Goal: Communication & Community: Answer question/provide support

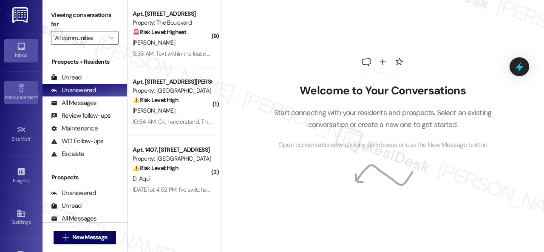
click at [18, 88] on icon at bounding box center [21, 88] width 6 height 8
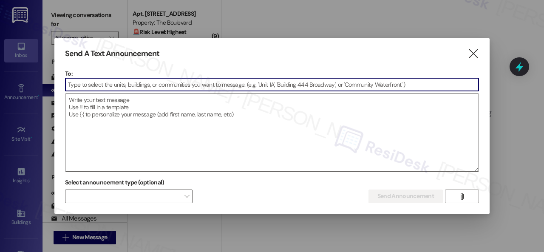
click at [140, 84] on input at bounding box center [271, 84] width 413 height 13
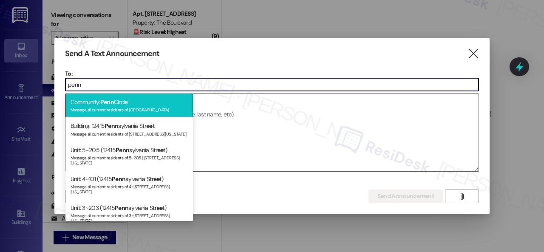
type input "penn"
click at [113, 103] on span "Penn" at bounding box center [107, 102] width 14 height 8
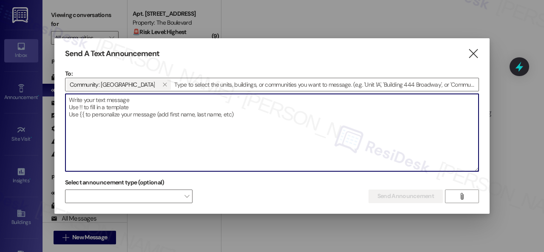
click at [130, 107] on textarea at bounding box center [271, 132] width 413 height 77
paste textarea "Hi {{first_name}}, There was a water main break in Western Carmel earlier today…"
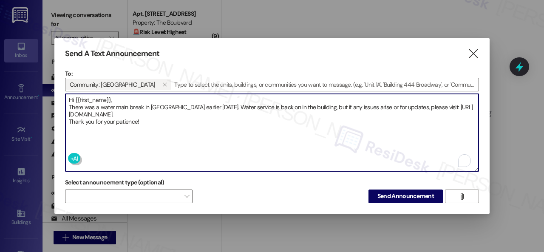
click at [147, 100] on textarea "Hi {{first_name}}, There was a water main break in Western Carmel earlier today…" at bounding box center [271, 132] width 413 height 77
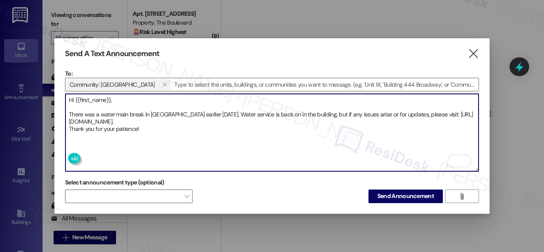
click at [150, 118] on textarea "Hi {{first_name}}, There was a water main break in Western Carmel earlier today…" at bounding box center [271, 132] width 413 height 77
type textarea "Hi {{first_name}}, There was a water main break in Western Carmel earlier today…"
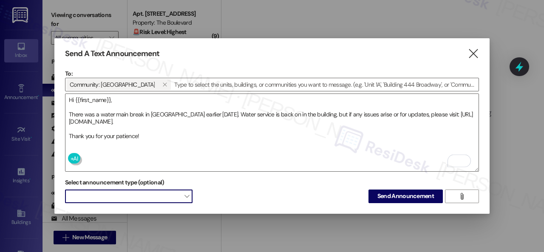
click at [139, 199] on span at bounding box center [129, 197] width 128 height 14
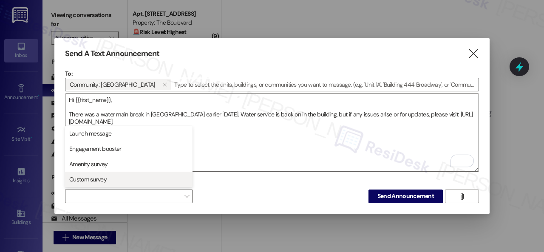
click at [112, 175] on span "Custom survey" at bounding box center [129, 179] width 120 height 9
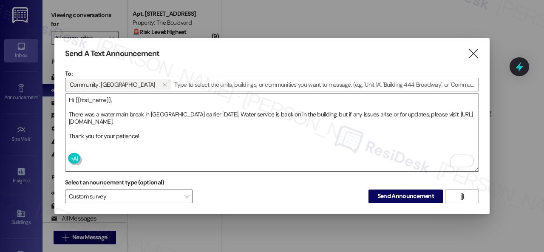
click at [280, 192] on div "Select announcement type (optional) Custom survey  Send Announcement " at bounding box center [272, 189] width 414 height 27
click at [402, 199] on button "Send Announcement" at bounding box center [406, 197] width 74 height 14
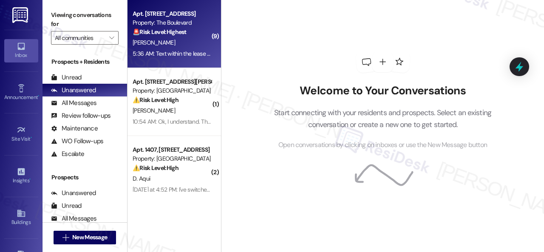
click at [199, 43] on div "[PERSON_NAME]" at bounding box center [172, 42] width 80 height 11
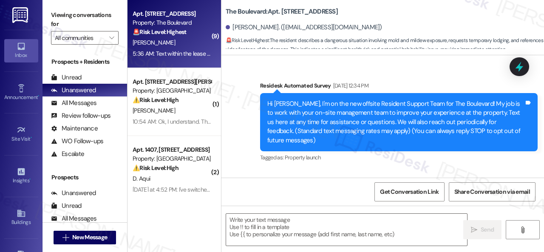
scroll to position [8722, 0]
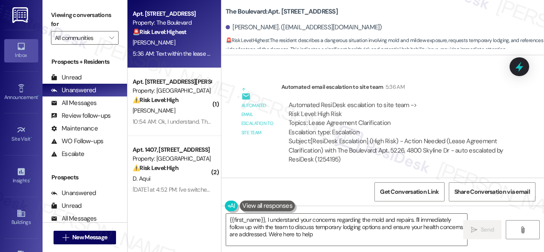
type textarea "{{first_name}}, I understand your concerns regarding the mold and repairs. I'll…"
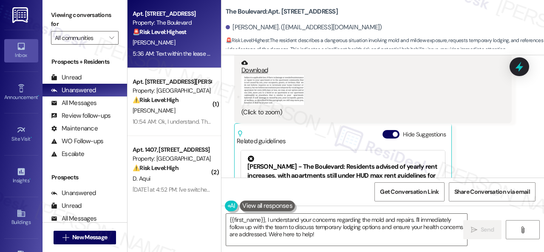
scroll to position [8424, 0]
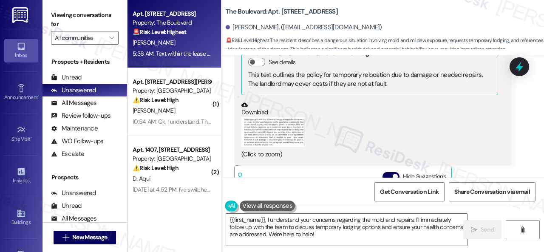
click at [274, 134] on button "Zoom image" at bounding box center [273, 132] width 64 height 30
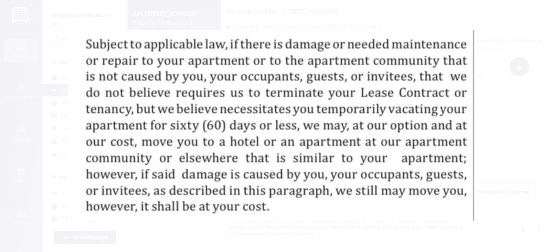
drag, startPoint x: 371, startPoint y: 136, endPoint x: 377, endPoint y: 133, distance: 6.9
click at [373, 136] on button "Unzoom image" at bounding box center [272, 126] width 544 height 252
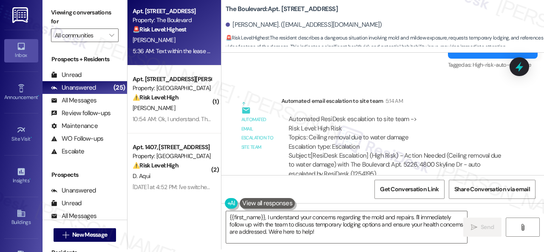
scroll to position [7702, 0]
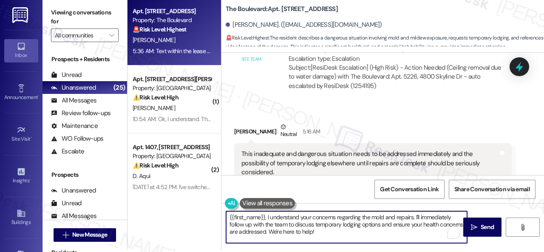
drag, startPoint x: 371, startPoint y: 217, endPoint x: 382, endPoint y: 215, distance: 11.3
click at [382, 215] on textarea "{{first_name}}, I understand your concerns regarding the mold and repairs. I'll…" at bounding box center [346, 227] width 241 height 32
drag, startPoint x: 261, startPoint y: 224, endPoint x: 371, endPoint y: 239, distance: 110.7
click at [371, 239] on textarea "{{first_name}}, I understand your concerns regarding the moisture issues and re…" at bounding box center [346, 227] width 241 height 32
click at [334, 232] on textarea "{{first_name}}, I understand your concerns regarding the moisture issues and re…" at bounding box center [346, 227] width 241 height 32
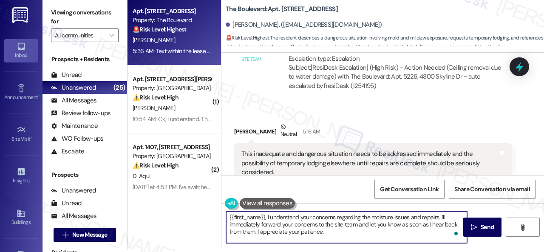
click at [226, 216] on textarea "{{first_name}}, I understand your concerns regarding the moisture issues and re…" at bounding box center [346, 227] width 241 height 32
click at [356, 234] on textarea "Hello {{first_name}}, I understand your concerns regarding the moisture issues …" at bounding box center [346, 227] width 241 height 32
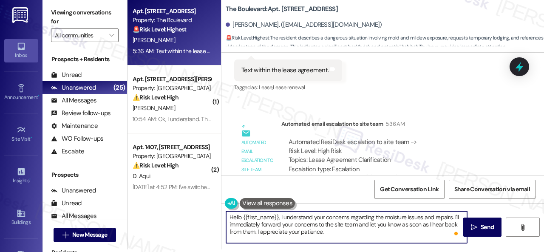
scroll to position [8722, 0]
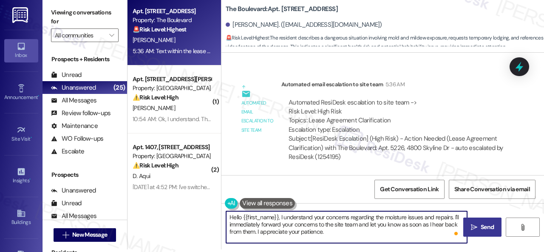
type textarea "Hello {{first_name}}, I understand your concerns regarding the moisture issues …"
click at [473, 232] on button " Send" at bounding box center [482, 227] width 38 height 19
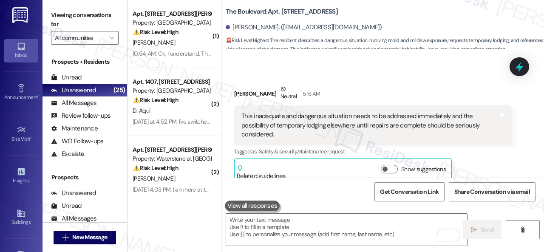
scroll to position [7715, 0]
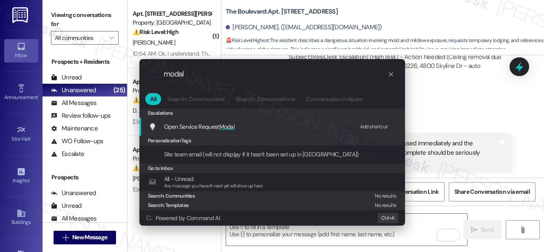
click at [364, 127] on div "Add shortcut" at bounding box center [374, 126] width 28 height 9
drag, startPoint x: 195, startPoint y: 75, endPoint x: 127, endPoint y: 72, distance: 68.1
click at [127, 72] on div ".cls-1{fill:#0a055f;}.cls-2{fill:#0cc4c4;} resideskLogoBlueOrange modal All Sea…" at bounding box center [272, 126] width 544 height 252
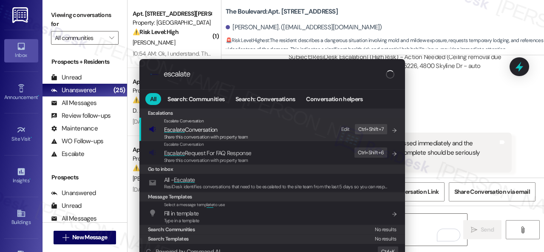
type input "escalate"
click at [343, 129] on div "Edit" at bounding box center [345, 129] width 9 height 9
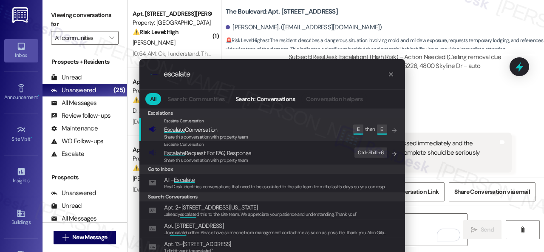
click at [394, 131] on icon "List of options" at bounding box center [395, 131] width 6 height 6
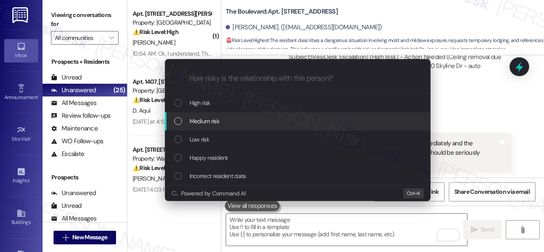
click at [464, 111] on div "Escalate Conversation How risky is the relationship with this person? Topics (e…" at bounding box center [272, 126] width 544 height 252
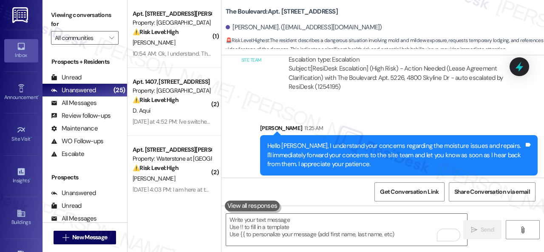
scroll to position [8799, 0]
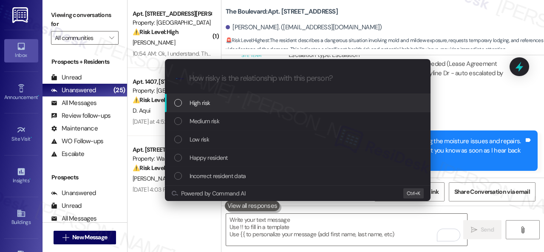
click at [202, 104] on span "High risk" at bounding box center [200, 102] width 21 height 9
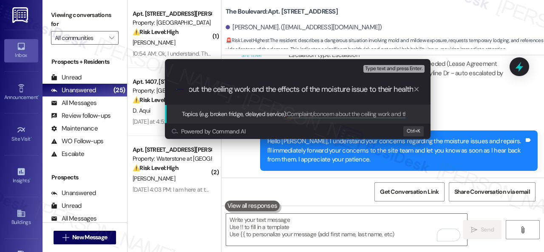
type input "Complaint/concern about the ceiling work and the effects of the moisture issue …"
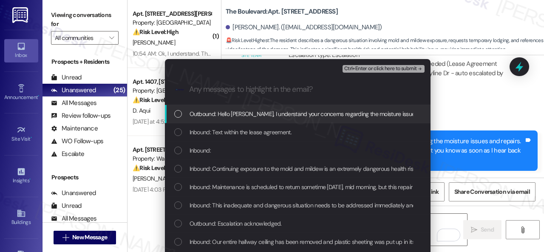
scroll to position [0, 0]
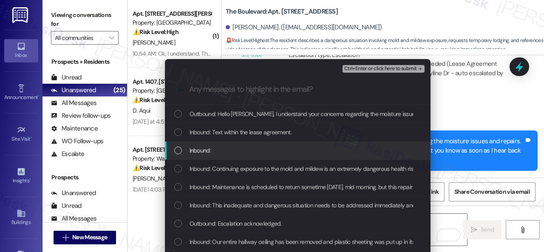
click at [200, 148] on span "Inbound:" at bounding box center [200, 150] width 21 height 9
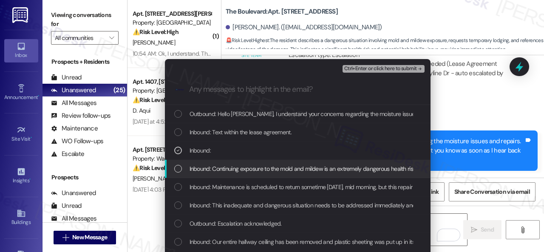
click at [207, 165] on span "Inbound: Continuing exposure to the mold and mildew is an extremely dangerous h…" at bounding box center [303, 168] width 227 height 9
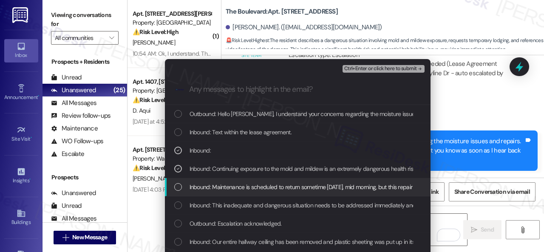
click at [203, 187] on span "Inbound: Maintenance is scheduled to return sometime today, mid morning, but th…" at bounding box center [429, 186] width 479 height 9
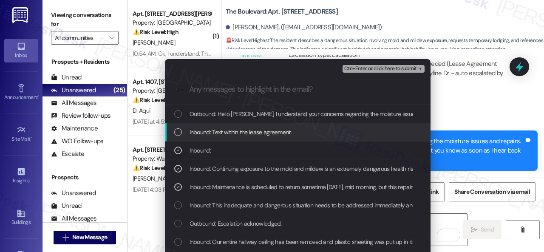
click at [208, 134] on span "Inbound: Text within the lease agreement." at bounding box center [241, 132] width 102 height 9
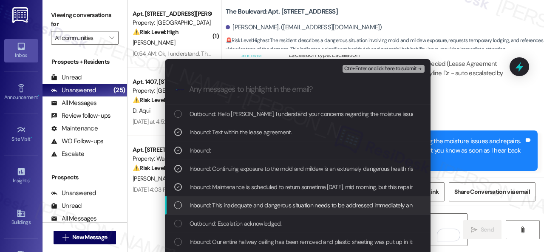
click at [203, 202] on span "Inbound: This inadequate and dangerous situation needs to be addressed immediat…" at bounding box center [433, 205] width 486 height 9
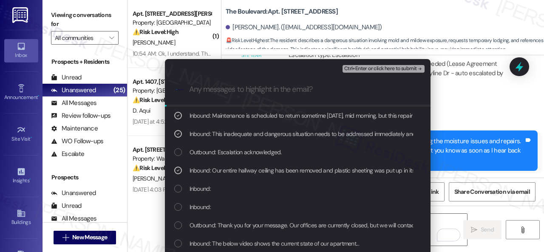
scroll to position [85, 0]
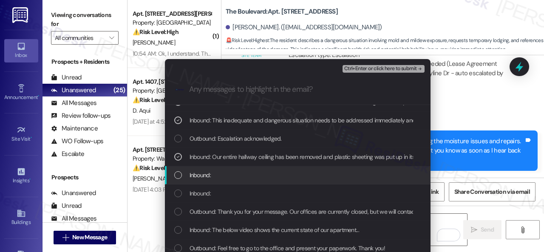
click at [202, 175] on span "Inbound:" at bounding box center [200, 174] width 21 height 9
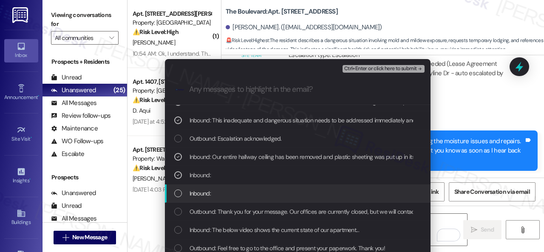
click at [200, 197] on span "Inbound:" at bounding box center [200, 193] width 21 height 9
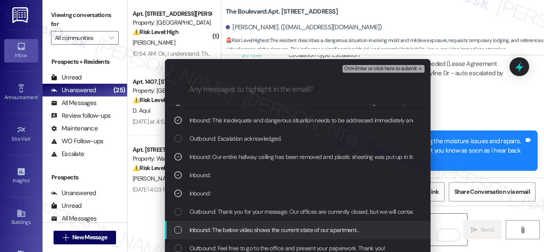
click at [202, 229] on span "Inbound: The below video shows the current state of our apartment..." at bounding box center [275, 229] width 170 height 9
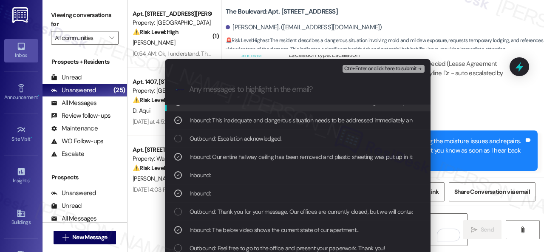
click at [355, 73] on div "Ctrl+Enter or click here to submit" at bounding box center [385, 68] width 84 height 11
click at [361, 68] on span "Ctrl+Enter or click here to submit" at bounding box center [380, 69] width 73 height 6
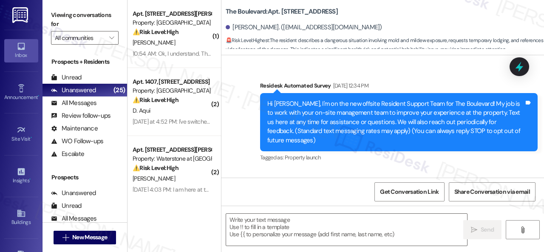
scroll to position [8812, 0]
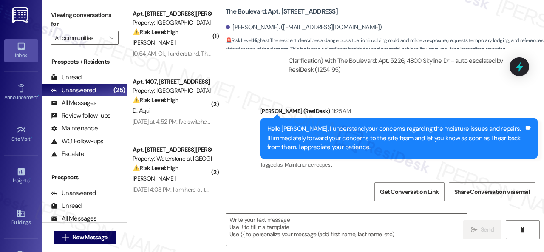
type textarea "Fetching suggested responses. Please feel free to read through the conversation…"
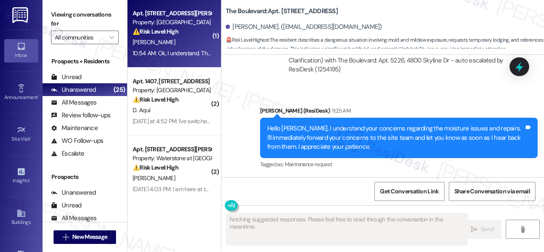
scroll to position [0, 0]
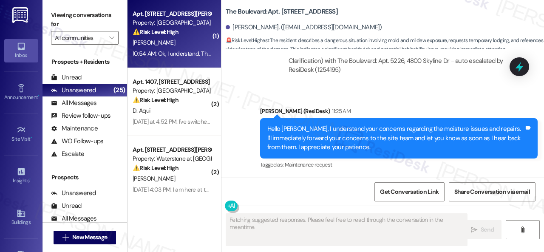
click at [186, 36] on div "⚠️ Risk Level: High The resident is requesting a rent extension due to a delay …" at bounding box center [172, 32] width 79 height 9
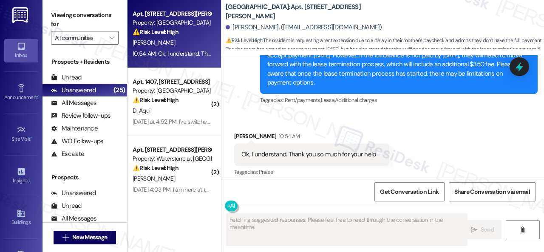
scroll to position [800, 0]
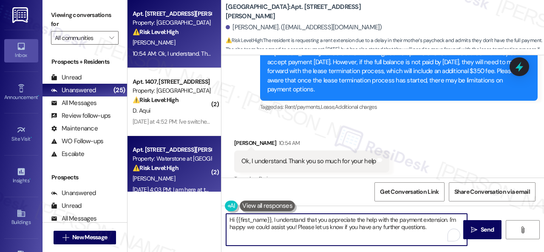
drag, startPoint x: 362, startPoint y: 225, endPoint x: 201, endPoint y: 191, distance: 165.1
click at [201, 191] on div "Apt. 704, 201 Courtright East Road Property: Overland Park ⚠️ Risk Level: High …" at bounding box center [336, 126] width 417 height 252
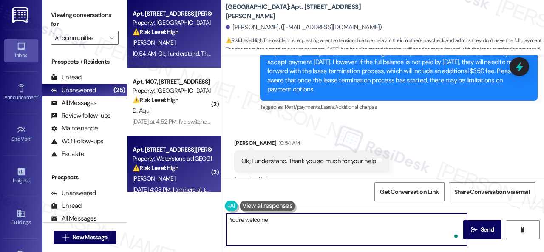
type textarea "You're welcome!"
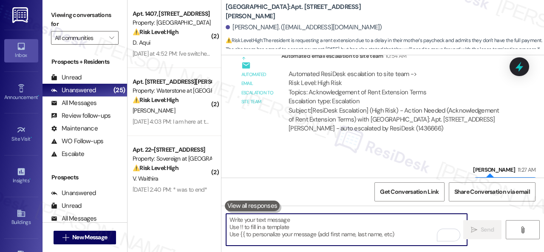
scroll to position [970, 0]
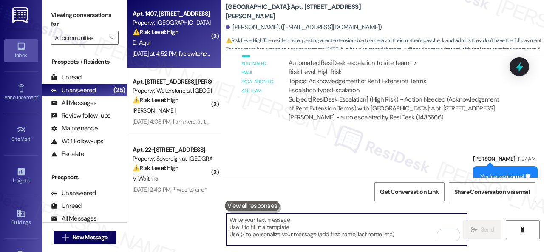
click at [191, 51] on div "Yesterday at 4:52 PM: I've switched on the AC but it's only blowing air - not c…" at bounding box center [254, 54] width 242 height 8
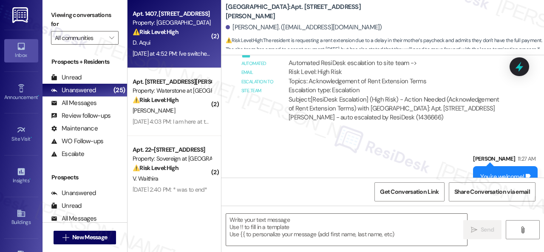
type textarea "Fetching suggested responses. Please feel free to read through the conversation…"
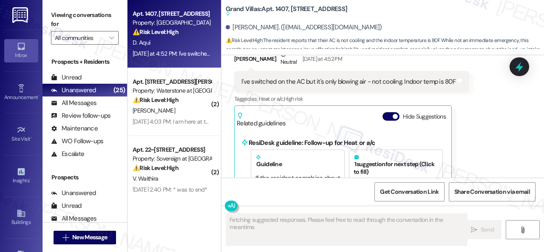
scroll to position [9430, 0]
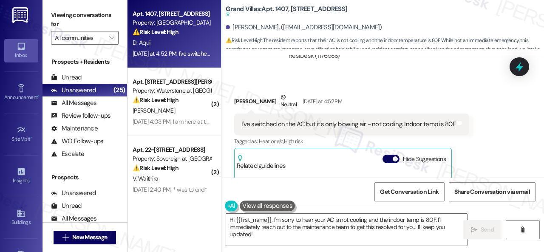
drag, startPoint x: 339, startPoint y: 166, endPoint x: 339, endPoint y: 173, distance: 6.8
click at [339, 170] on div "ResiDesk guideline: Follow-up for Heat or a/c Guideline If the resident complai…" at bounding box center [343, 220] width 213 height 101
click at [430, 76] on div "Received via SMS David Aqui Neutral Yesterday at 4:52 PM I've switched on the A…" at bounding box center [383, 177] width 323 height 207
click at [273, 219] on textarea "Hi {{first_name}}, I'm sorry to hear your AC is not cooling and the indoor temp…" at bounding box center [346, 230] width 241 height 32
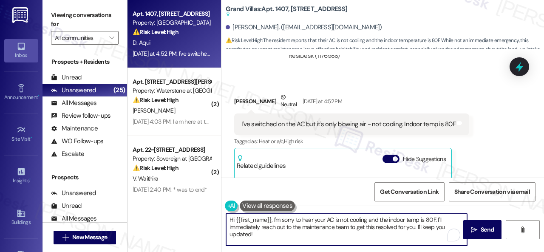
click at [273, 221] on textarea "Hi {{first_name}}, I'm sorry to hear your AC is not cooling and the indoor temp…" at bounding box center [346, 230] width 241 height 32
paste textarea "apologize for the late reply. I was away for the weekend.I"
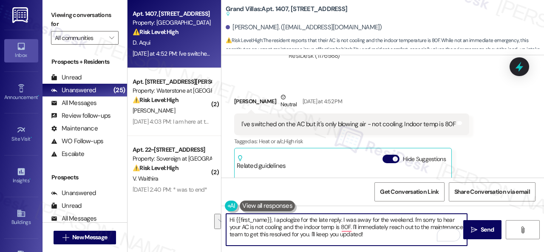
drag, startPoint x: 353, startPoint y: 229, endPoint x: 413, endPoint y: 244, distance: 61.5
click at [413, 244] on textarea "Hi {{first_name}}, I apologize for the late reply. I was away for the weekend. …" at bounding box center [346, 230] width 241 height 32
paste textarea "s there a work order for the issue already? If so, may I have the work order nu…"
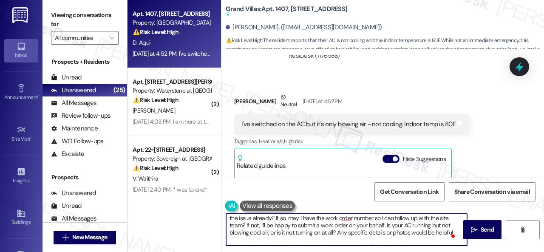
scroll to position [0, 0]
drag, startPoint x: 341, startPoint y: 225, endPoint x: 403, endPoint y: 234, distance: 63.1
click at [403, 234] on textarea "Hi {{first_name}}, I apologize for the late reply. I was away for the weekend. …" at bounding box center [346, 230] width 241 height 32
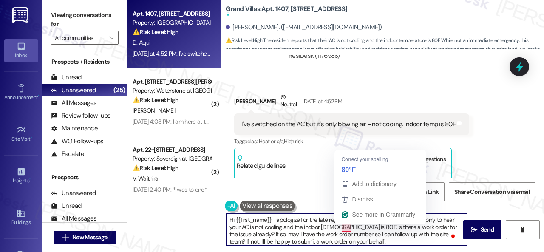
click at [346, 227] on textarea "Hi {{first_name}}, I apologize for the late reply. I was away for the weekend. …" at bounding box center [346, 230] width 241 height 32
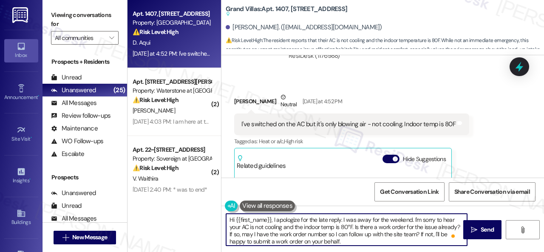
click at [384, 231] on textarea "Hi {{first_name}}, I apologize for the late reply. I was away for the weekend. …" at bounding box center [346, 230] width 241 height 32
click at [238, 238] on textarea "Hi {{first_name}}, I apologize for the late reply. I was away for the weekend. …" at bounding box center [346, 230] width 241 height 32
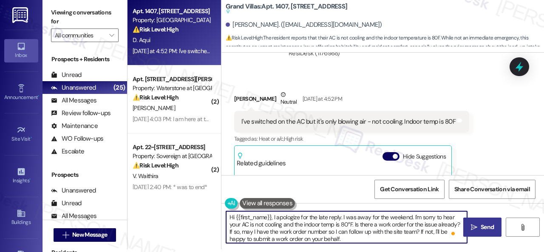
type textarea "Hi {{first_name}}, I apologize for the late reply. I was away for the weekend. …"
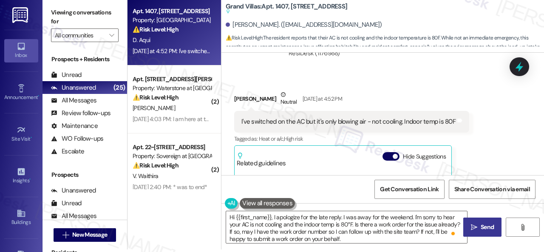
click at [479, 225] on span "Send" at bounding box center [487, 227] width 17 height 9
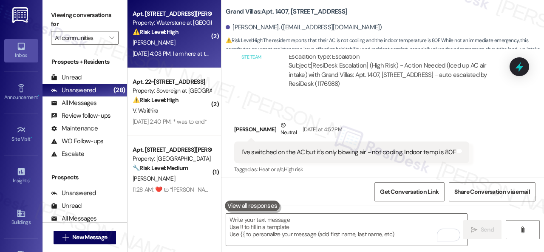
click at [187, 45] on div "H. Sandhu" at bounding box center [172, 42] width 80 height 11
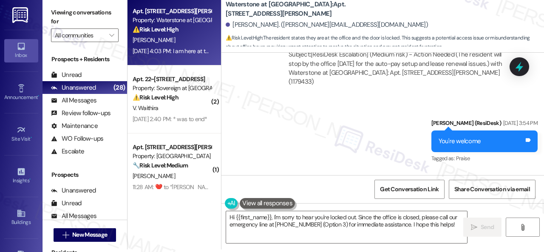
click at [395, 131] on div "Sent via SMS Sarah (ResiDesk) Aug 08, 2025 at 3:54 PM You're welcome Tags and n…" at bounding box center [383, 135] width 323 height 72
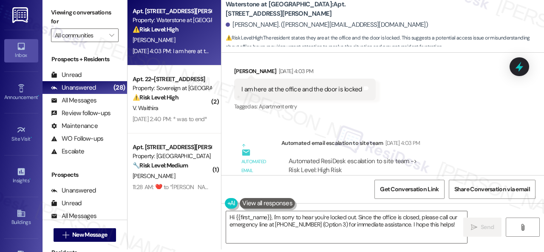
scroll to position [7829, 0]
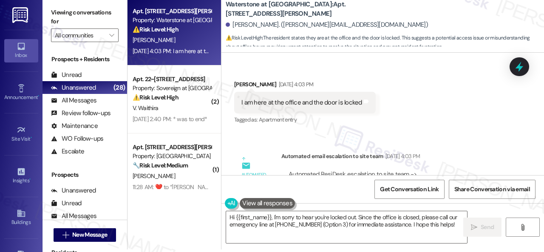
click at [451, 93] on div "Received via SMS Harminder Sandhu Aug 09, 2025 at 4:03 PM I am here at the offi…" at bounding box center [383, 97] width 323 height 72
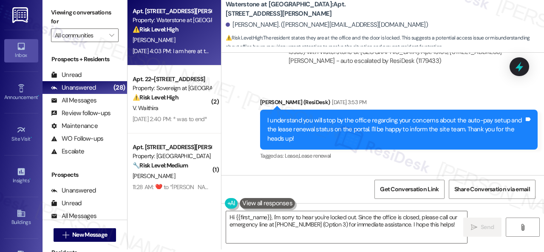
scroll to position [7191, 0]
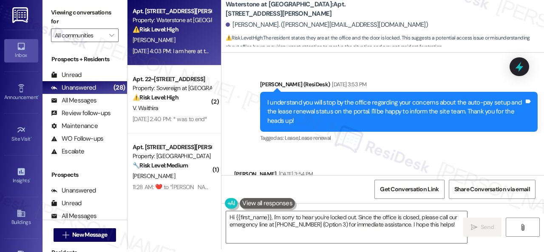
click at [275, 151] on div "Received via SMS Harminder Sandhu Aug 08, 2025 at 3:54 PM Thank you for your re…" at bounding box center [383, 187] width 323 height 72
click at [415, 151] on div "Received via SMS Harminder Sandhu Aug 08, 2025 at 3:54 PM Thank you for your re…" at bounding box center [383, 187] width 323 height 72
click at [409, 151] on div "Received via SMS Harminder Sandhu Aug 08, 2025 at 3:54 PM Thank you for your re…" at bounding box center [383, 187] width 323 height 72
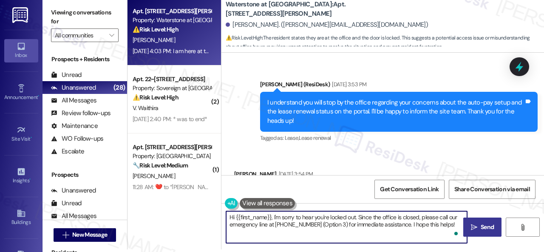
drag, startPoint x: 273, startPoint y: 215, endPoint x: 465, endPoint y: 224, distance: 191.5
click at [465, 224] on div "Hi {{first_name}}, I'm sorry to hear you're locked out. Since the office is clo…" at bounding box center [383, 235] width 323 height 64
paste textarea "apologize for the late reply. I was away for the weekend. Please don’t hesitate…"
type textarea "Hi {{first_name}}, I apologize for the late reply. I was away for the weekend. …"
click at [475, 225] on span " Send" at bounding box center [482, 227] width 27 height 9
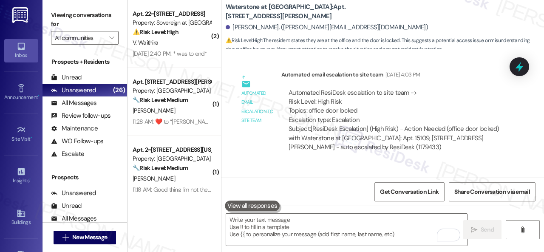
scroll to position [7940, 0]
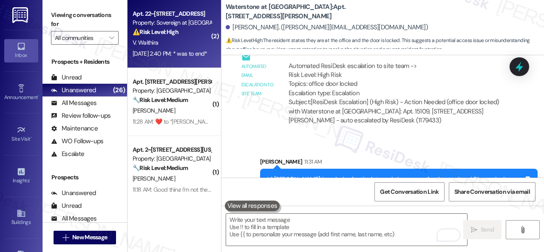
click at [179, 40] on div "V. Waithira" at bounding box center [172, 42] width 80 height 11
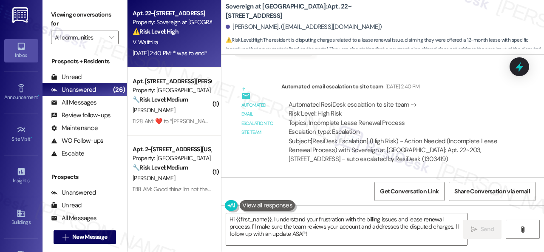
scroll to position [0, 0]
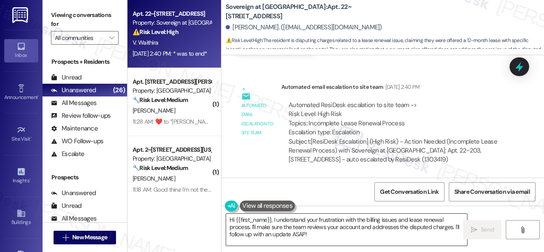
click at [415, 220] on textarea "Hi {{first_name}}, I understand your frustration with the billing issues and le…" at bounding box center [346, 230] width 241 height 32
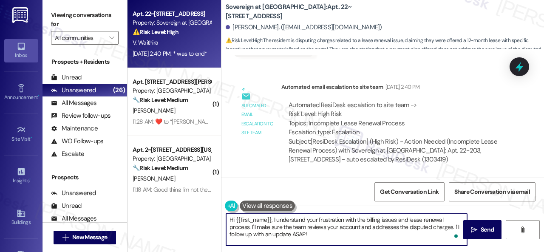
drag, startPoint x: 250, startPoint y: 227, endPoint x: 349, endPoint y: 239, distance: 99.7
click at [349, 239] on textarea "Hi {{first_name}}, I understand your frustration with the billing issues and le…" at bounding box center [346, 230] width 241 height 32
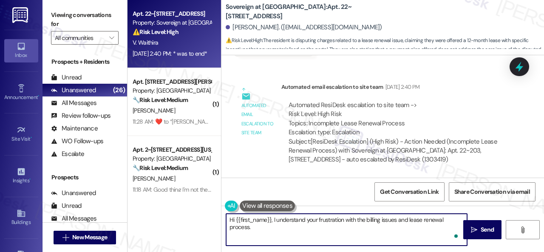
paste textarea "The site team has been informed about your inquiry or concern. I'll get back to…"
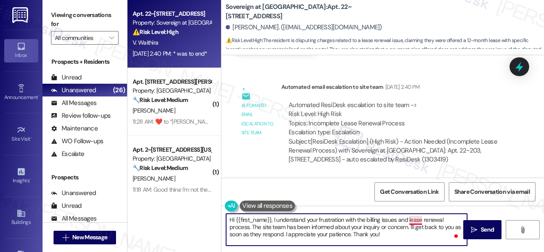
click at [415, 221] on textarea "Hi {{first_name}}, I understand your frustration with the billing issues and le…" at bounding box center [346, 230] width 241 height 32
click at [406, 239] on textarea "Hi {{first_name}}, I understand your frustration with the billing issues and th…" at bounding box center [346, 230] width 241 height 32
type textarea "Hi {{first_name}}, I understand your frustration with the billing issues and th…"
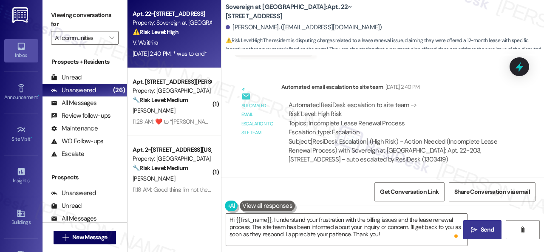
click at [475, 227] on span " Send" at bounding box center [482, 229] width 27 height 9
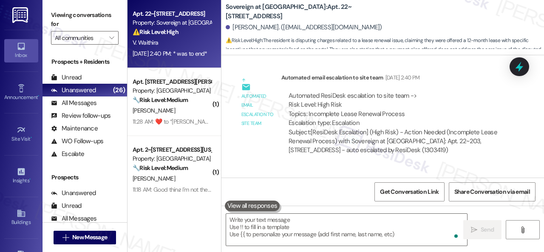
scroll to position [3815, 0]
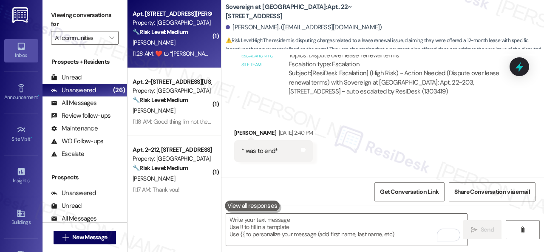
click at [192, 43] on div "M. Aquino" at bounding box center [172, 42] width 80 height 11
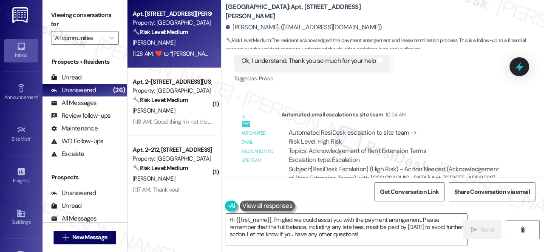
scroll to position [858, 0]
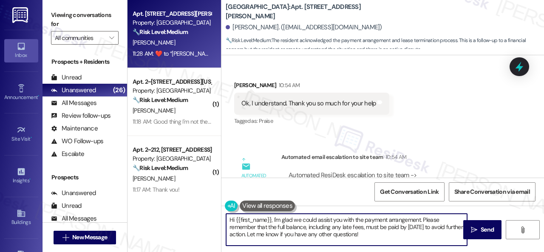
drag, startPoint x: 386, startPoint y: 235, endPoint x: 236, endPoint y: 217, distance: 151.1
click at [224, 216] on div "Hi {{first_name}}, I'm glad we could assist you with the payment arrangement. P…" at bounding box center [343, 229] width 242 height 33
type textarea "👍"
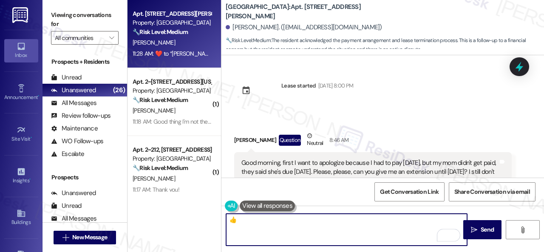
scroll to position [858, 0]
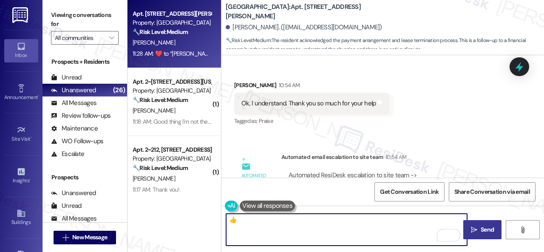
type textarea "👍"
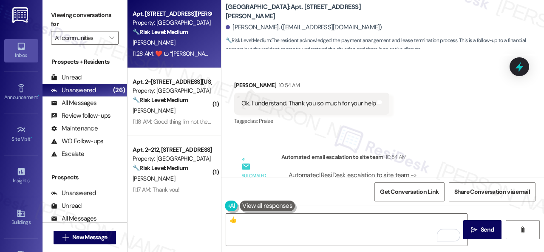
drag, startPoint x: 477, startPoint y: 229, endPoint x: 469, endPoint y: 217, distance: 14.4
click at [479, 229] on span "Send" at bounding box center [487, 229] width 17 height 9
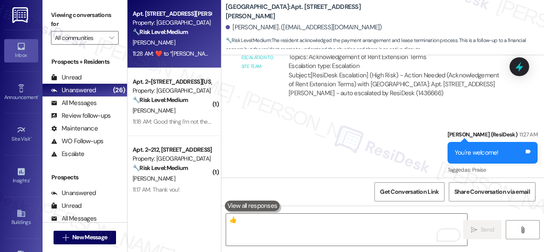
scroll to position [1071, 0]
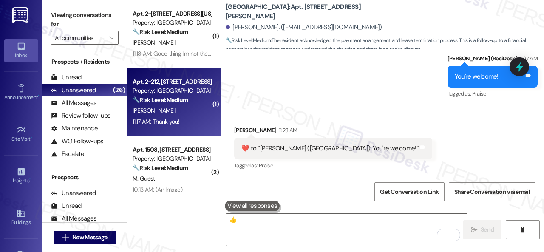
click at [179, 111] on div "T. Capehart" at bounding box center [172, 110] width 80 height 11
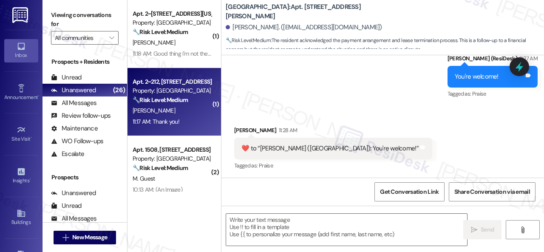
type textarea "Fetching suggested responses. Please feel free to read through the conversation…"
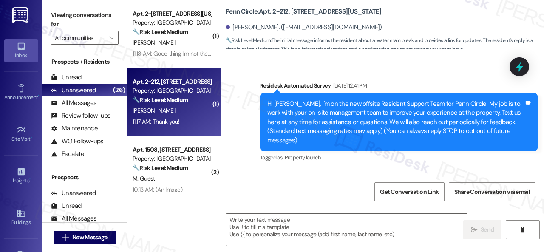
type textarea "Fetching suggested responses. Please feel free to read through the conversation…"
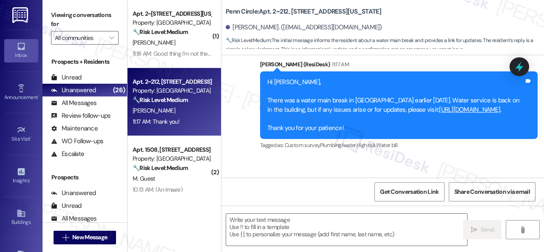
scroll to position [1594, 0]
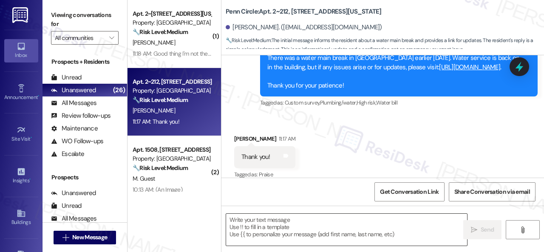
click at [310, 229] on textarea at bounding box center [346, 230] width 241 height 32
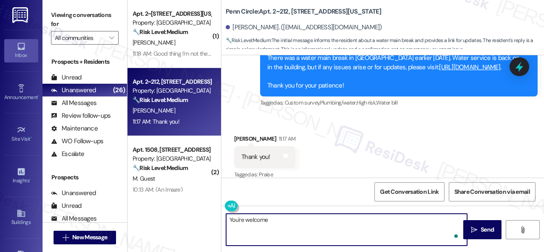
type textarea "You're welcome!"
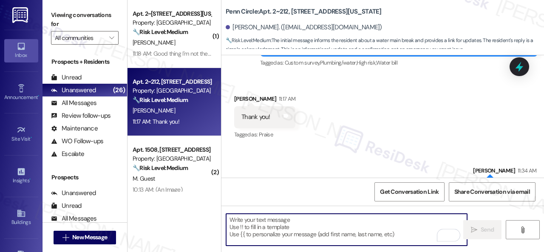
scroll to position [1654, 0]
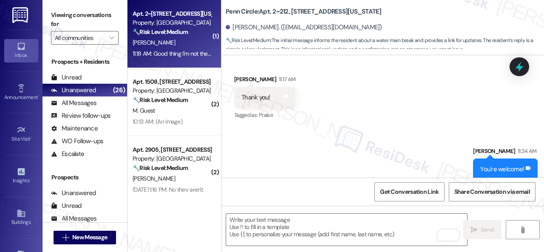
click at [193, 40] on div "C. Salazar" at bounding box center [172, 42] width 80 height 11
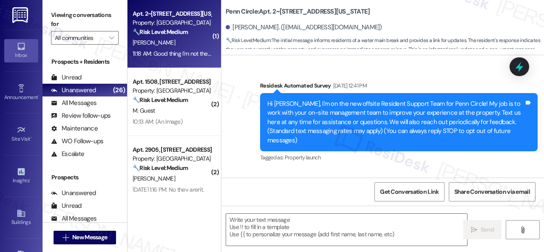
type textarea "Fetching suggested responses. Please feel free to read through the conversation…"
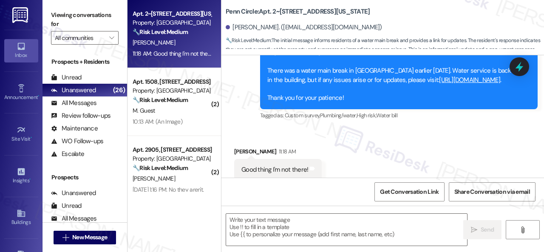
scroll to position [1695, 0]
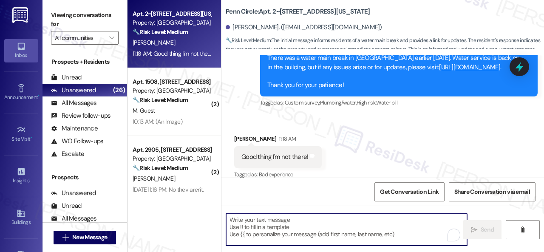
click at [298, 224] on textarea "To enrich screen reader interactions, please activate Accessibility in Grammarl…" at bounding box center [346, 230] width 241 height 32
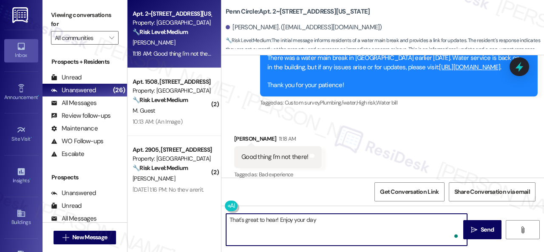
type textarea "That's great to hear! Enjoy your day!"
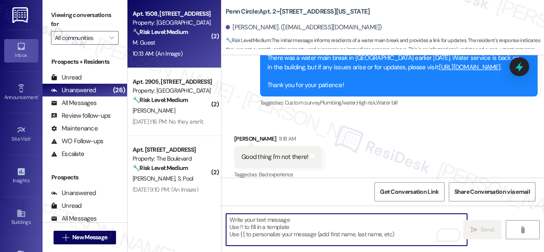
click at [169, 43] on div "M. Guest" at bounding box center [172, 42] width 80 height 11
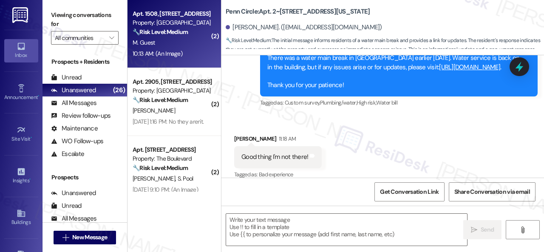
type textarea "Fetching suggested responses. Please feel free to read through the conversation…"
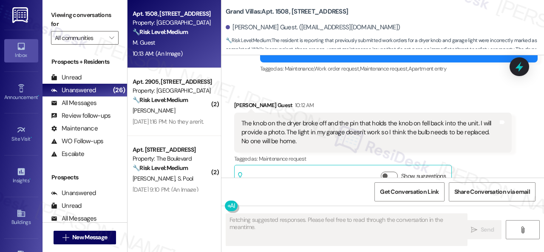
scroll to position [589, 0]
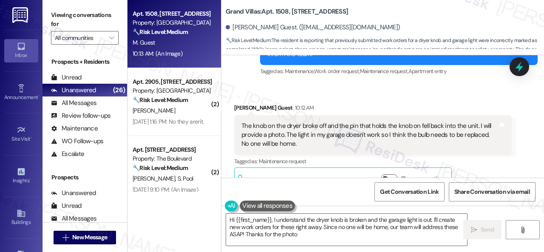
type textarea "Hi {{first_name}}, I understand the dryer knob is broken and the garage light i…"
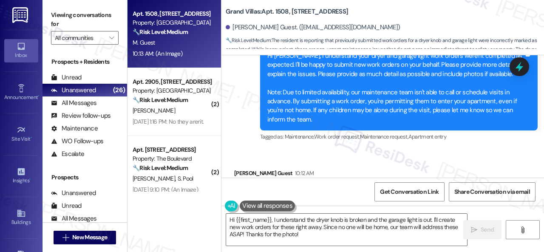
scroll to position [504, 0]
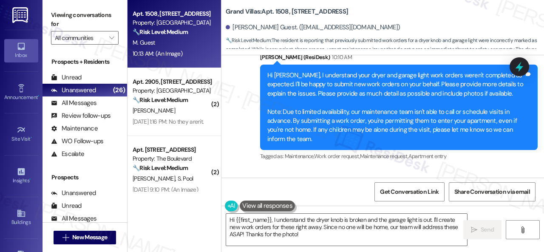
click at [364, 156] on div "Sent via SMS Sarah (ResiDesk) 10:10 AM Hi Madalyn, I understand your dryer and …" at bounding box center [399, 107] width 290 height 123
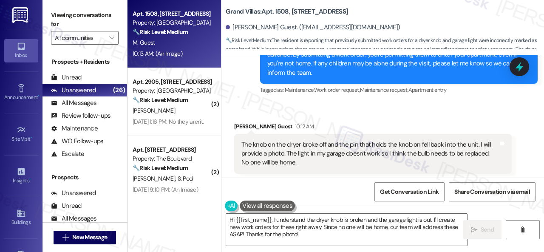
scroll to position [632, 0]
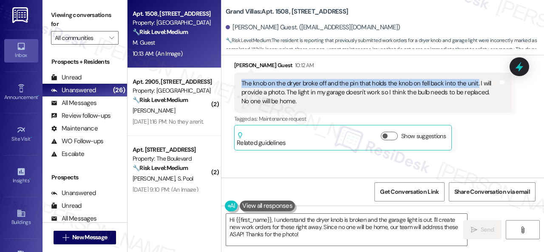
drag, startPoint x: 243, startPoint y: 71, endPoint x: 474, endPoint y: 74, distance: 231.7
click at [474, 79] on div "The knob on the dryer broke off and the pin that holds the knob on fell back in…" at bounding box center [369, 92] width 257 height 27
copy div "The knob on the dryer broke off and the pin that holds the knob on fell back in…"
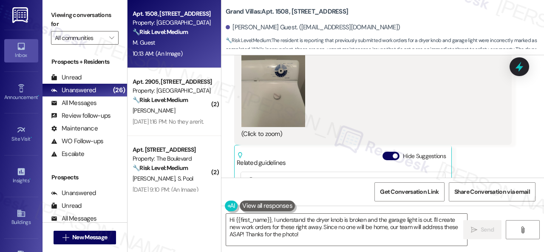
scroll to position [972, 0]
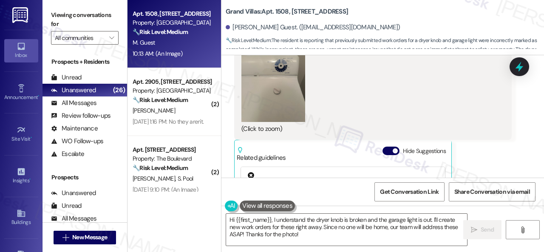
click at [257, 85] on button "Zoom image" at bounding box center [273, 79] width 64 height 85
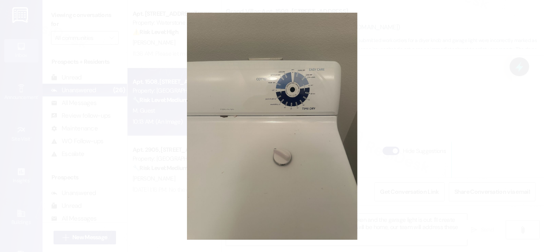
click at [466, 90] on button "Unzoom image" at bounding box center [272, 126] width 544 height 252
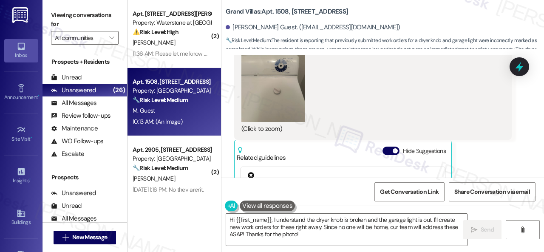
click at [274, 101] on button "Zoom image" at bounding box center [273, 79] width 64 height 85
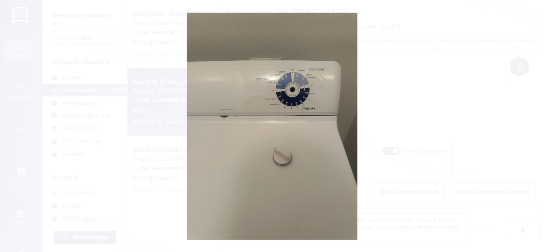
click at [468, 113] on button "Unzoom image" at bounding box center [272, 126] width 544 height 252
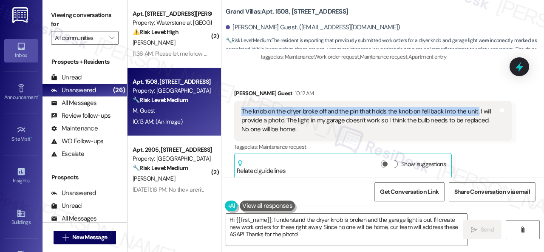
scroll to position [589, 0]
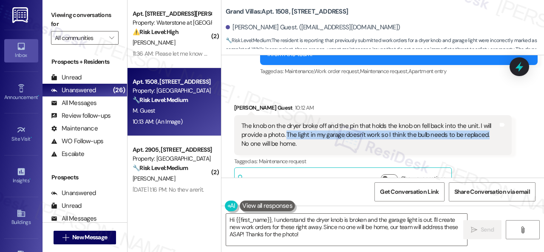
drag, startPoint x: 286, startPoint y: 125, endPoint x: 489, endPoint y: 128, distance: 203.7
click at [490, 128] on div "The knob on the dryer broke off and the pin that holds the knob on fell back in…" at bounding box center [369, 135] width 257 height 27
copy div "The light in my garage doesn't work so I think the bulb needs to be replaced."
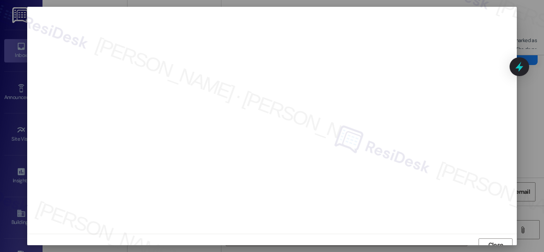
scroll to position [6, 0]
click at [488, 241] on span "Close" at bounding box center [495, 238] width 15 height 9
click at [489, 239] on span "Close" at bounding box center [495, 238] width 15 height 9
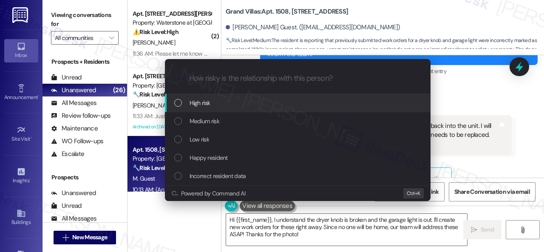
click at [197, 104] on span "High risk" at bounding box center [200, 102] width 21 height 9
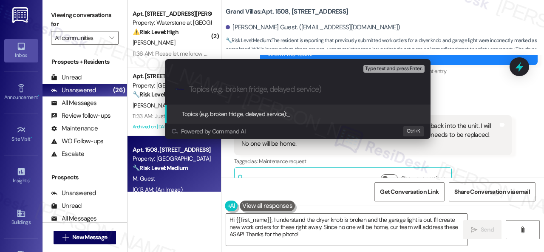
paste input "Work Orders filed by ResiDesk 293107 & 293109"
type input "Work Orders filed by ResiDesk 293107 & 293109"
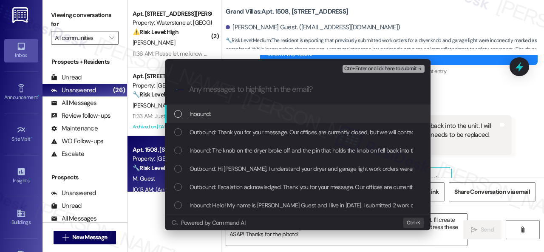
click at [203, 114] on span "Inbound:" at bounding box center [200, 113] width 21 height 9
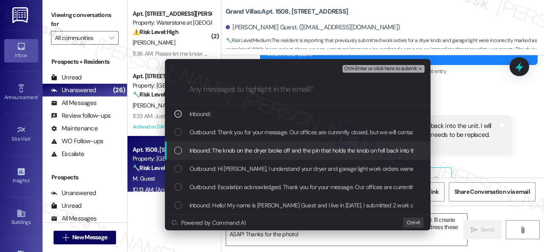
click at [228, 153] on span "Inbound: The knob on the dryer broke off and the pin that holds the knob on fel…" at bounding box center [457, 150] width 534 height 9
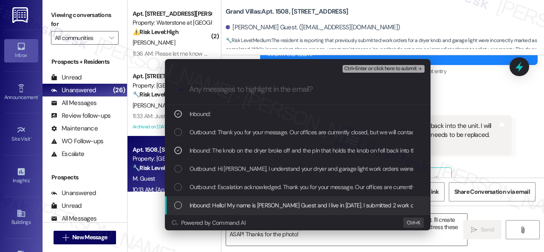
click at [280, 207] on span "Inbound: Hello! My name is Madalyn Guest and I live in 1508. I submitted 2 work…" at bounding box center [469, 205] width 559 height 9
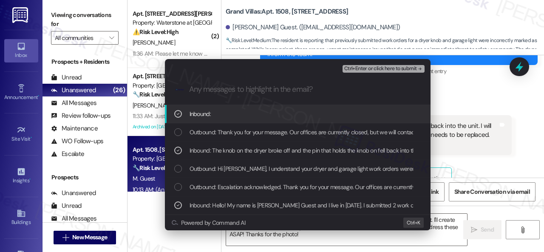
click at [387, 66] on span "Ctrl+Enter or click here to submit" at bounding box center [380, 69] width 73 height 6
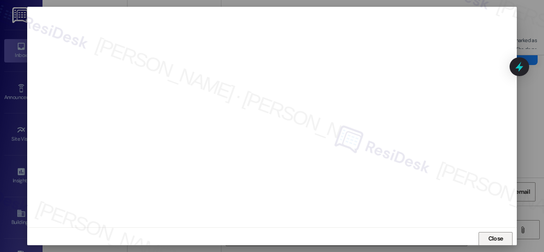
click at [502, 243] on span "Close" at bounding box center [496, 239] width 18 height 13
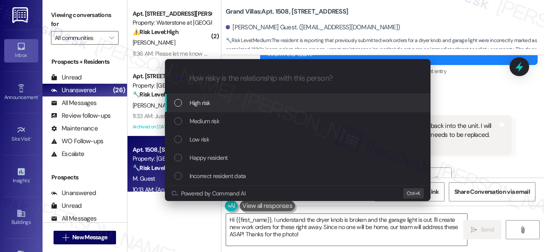
click at [198, 105] on span "High risk" at bounding box center [200, 102] width 21 height 9
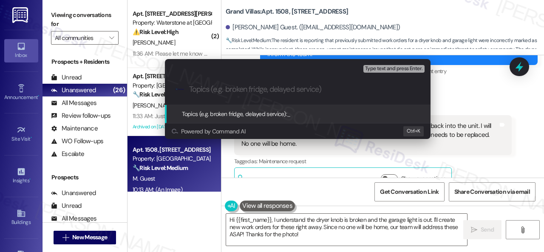
paste input "Work Orders filed by ResiDesk 293107 & 293109"
type input "Work Orders filed by ResiDesk 293107 & 293109"
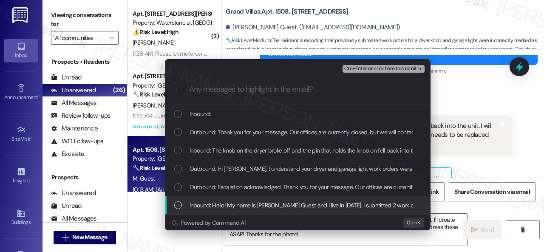
click at [209, 206] on span "Inbound: Hello! My name is Madalyn Guest and I live in 1508. I submitted 2 work…" at bounding box center [469, 205] width 559 height 9
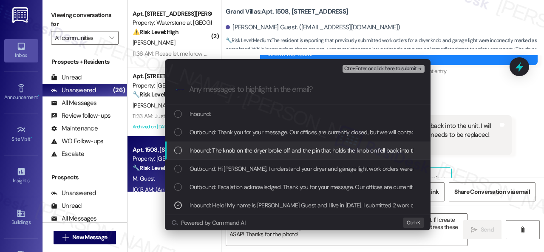
click at [218, 149] on span "Inbound: The knob on the dryer broke off and the pin that holds the knob on fel…" at bounding box center [457, 150] width 534 height 9
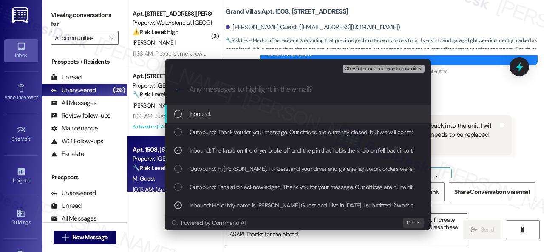
click at [211, 114] on div "Inbound:" at bounding box center [298, 113] width 249 height 9
click at [371, 69] on span "Ctrl+Enter or click here to submit" at bounding box center [380, 69] width 73 height 6
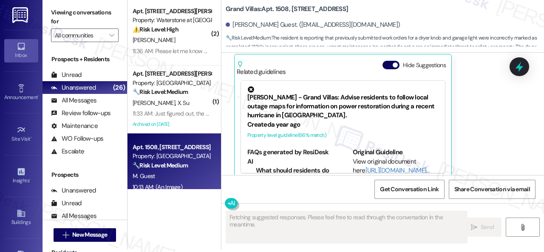
scroll to position [1069, 0]
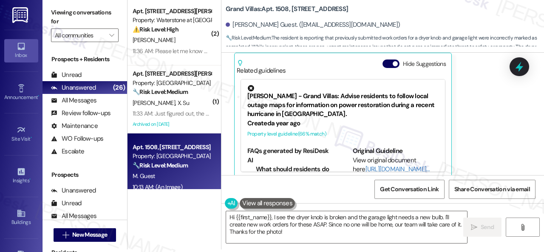
click at [488, 136] on div "Madalyn Guest 10:13 AM JPG attachment ResiDesk found written details in this im…" at bounding box center [373, 2] width 278 height 353
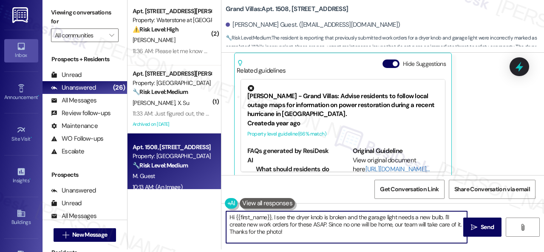
drag, startPoint x: 219, startPoint y: 213, endPoint x: 205, endPoint y: 210, distance: 14.4
click at [205, 210] on div "( 2 ) Apt. 15109, 6855 S Mason Rd Property: Waterstone at Cinco Ranch ⚠️ Risk L…" at bounding box center [336, 123] width 417 height 252
paste textarea "Thank you. I've submitted work orders on your behalf and notified the site team…"
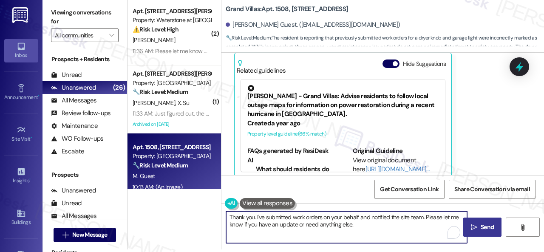
type textarea "Thank you. I've submitted work orders on your behalf and notified the site team…"
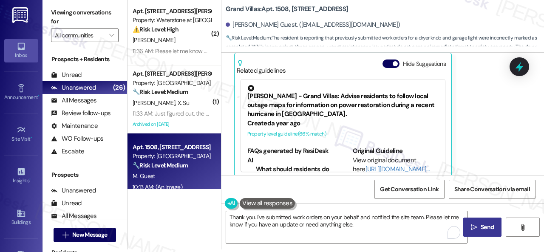
click at [486, 227] on span "Send" at bounding box center [487, 227] width 13 height 9
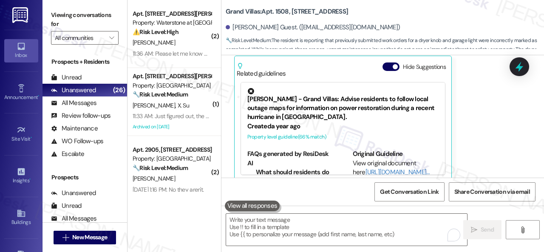
scroll to position [1138, 0]
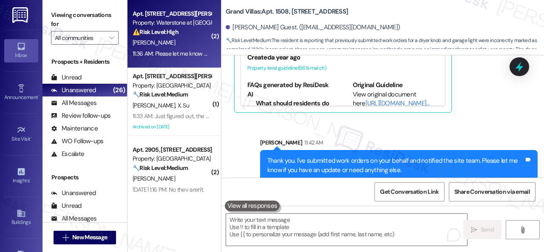
click at [187, 45] on div "H. Sandhu" at bounding box center [172, 42] width 80 height 11
type textarea "Fetching suggested responses. Please feel free to read through the conversation…"
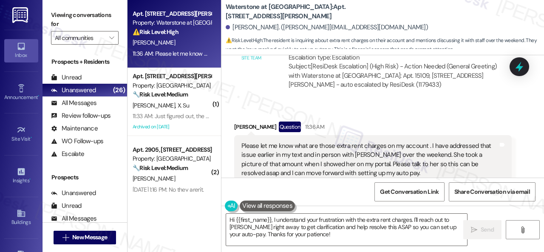
scroll to position [8314, 0]
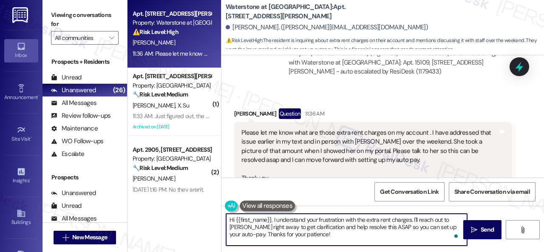
drag, startPoint x: 228, startPoint y: 221, endPoint x: 412, endPoint y: 220, distance: 183.7
click at [412, 220] on textarea "Hi {{first_name}}, I understand your frustration with the extra rent charges. I…" at bounding box center [346, 230] width 241 height 32
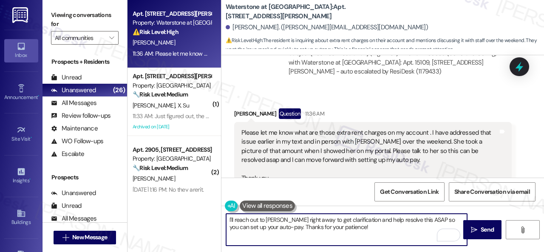
click at [265, 221] on textarea "I'll reach out to Jasmine right away to get clarification and help resolve this…" at bounding box center [346, 230] width 241 height 32
drag, startPoint x: 395, startPoint y: 222, endPoint x: 408, endPoint y: 227, distance: 14.5
click at [408, 227] on textarea "I'll reach out to the site team and address your message to Jasmine right away …" at bounding box center [346, 230] width 241 height 32
click at [397, 221] on textarea "I'll reach out to the site team and address your message to Jasmine. Thanks for…" at bounding box center [346, 230] width 241 height 32
drag, startPoint x: 398, startPoint y: 220, endPoint x: 395, endPoint y: 236, distance: 15.9
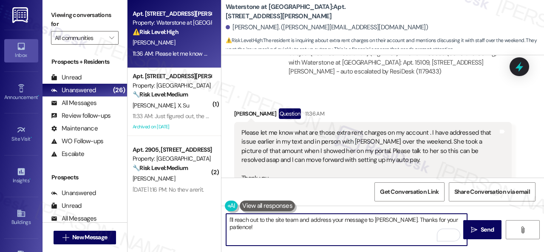
click at [395, 236] on textarea "I'll reach out to the site team and address your message to Jasmine. Thanks for…" at bounding box center [346, 230] width 241 height 32
paste textarea "get back to you as soon as I receive a response. I appreciate your patience."
click at [394, 236] on textarea "I'll reach out to the site team and address your message to Jasmine. I'll get b…" at bounding box center [346, 230] width 241 height 32
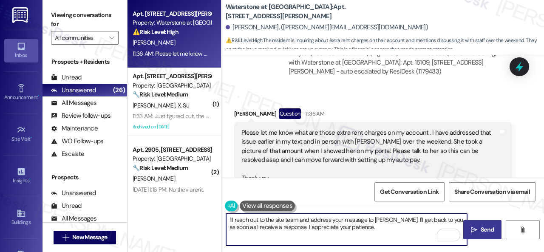
type textarea "I'll reach out to the site team and address your message to Jasmine. I'll get b…"
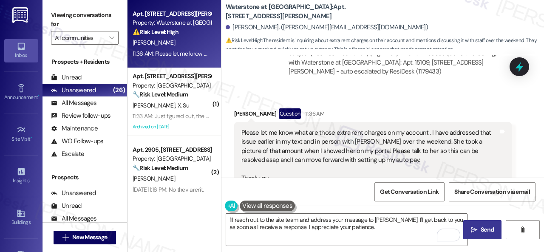
click at [481, 232] on span "Send" at bounding box center [487, 229] width 13 height 9
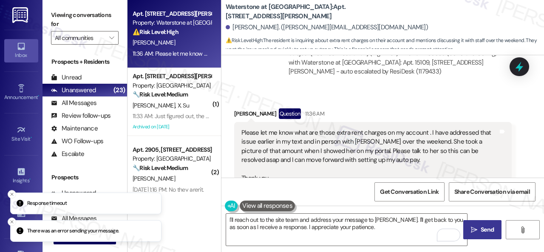
click at [277, 196] on div "Get Conversation Link Share Conversation via email" at bounding box center [383, 192] width 323 height 28
click at [481, 229] on span "Send" at bounding box center [487, 229] width 13 height 9
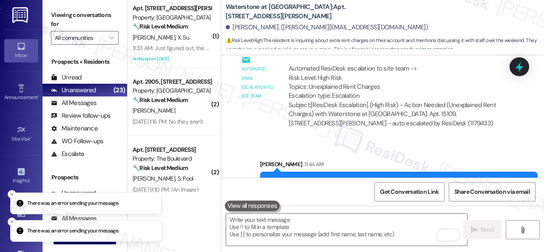
scroll to position [8625, 0]
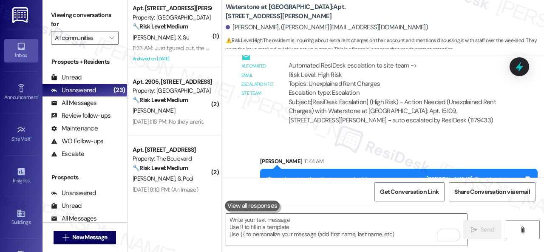
click at [260, 138] on div "Sent via SMS Sarah 11:44 AM I'll reach out to the site team and address your me…" at bounding box center [383, 172] width 323 height 68
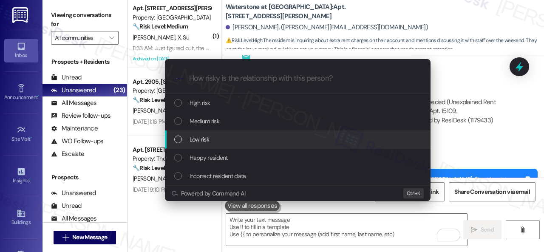
click at [196, 139] on span "Low risk" at bounding box center [200, 139] width 20 height 9
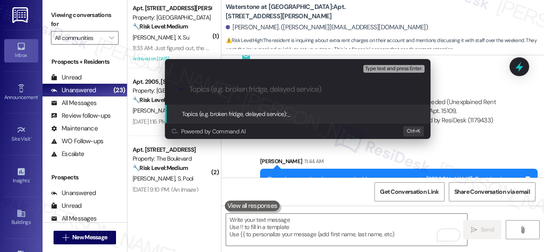
paste input "A message to Jasmine regarding the extra charges on the account."
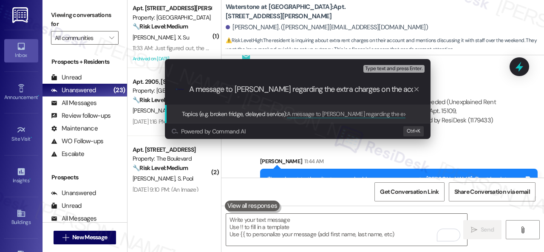
drag, startPoint x: 234, startPoint y: 88, endPoint x: 229, endPoint y: 89, distance: 4.8
click at [229, 89] on input "A message to Jasmine regarding the extra charges on the account." at bounding box center [301, 89] width 224 height 9
click at [404, 91] on input "A message to Jasmine regarding the extra charges on the account." at bounding box center [301, 89] width 224 height 9
drag, startPoint x: 234, startPoint y: 90, endPoint x: 227, endPoint y: 90, distance: 7.2
click at [227, 90] on input "A message to Jasmine regarding the extra charges on the account." at bounding box center [301, 89] width 224 height 9
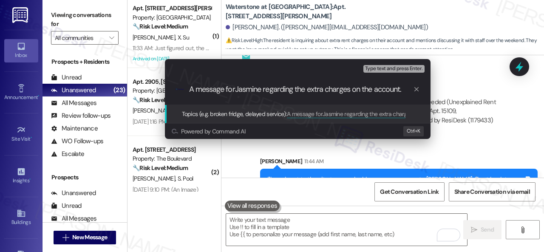
type input "A message for Jasmine regarding the extra charges on the account."
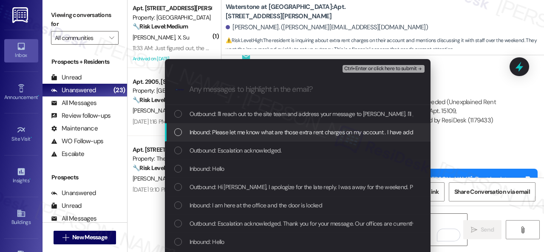
drag, startPoint x: 208, startPoint y: 134, endPoint x: 214, endPoint y: 133, distance: 6.1
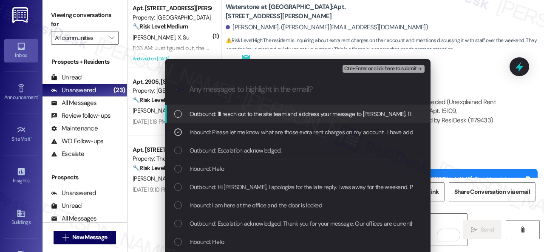
click at [358, 67] on span "Ctrl+Enter or click here to submit" at bounding box center [380, 69] width 73 height 6
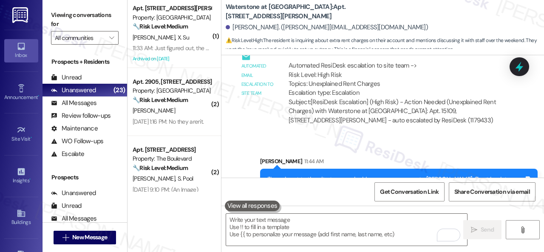
scroll to position [8442, 0]
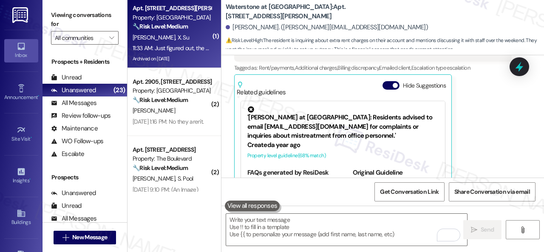
click at [194, 43] on div "11:33 AM: Just figured out, the balance difference is due to the water fee 11:3…" at bounding box center [172, 48] width 80 height 11
type textarea "Fetching suggested responses. Please feel free to read through the conversation…"
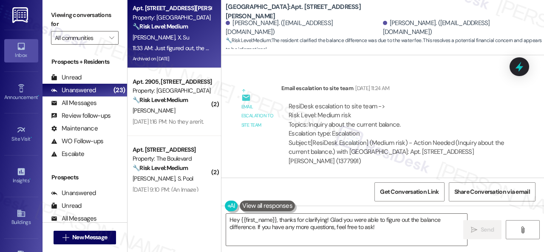
scroll to position [7147, 0]
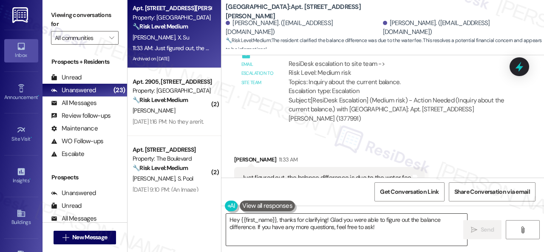
click at [391, 227] on textarea "Hey {{first_name}}, thanks for clarifying! Glad you were able to figure out the…" at bounding box center [346, 230] width 241 height 32
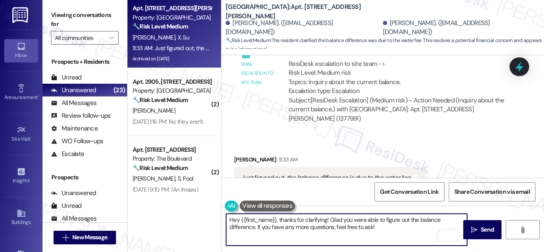
drag, startPoint x: 281, startPoint y: 218, endPoint x: 213, endPoint y: 217, distance: 67.6
click at [213, 217] on div "Apt. 325, 931 Fletcher Avenue Property: Pinnex North Square 🔧 Risk Level: Mediu…" at bounding box center [336, 126] width 417 height 252
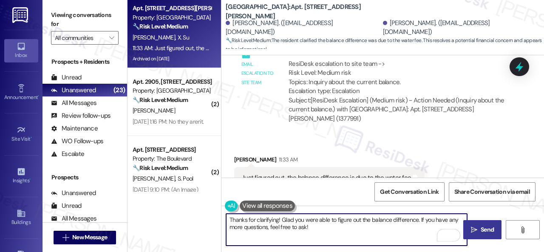
type textarea "Thanks for clarifying! Glad you were able to figure out the balance difference.…"
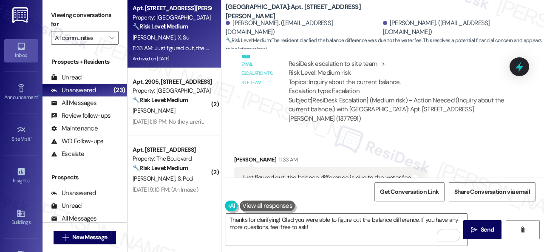
drag, startPoint x: 480, startPoint y: 228, endPoint x: 477, endPoint y: 155, distance: 73.2
click at [478, 161] on div "Lease started Apr 03, 2025 at 8:00 PM Survey, sent via SMS Residesk Automated S…" at bounding box center [383, 181] width 323 height 252
click at [469, 228] on span " Send" at bounding box center [482, 229] width 27 height 9
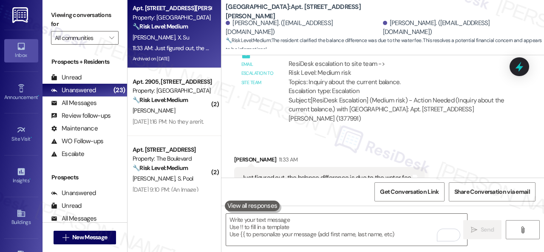
scroll to position [7146, 0]
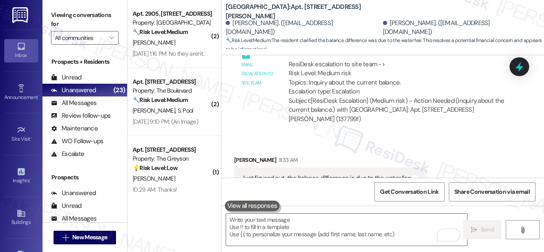
click at [188, 44] on div "M. Mclucas" at bounding box center [172, 42] width 80 height 11
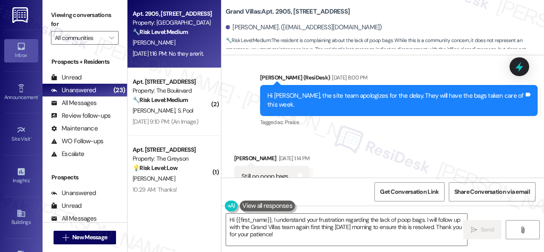
scroll to position [8154, 0]
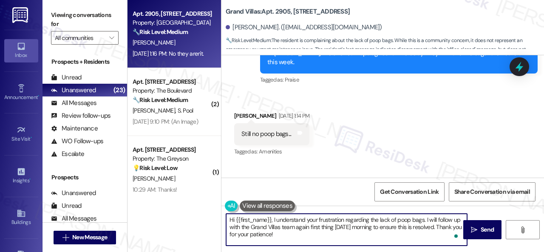
drag, startPoint x: 273, startPoint y: 218, endPoint x: 292, endPoint y: 239, distance: 28.4
click at [292, 239] on textarea "Hi {{first_name}}, I understand your frustration regarding the lack of poop bag…" at bounding box center [346, 230] width 241 height 32
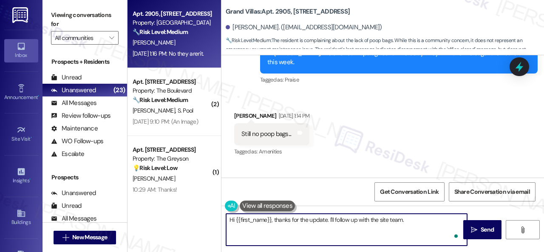
type textarea "Hi {{first_name}}, thanks for the update. I'll follow up with the site team."
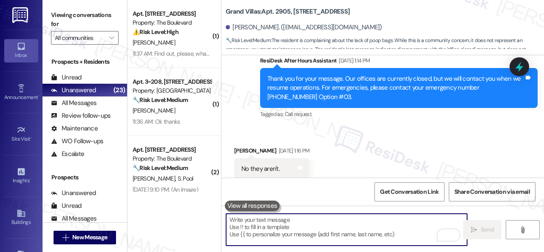
scroll to position [8196, 0]
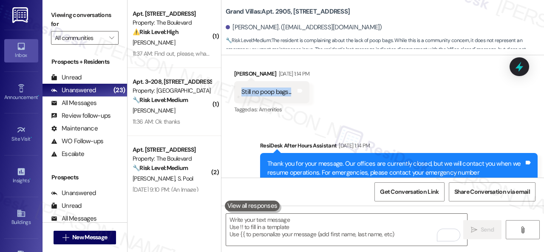
drag, startPoint x: 240, startPoint y: 69, endPoint x: 300, endPoint y: 68, distance: 60.0
click at [300, 81] on div "Still no poop bags... Tags and notes" at bounding box center [271, 92] width 75 height 22
copy div "Still no poop bags..."
click at [279, 9] on b "Grand Villas: Apt. 2905, 1550 Katy Gap Rd" at bounding box center [288, 11] width 124 height 9
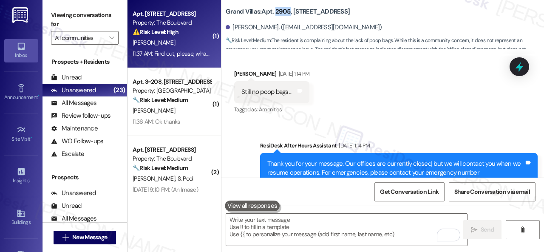
copy b "2905"
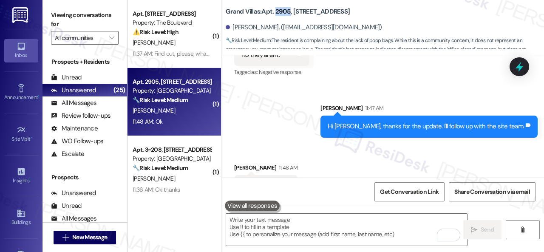
scroll to position [8399, 0]
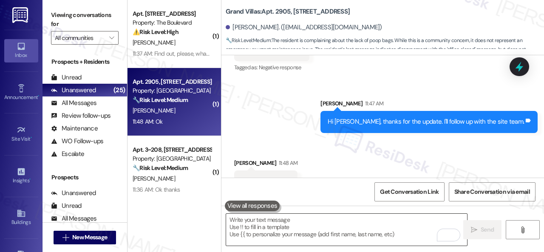
click at [298, 224] on textarea "To enrich screen reader interactions, please activate Accessibility in Grammarl…" at bounding box center [346, 230] width 241 height 32
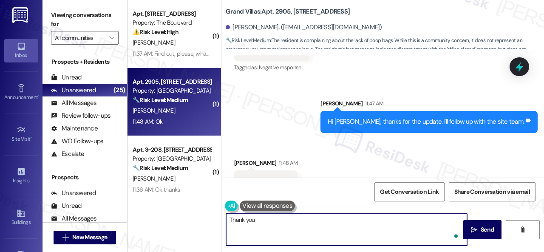
type textarea "Thank you."
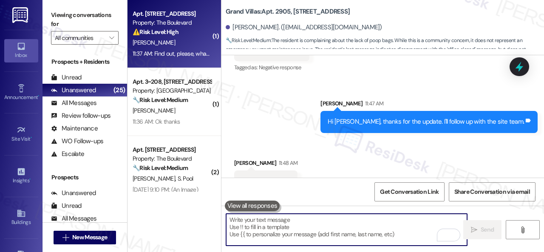
click at [187, 48] on div "11:37 AM: Find out, please, what the lodging options are until repairs are comp…" at bounding box center [172, 53] width 80 height 11
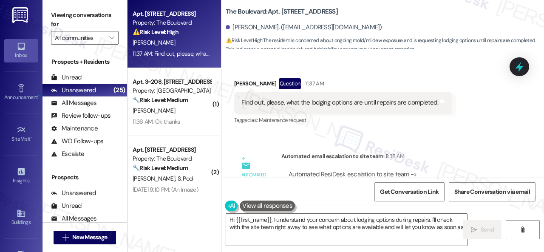
scroll to position [8938, 0]
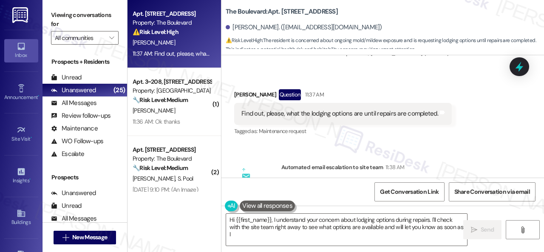
type textarea "Hi {{first_name}}, I understand your concern about lodging options during repai…"
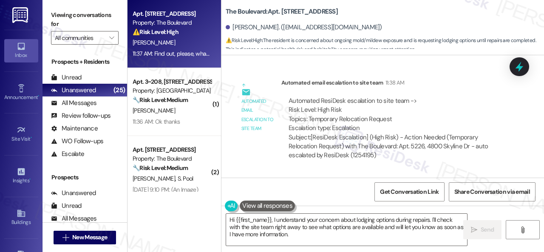
scroll to position [9023, 0]
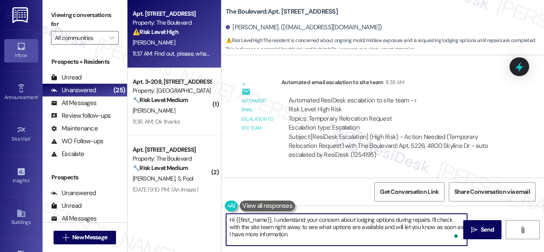
drag, startPoint x: 273, startPoint y: 222, endPoint x: 326, endPoint y: 240, distance: 55.4
click at [326, 240] on textarea "Hi {{first_name}}, I understand your concern about lodging options during repai…" at bounding box center [346, 230] width 241 height 32
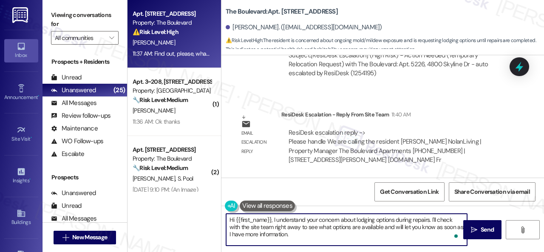
scroll to position [9108, 0]
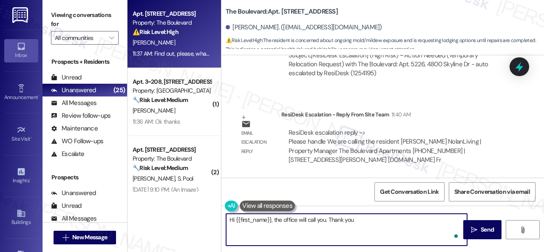
type textarea "Hi {{first_name}}, the office will call you. Thank you!"
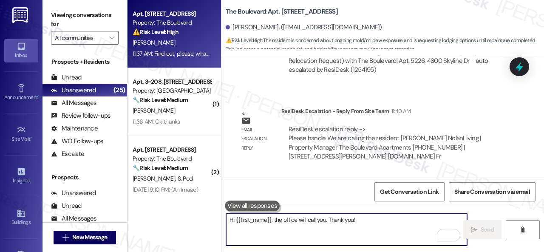
scroll to position [8907, 0]
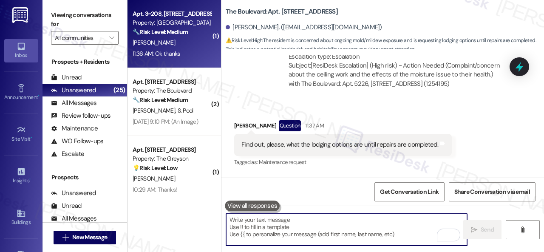
click at [190, 52] on div "11:36 AM: Ok thanks 11:36 AM: Ok thanks" at bounding box center [172, 53] width 80 height 11
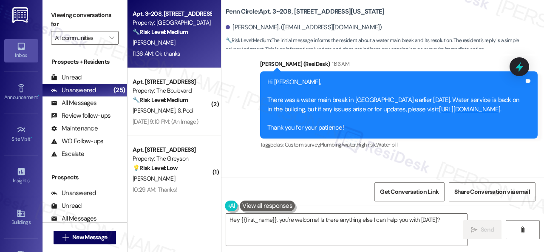
scroll to position [3337, 0]
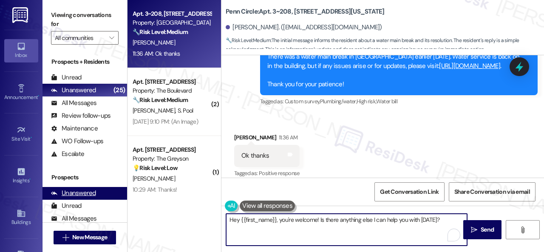
drag, startPoint x: 446, startPoint y: 221, endPoint x: 98, endPoint y: 197, distance: 349.0
click at [131, 210] on div "Apt. 3~[STREET_ADDRESS][US_STATE] Property: Penn Circle 🔧 Risk Level: Medium Th…" at bounding box center [336, 126] width 417 height 252
type textarea "You're welcome!"
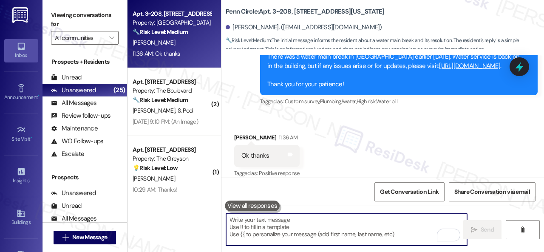
scroll to position [3336, 0]
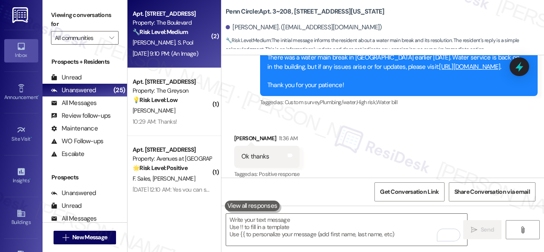
click at [196, 39] on div "[PERSON_NAME] S. Pool" at bounding box center [172, 42] width 80 height 11
type textarea "Fetching suggested responses. Please feel free to read through the conversation…"
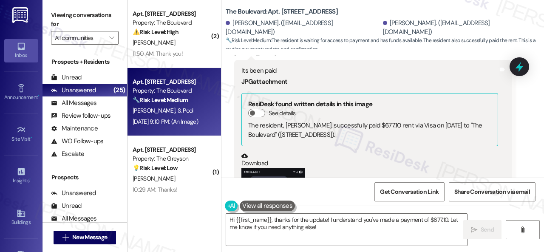
scroll to position [4826, 0]
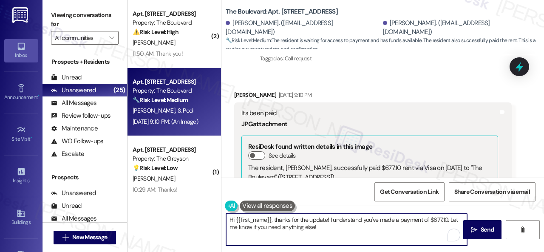
drag, startPoint x: 235, startPoint y: 219, endPoint x: 274, endPoint y: 219, distance: 39.5
click at [274, 219] on textarea "Hi {{first_name}}, thanks for the update! I understand you've made a payment of…" at bounding box center [346, 230] width 241 height 32
drag, startPoint x: 310, startPoint y: 219, endPoint x: 429, endPoint y: 221, distance: 119.5
click at [429, 221] on textarea "Hi [PERSON_NAME], thanks for the update! I understand you've made a payment of …" at bounding box center [346, 230] width 241 height 32
click at [430, 221] on textarea "Hi [PERSON_NAME], thanks for the update! Let me know if you need anything else!" at bounding box center [346, 230] width 241 height 32
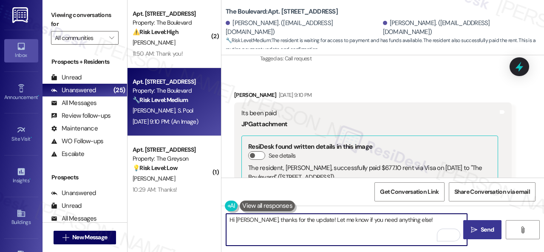
type textarea "Hi [PERSON_NAME], thanks for the update! Let me know if you need anything else!"
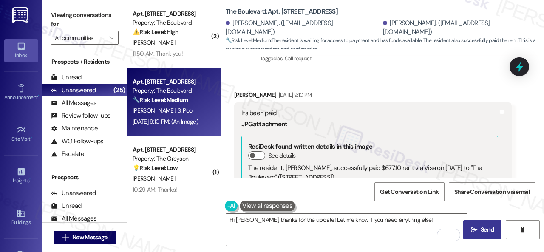
click at [479, 233] on span "Send" at bounding box center [487, 229] width 17 height 9
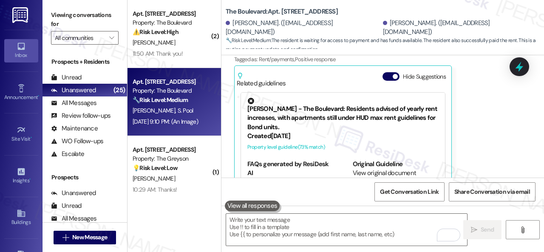
scroll to position [5166, 0]
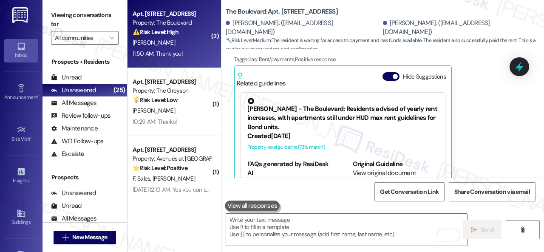
click at [195, 45] on div "[PERSON_NAME]" at bounding box center [172, 42] width 80 height 11
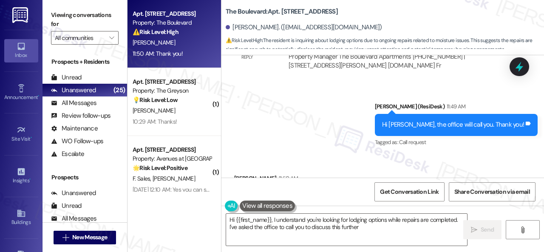
scroll to position [9454, 0]
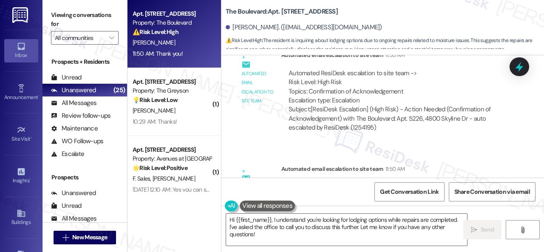
click at [129, 191] on div "Apt. [STREET_ADDRESS] Property: The Boulevard ⚠️ Risk Level: High The resident …" at bounding box center [336, 126] width 417 height 252
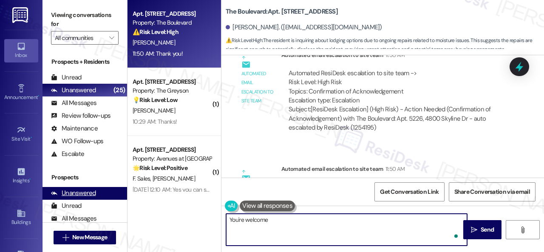
type textarea "You're welcome!"
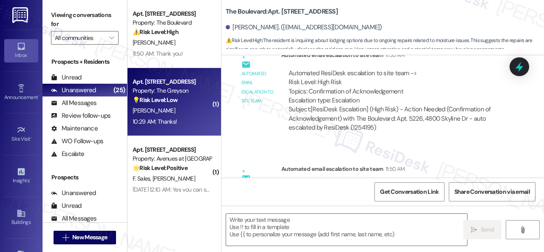
click at [186, 114] on div "[PERSON_NAME]" at bounding box center [172, 110] width 80 height 11
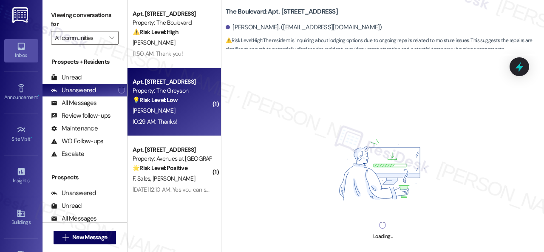
click at [186, 114] on div "[PERSON_NAME]" at bounding box center [172, 110] width 80 height 11
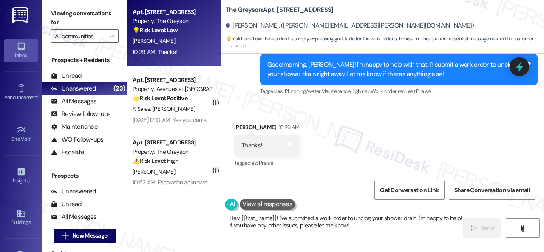
scroll to position [3, 0]
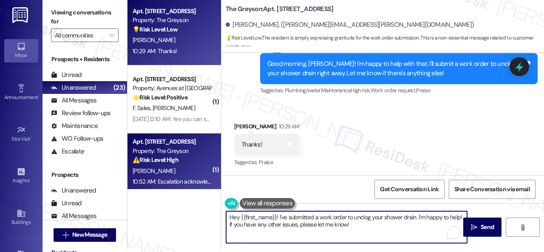
drag, startPoint x: 358, startPoint y: 226, endPoint x: 135, endPoint y: 163, distance: 231.9
click at [140, 165] on div "Apt. [STREET_ADDRESS] Property: The Greyson 💡 Risk Level: Low The resident is s…" at bounding box center [336, 123] width 417 height 252
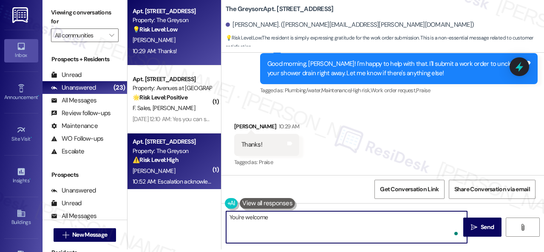
type textarea "You're welcome!"
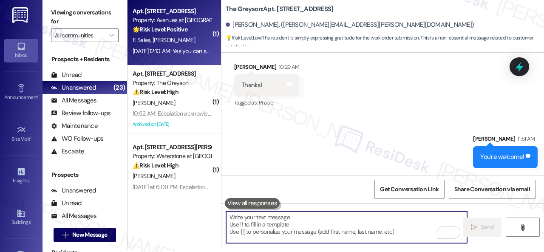
click at [191, 34] on div "🌟 Risk Level: Positive The resident is responding positively to a satisfaction …" at bounding box center [172, 29] width 79 height 9
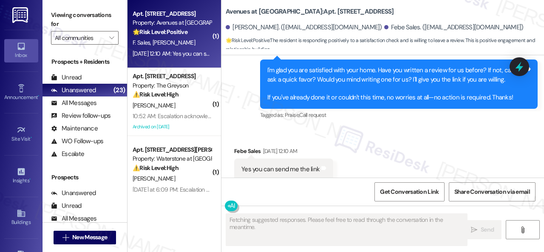
scroll to position [1181, 0]
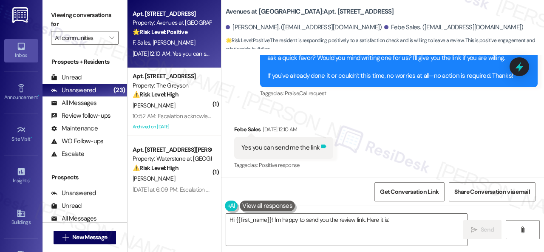
click at [323, 146] on icon at bounding box center [323, 147] width 5 height 4
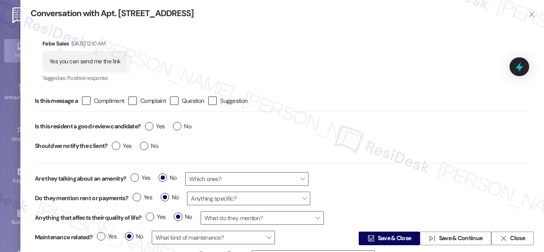
type textarea "Hi {{first_name}}! I'm happy to send you the review link. Here it is: [link]. T…"
click at [152, 125] on label "Yes" at bounding box center [155, 126] width 20 height 9
click at [152, 125] on input "Yes" at bounding box center [155, 127] width 20 height 11
radio input "true"
click at [380, 239] on span "Save & Close" at bounding box center [395, 238] width 34 height 9
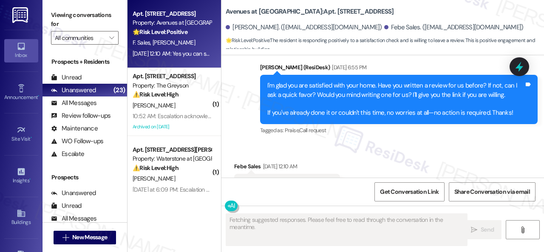
scroll to position [1182, 0]
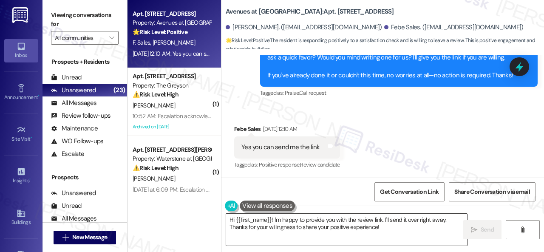
click at [271, 220] on textarea "Hi {{first_name}}! I'm happy to provide you with the review link. I'll send it …" at bounding box center [346, 230] width 241 height 32
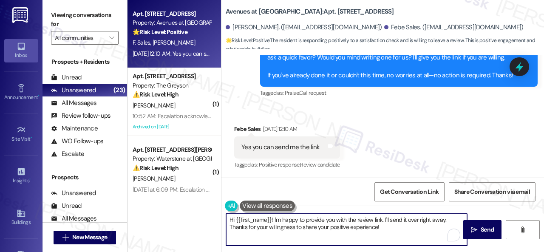
paste textarea "Thank you so much! It means a lot to us! Please take a moment to write a review…"
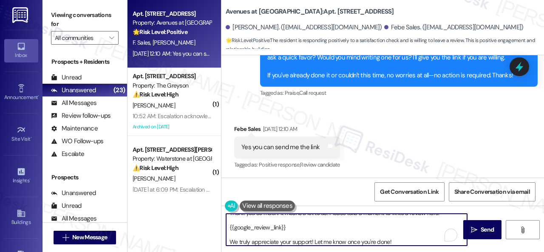
scroll to position [7, 0]
type textarea "Thank you so much! It means a lot to us! Please take a moment to write a review…"
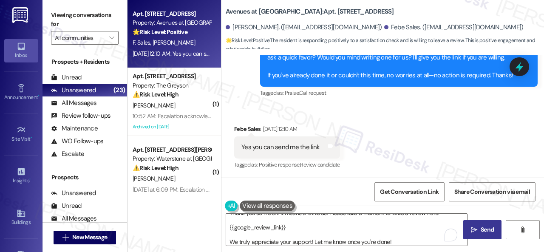
click at [491, 231] on span "Send" at bounding box center [487, 229] width 13 height 9
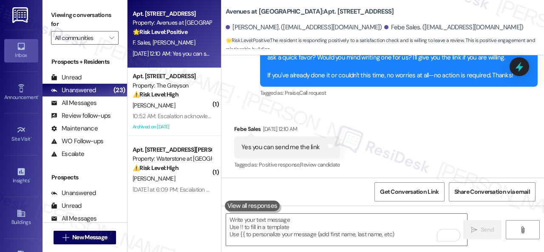
scroll to position [1181, 0]
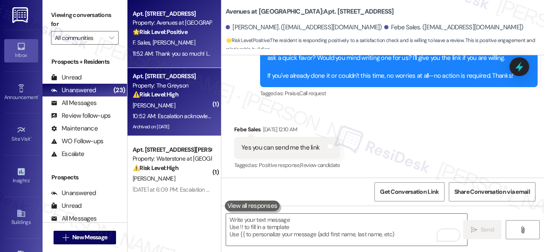
click at [187, 102] on div "[PERSON_NAME]" at bounding box center [172, 105] width 80 height 11
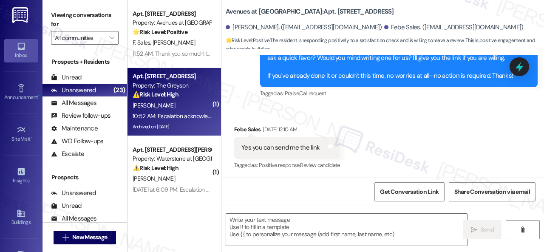
type textarea "Fetching suggested responses. Please feel free to read through the conversation…"
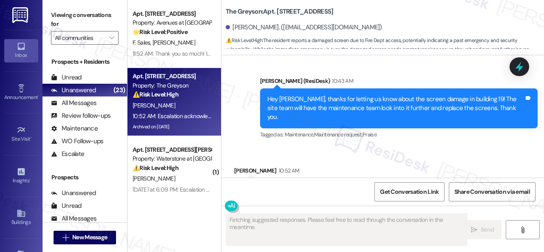
scroll to position [27695, 0]
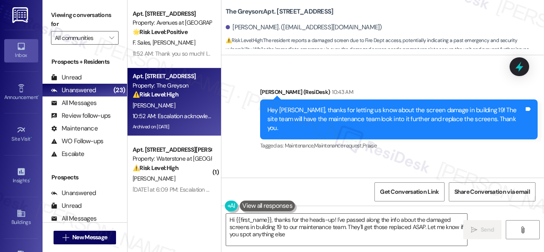
type textarea "Hi {{first_name}}, thanks for the heads-up! I've passed along the info about th…"
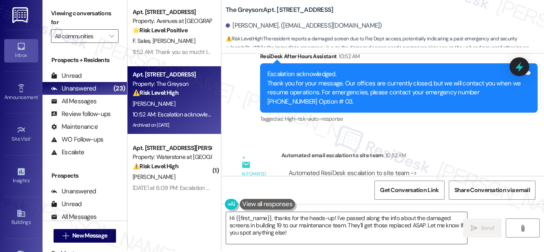
scroll to position [3, 0]
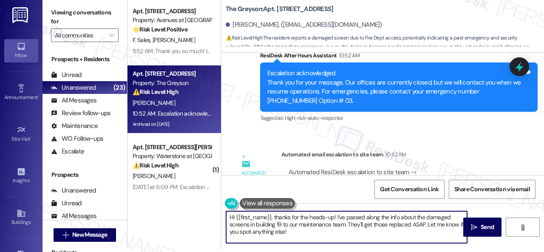
drag, startPoint x: 310, startPoint y: 236, endPoint x: 235, endPoint y: 219, distance: 77.1
click at [215, 212] on div "Apt. [STREET_ADDRESS] Property: Avenues at [GEOGRAPHIC_DATA] 🌟 Risk Level: Posi…" at bounding box center [336, 123] width 417 height 252
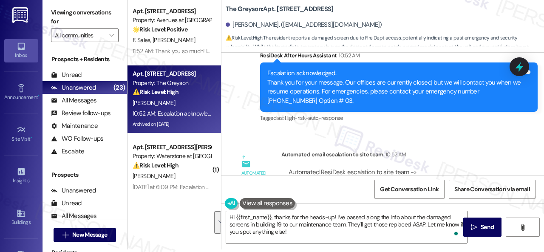
click at [484, 168] on div "Automated ResiDesk escalation to site team -> Risk Level: High Risk Topics: Con…" at bounding box center [397, 186] width 216 height 37
click at [330, 193] on div "Get Conversation Link Share Conversation via email" at bounding box center [383, 189] width 323 height 28
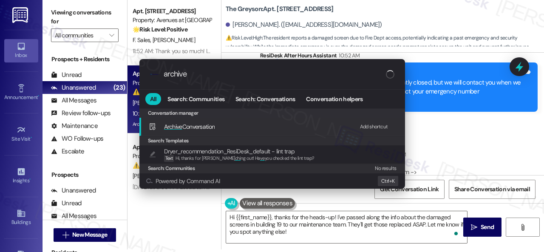
type input "archive"
click at [374, 127] on div "Add shortcut" at bounding box center [374, 126] width 28 height 9
click at [182, 127] on span "Archive Conversation" at bounding box center [189, 127] width 51 height 8
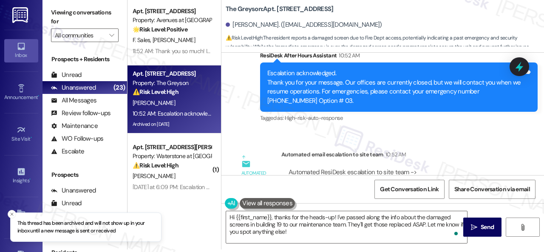
scroll to position [43, 0]
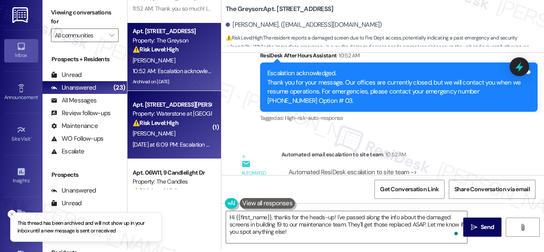
click at [176, 126] on strong "⚠️ Risk Level: High" at bounding box center [156, 123] width 46 height 8
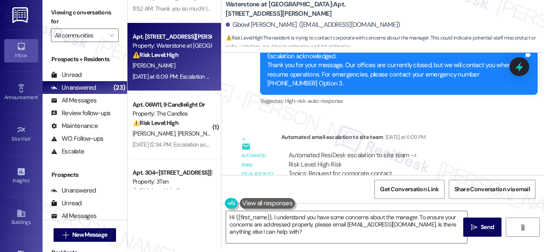
scroll to position [3180, 0]
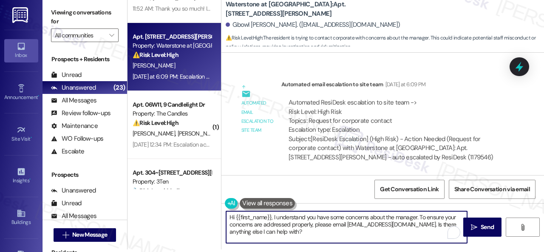
drag, startPoint x: 313, startPoint y: 236, endPoint x: 148, endPoint y: 191, distance: 171.1
click at [149, 191] on div "Apt. [STREET_ADDRESS] Property: Avenues at [GEOGRAPHIC_DATA] 🌟 Risk Level: Posi…" at bounding box center [336, 123] width 417 height 252
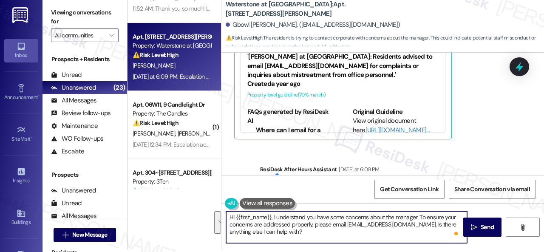
scroll to position [3053, 0]
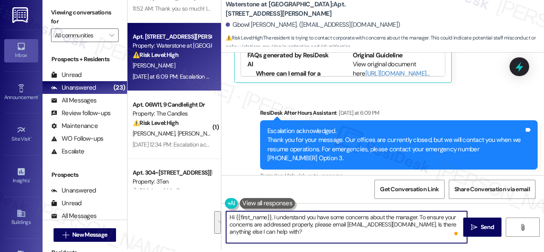
click at [313, 225] on textarea "Hi {{first_name}}, I understand you have some concerns about the manager. To en…" at bounding box center [346, 227] width 241 height 32
drag, startPoint x: 273, startPoint y: 216, endPoint x: 313, endPoint y: 233, distance: 43.8
click at [313, 233] on textarea "Hi {{first_name}}, I understand you have some concerns about the manager. To en…" at bounding box center [346, 227] width 241 height 32
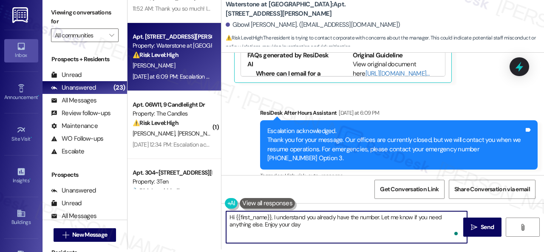
type textarea "Hi {{first_name}}, I understand you already have the number. Let me know if you…"
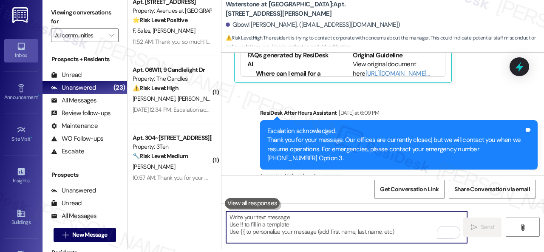
scroll to position [0, 0]
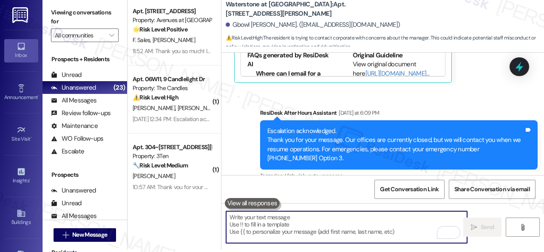
drag, startPoint x: 180, startPoint y: 94, endPoint x: 222, endPoint y: 92, distance: 41.3
click at [179, 94] on strong "⚠️ Risk Level: High" at bounding box center [156, 98] width 46 height 8
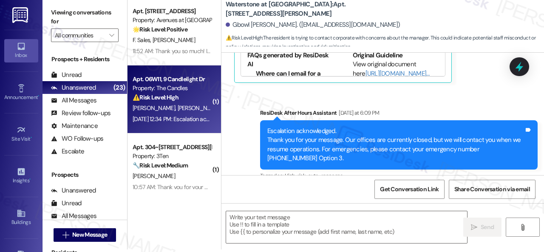
type textarea "Fetching suggested responses. Please feel free to read through the conversation…"
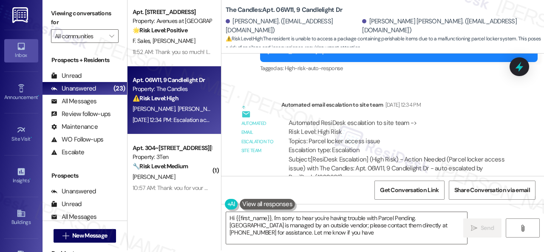
scroll to position [3, 0]
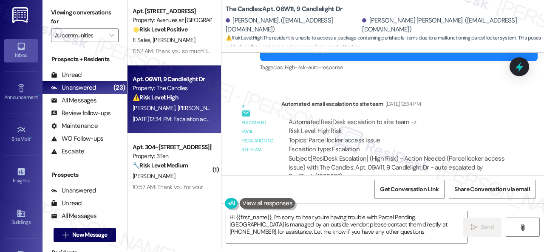
type textarea "Hi {{first_name}}, I'm sorry to hear you're having trouble with Parcel Pending.…"
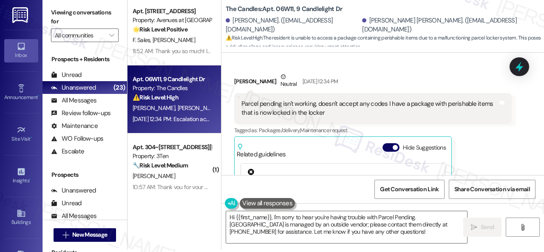
scroll to position [3042, 0]
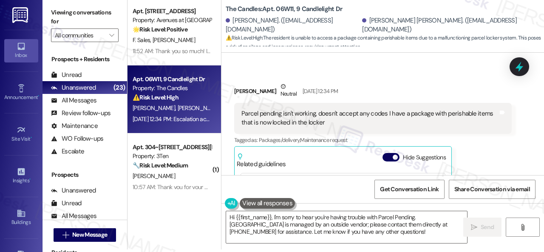
click at [464, 133] on div "[PERSON_NAME] Neutral [DATE] 12:34 PM Parcel pending isn't working, doesn't acc…" at bounding box center [373, 177] width 278 height 190
click at [273, 215] on textarea "Hi {{first_name}}, I'm sorry to hear you're having trouble with Parcel Pending.…" at bounding box center [346, 227] width 241 height 32
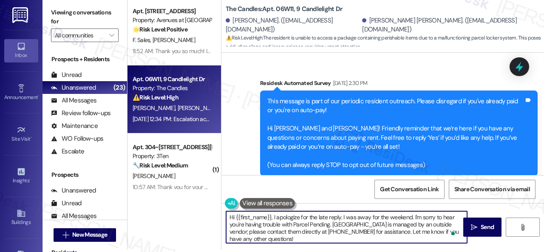
scroll to position [3042, 0]
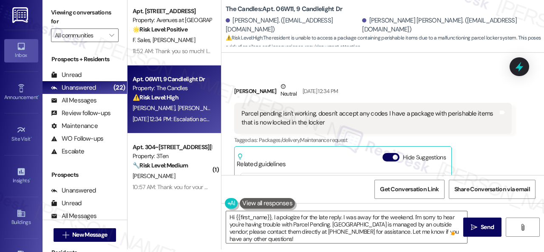
click at [488, 144] on div "[PERSON_NAME] Neutral [DATE] 12:34 PM Parcel pending isn't working, doesn't acc…" at bounding box center [373, 177] width 278 height 190
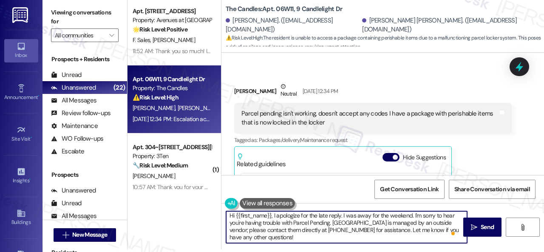
scroll to position [2, 0]
drag, startPoint x: 332, startPoint y: 222, endPoint x: 338, endPoint y: 240, distance: 18.8
click at [338, 240] on textarea "Hi {{first_name}}, I apologize for the late reply. I was away for the weekend. …" at bounding box center [346, 227] width 241 height 32
paste textarea "The site team has been informed about your inquiry or concern. I'll get back to…"
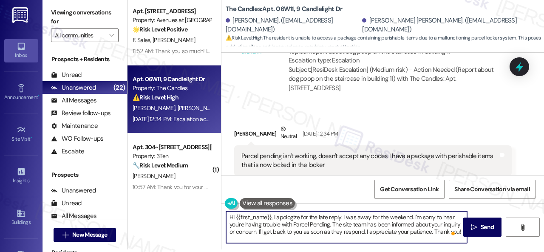
scroll to position [0, 0]
drag, startPoint x: 236, startPoint y: 214, endPoint x: 271, endPoint y: 215, distance: 35.3
click at [271, 215] on textarea "Hi {{first_name}}, I apologize for the late reply. I was away for the weekend. …" at bounding box center [346, 227] width 241 height 32
type textarea "Hi Nicholas, I apologize for the late reply. I was away for the weekend. I'm so…"
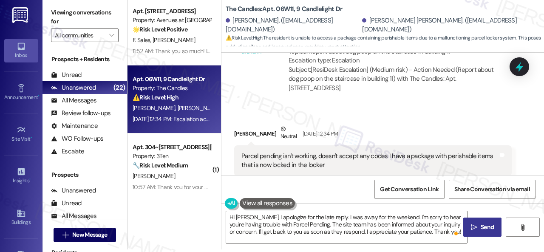
click at [481, 227] on span "Send" at bounding box center [487, 227] width 13 height 9
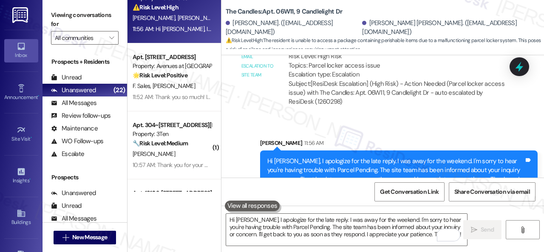
scroll to position [43, 0]
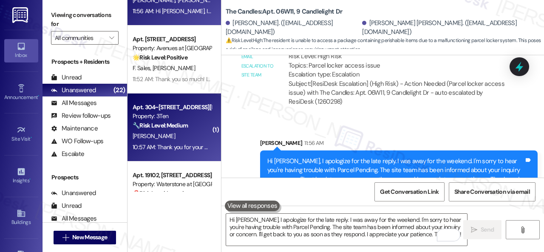
click at [191, 134] on div "[PERSON_NAME]" at bounding box center [172, 136] width 80 height 11
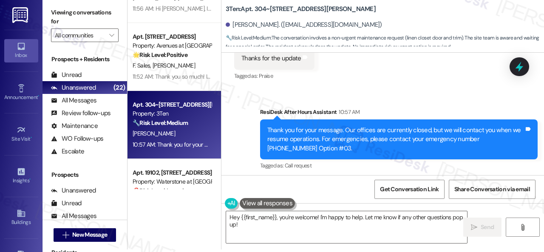
scroll to position [2098, 0]
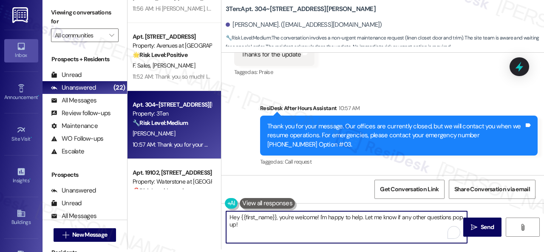
drag, startPoint x: 255, startPoint y: 231, endPoint x: 204, endPoint y: 208, distance: 56.5
click at [216, 214] on div "Apt. 06W11, 9 Candlelight Dr Property: The Candles ⚠️ Risk Level: High The resi…" at bounding box center [336, 123] width 417 height 252
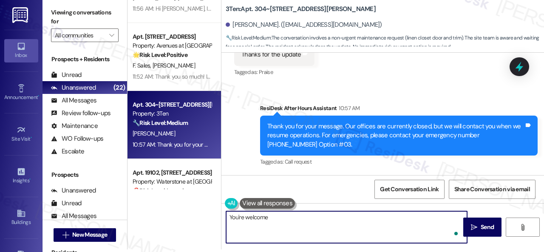
type textarea "You're welcome!"
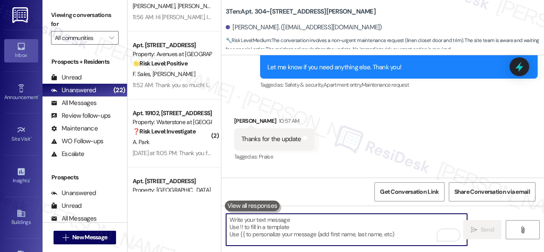
scroll to position [43, 0]
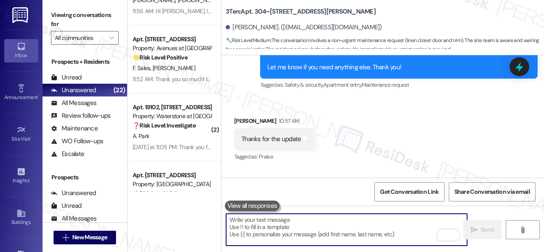
drag, startPoint x: 179, startPoint y: 134, endPoint x: 285, endPoint y: 124, distance: 106.4
click at [180, 134] on div "A. Park" at bounding box center [172, 136] width 80 height 11
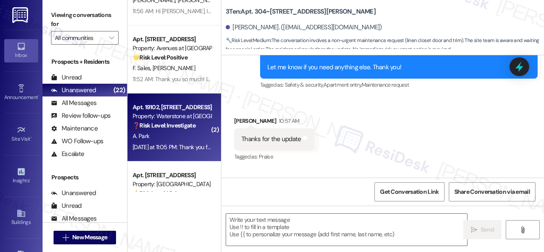
type textarea "Fetching suggested responses. Please feel free to read through the conversation…"
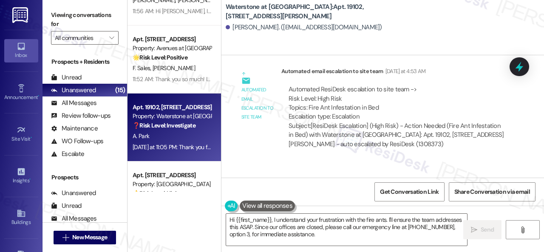
scroll to position [9806, 0]
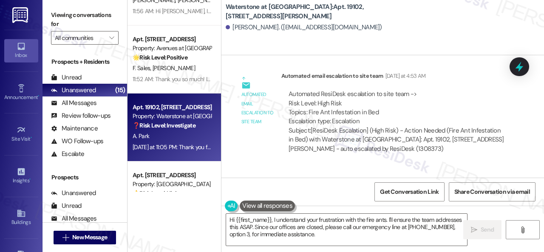
click at [413, 166] on div "Received via SMS Amy Park Neutral Yesterday at 11:05 PM Fire ants were found on…" at bounding box center [383, 206] width 323 height 81
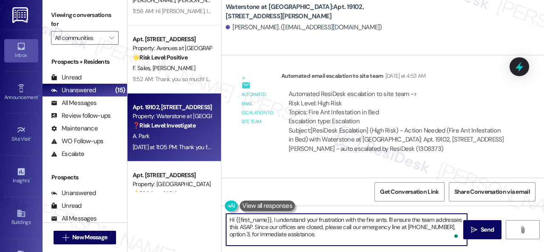
drag, startPoint x: 388, startPoint y: 220, endPoint x: 396, endPoint y: 242, distance: 23.9
click at [396, 242] on textarea "Hi {{first_name}}, I understand your frustration with the fire ants. I'll ensur…" at bounding box center [346, 230] width 241 height 32
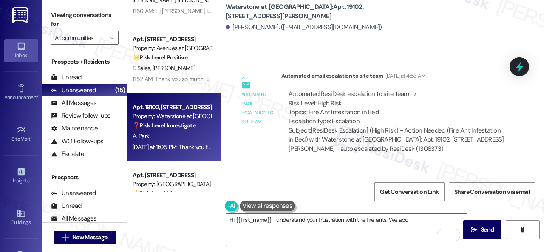
click at [416, 166] on div "Received via SMS Amy Park Neutral Yesterday at 11:05 PM Fire ants were found on…" at bounding box center [383, 206] width 323 height 81
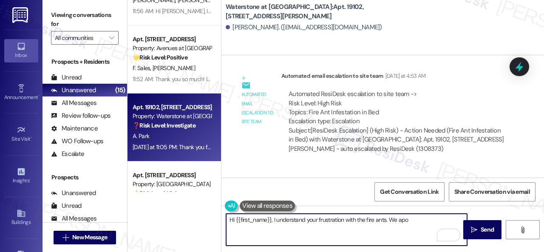
click at [413, 220] on textarea "Hi {{first_name}}, I understand your frustration with the fire ants. We apo" at bounding box center [346, 230] width 241 height 32
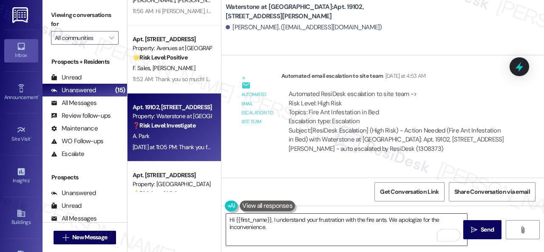
click at [345, 232] on textarea "Hi {{first_name}}, I understand your frustration with the fire ants. We apologi…" at bounding box center [346, 230] width 241 height 32
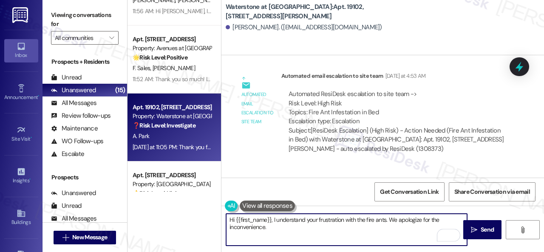
paste textarea "Is there already a work order for the issue? If so, may I have the work order n…"
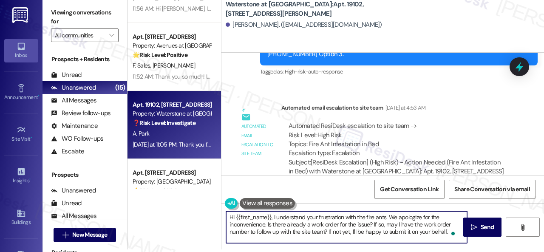
scroll to position [9721, 0]
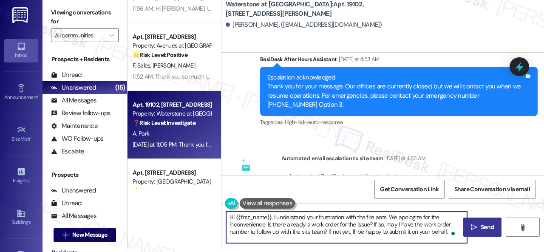
type textarea "Hi {{first_name}}, I understand your frustration with the fire ants. We apologi…"
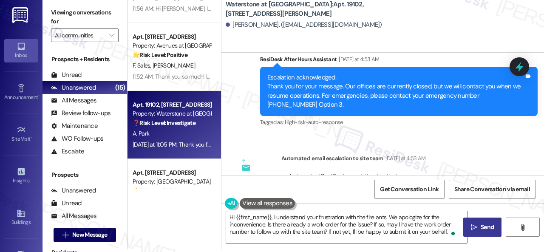
click at [481, 227] on span "Send" at bounding box center [487, 227] width 13 height 9
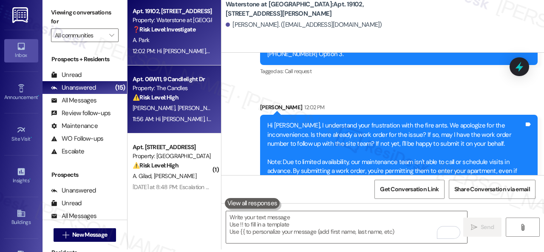
scroll to position [85, 0]
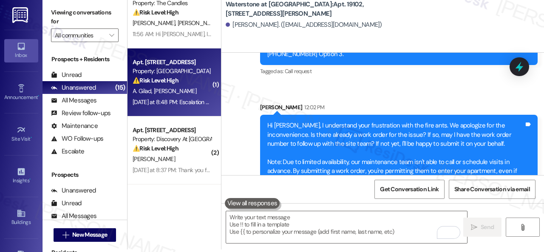
click at [201, 92] on div "A. Gilad D. Segev" at bounding box center [172, 91] width 80 height 11
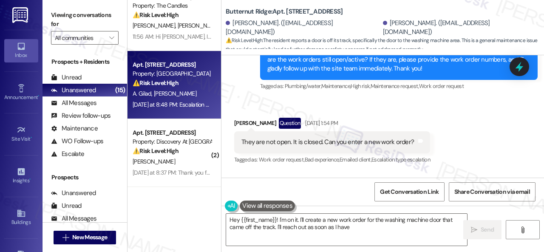
scroll to position [1876, 0]
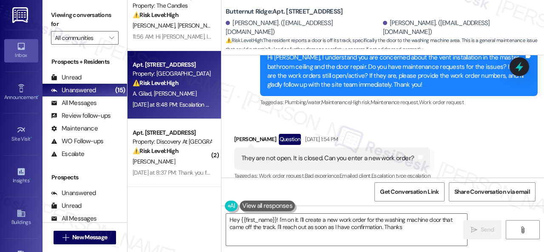
type textarea "Hey {{first_name}}! I'm on it. I'll create a new work order for the washing mac…"
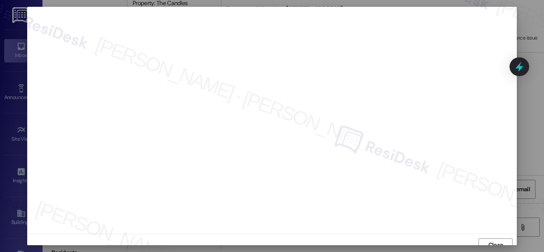
scroll to position [6, 0]
click at [492, 239] on span "Close" at bounding box center [495, 238] width 15 height 9
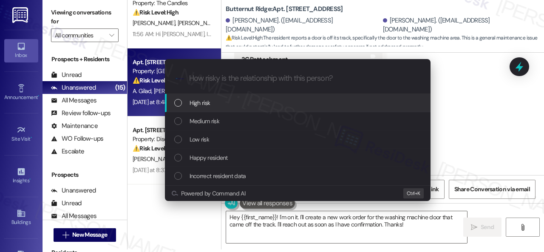
click at [198, 112] on div "High risk" at bounding box center [298, 103] width 266 height 18
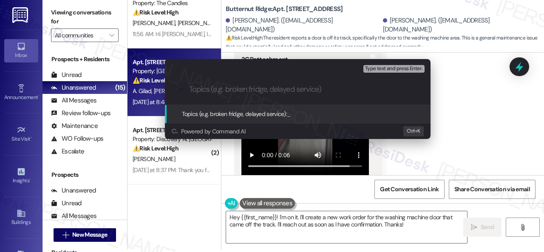
click at [468, 94] on div "Escalate Conversation High risk Topics (e.g. broken fridge, delayed service) An…" at bounding box center [272, 126] width 544 height 252
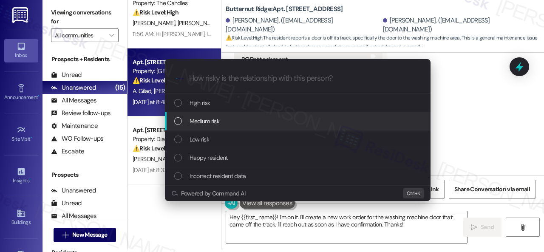
click at [204, 122] on span "Medium risk" at bounding box center [205, 120] width 30 height 9
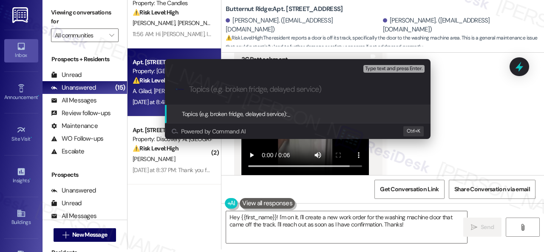
paste input "Work Order filed by ResiDesk 293122"
type input "Work Order filed by ResiDesk 293122"
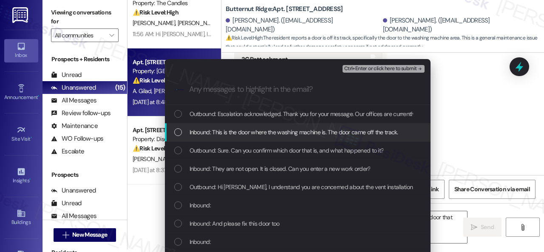
click at [250, 130] on span "Inbound: This is the door where the washing machine is. The door came off the t…" at bounding box center [294, 132] width 209 height 9
click at [368, 63] on div "Ctrl+Enter or click here to submit" at bounding box center [385, 68] width 84 height 11
click at [368, 70] on span "Ctrl+Enter or click here to submit" at bounding box center [380, 69] width 73 height 6
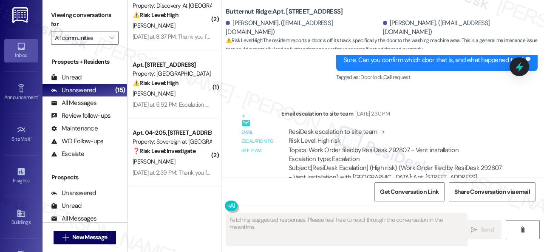
scroll to position [2134, 0]
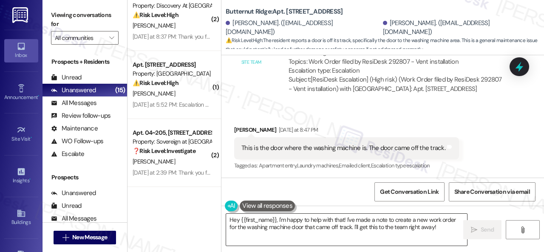
click at [360, 228] on textarea "Hey {{first_name}}, I'm happy to help with that! I've made a note to create a n…" at bounding box center [346, 230] width 241 height 32
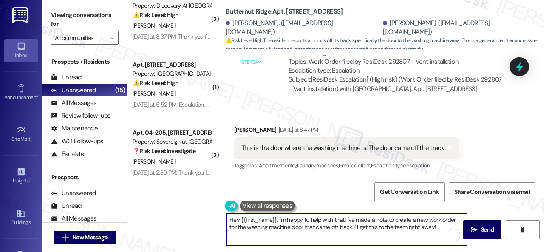
drag, startPoint x: 379, startPoint y: 227, endPoint x: 244, endPoint y: 228, distance: 134.8
click at [191, 216] on div "Apt. 5630B1, 5800 Great Northern Boulevard Property: Butternut Ridge ⚠️ Risk Le…" at bounding box center [336, 126] width 417 height 252
paste textarea "Thank you. I've submitted work orders on your behalf and notified the site team…"
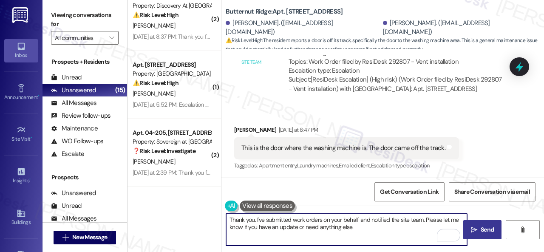
type textarea "Thank you. I've submitted work orders on your behalf and notified the site team…"
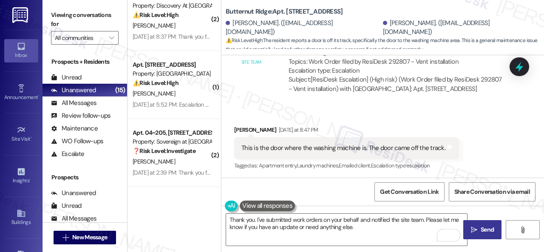
click at [485, 224] on button " Send" at bounding box center [482, 229] width 38 height 19
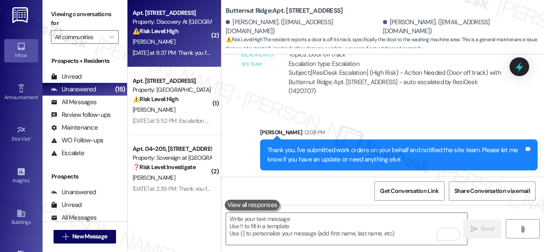
scroll to position [0, 0]
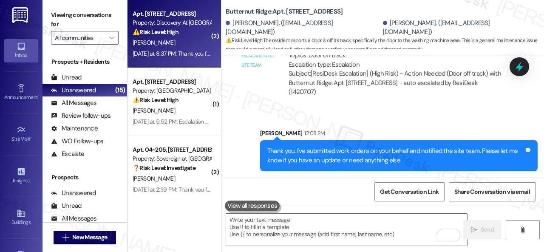
click at [196, 41] on div "[PERSON_NAME]" at bounding box center [172, 42] width 80 height 11
type textarea "Fetching suggested responses. Please feel free to read through the conversation…"
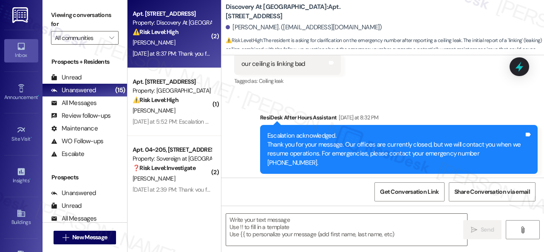
type textarea "Fetching suggested responses. Please feel free to read through the conversation…"
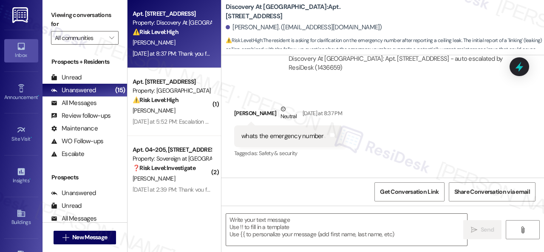
scroll to position [381, 0]
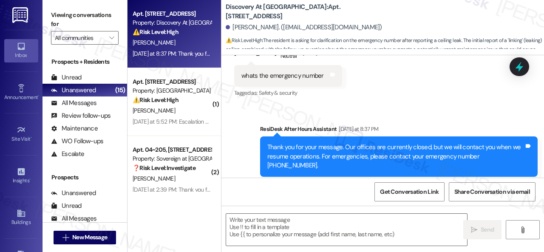
click at [408, 105] on div "Sent via SMS ResiDesk After Hours Assistant Yesterday at 8:37 PM Thank you for …" at bounding box center [383, 150] width 323 height 90
click at [278, 223] on textarea at bounding box center [346, 230] width 241 height 32
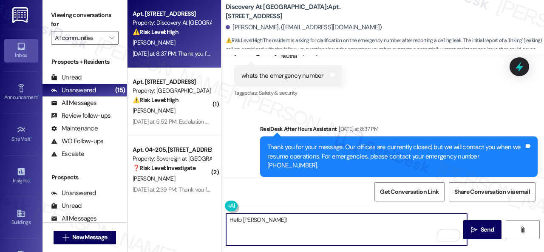
paste textarea "I apologize for the late reply. I was away for the weekend. Please don’t hesita…"
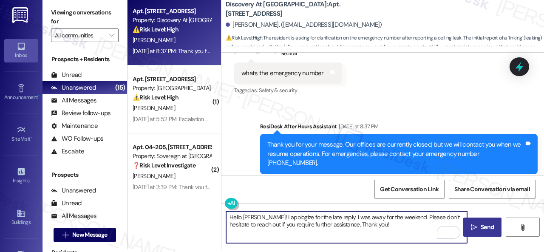
type textarea "Hello Brittany! I apologize for the late reply. I was away for the weekend. Ple…"
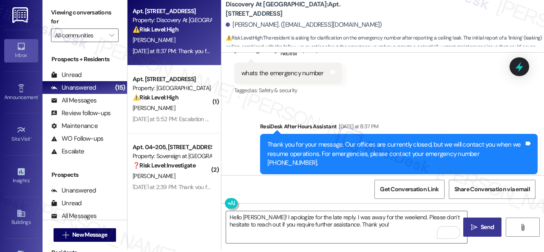
click at [484, 229] on span "Send" at bounding box center [487, 227] width 13 height 9
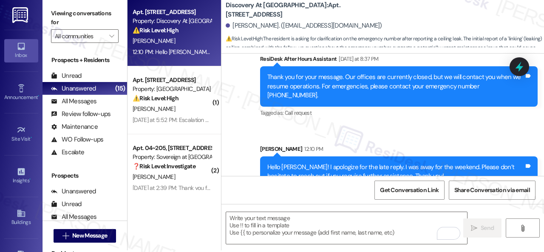
scroll to position [3, 0]
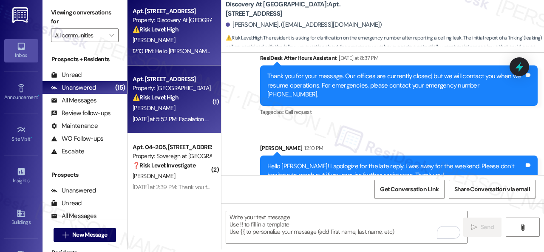
click at [179, 114] on div "Yesterday at 5:52 PM: Escalation acknowledged. Thank you for your message. Our …" at bounding box center [172, 119] width 80 height 11
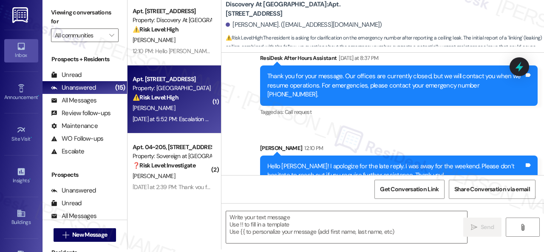
type textarea "Fetching suggested responses. Please feel free to read through the conversation…"
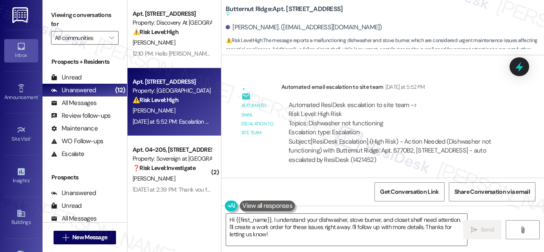
scroll to position [976, 0]
click at [407, 80] on div "Automated email escalation to site team Automated email escalation to site team…" at bounding box center [373, 126] width 290 height 101
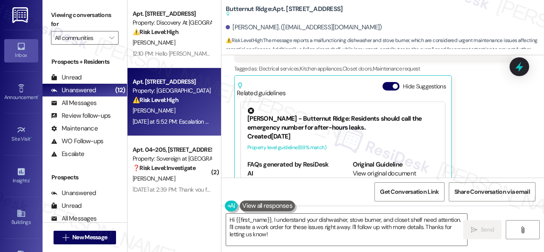
scroll to position [721, 0]
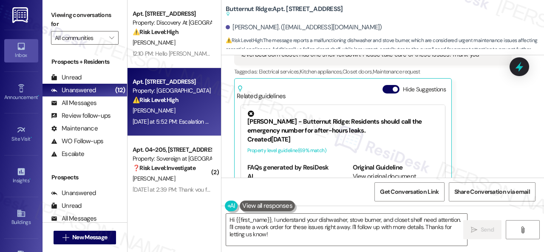
click at [503, 123] on div "Sukhwant Kaur Question Neutral Yesterday at 5:52 PM Hi my dishwasher is not wor…" at bounding box center [373, 109] width 278 height 190
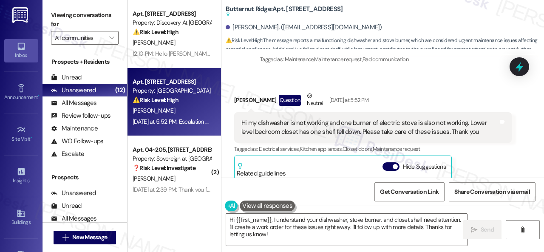
scroll to position [636, 0]
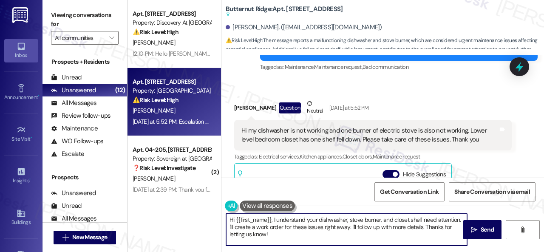
drag, startPoint x: 264, startPoint y: 227, endPoint x: 290, endPoint y: 233, distance: 26.1
click at [290, 233] on textarea "Hi {{first_name}}, I understand your dishwasher, stove burner, and closet shelf…" at bounding box center [346, 230] width 241 height 32
paste textarea "Are there already work orders for the issues? If so, may I have the work order …"
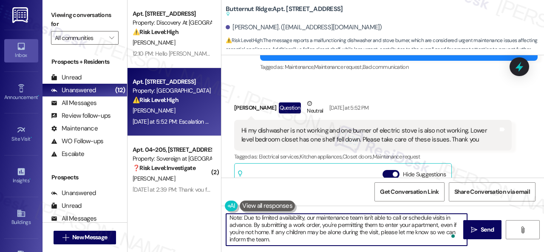
scroll to position [0, 0]
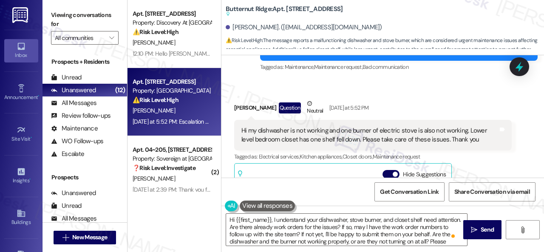
drag, startPoint x: 426, startPoint y: 106, endPoint x: 417, endPoint y: 109, distance: 8.6
click at [426, 106] on div "Received via SMS Sukhwant Kaur Question Neutral Yesterday at 5:52 PM Hi my dish…" at bounding box center [383, 188] width 323 height 216
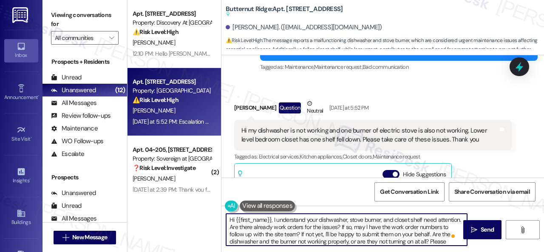
click at [274, 220] on textarea "Hi {{first_name}}, I understand your dishwasher, stove burner, and closet shelf…" at bounding box center [346, 230] width 241 height 32
paste textarea "apologize for the late reply. I was away for the weekend.I"
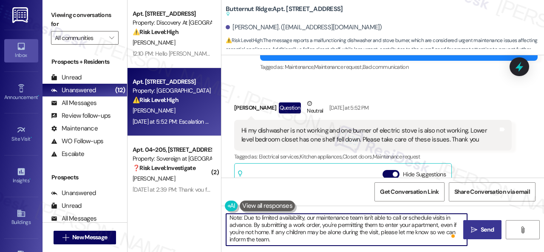
type textarea "Hi {{first_name}}, I apologize for the late reply. I was away for the weekend. …"
click at [481, 229] on span "Send" at bounding box center [487, 229] width 13 height 9
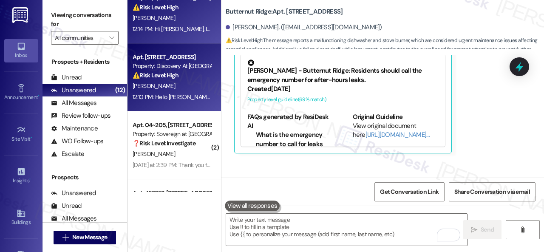
scroll to position [43, 0]
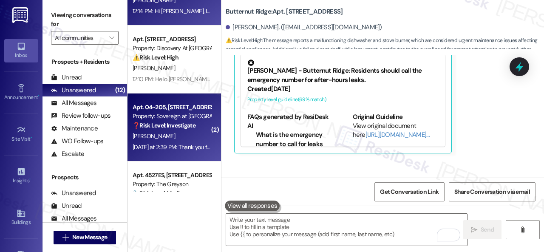
click at [194, 136] on div "P. Erskine" at bounding box center [172, 136] width 80 height 11
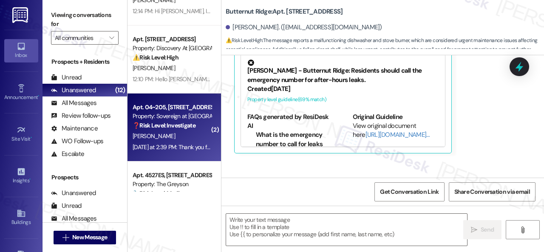
type textarea "Fetching suggested responses. Please feel free to read through the conversation…"
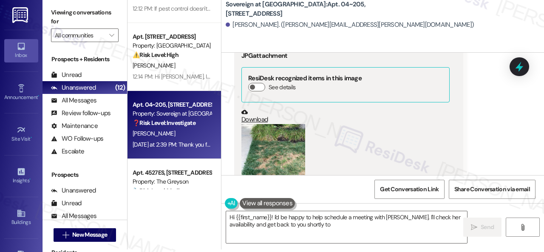
scroll to position [15688, 0]
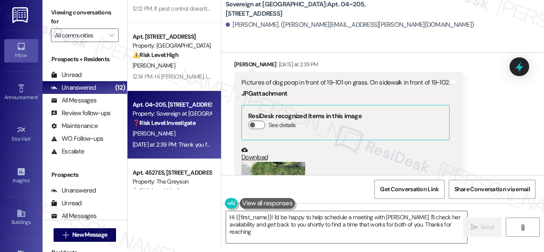
click at [293, 162] on button "Zoom image" at bounding box center [273, 204] width 64 height 85
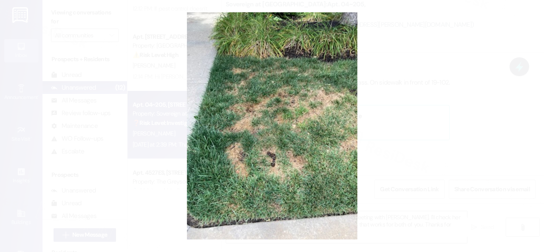
click at [313, 125] on button "Unzoom image" at bounding box center [272, 126] width 544 height 252
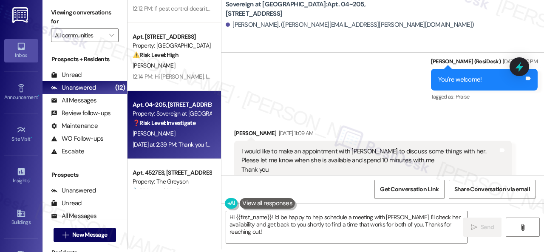
scroll to position [15433, 0]
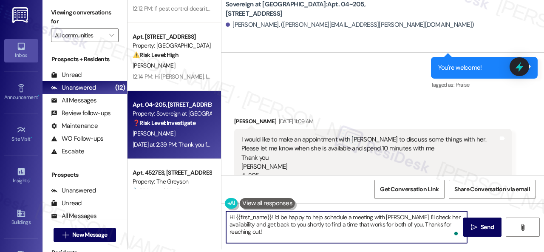
drag, startPoint x: 275, startPoint y: 216, endPoint x: 318, endPoint y: 233, distance: 45.6
click at [318, 233] on textarea "Hi {{first_name}}! I'd be happy to help schedule a meeting with Heather. I'll c…" at bounding box center [346, 227] width 241 height 32
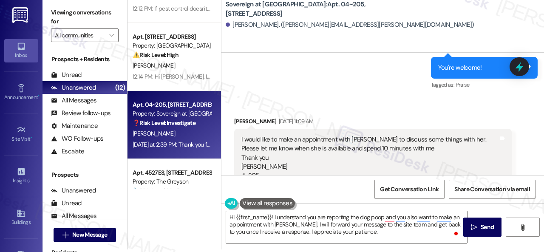
click at [470, 150] on div "I would like to make an appointment with Heather to discuss some things with he…" at bounding box center [369, 157] width 257 height 45
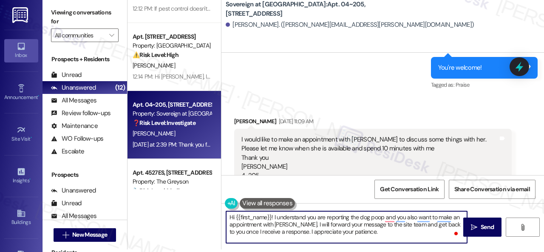
click at [275, 218] on textarea "Hi {{first_name}}! I understand you are reporting the dog poop and you also wan…" at bounding box center [346, 227] width 241 height 32
click at [274, 218] on textarea "Hi {{first_name}}! I understand you are reporting the dog poop and you also wan…" at bounding box center [346, 227] width 241 height 32
paste textarea "apologize for the late reply. I was away for the weekend.I"
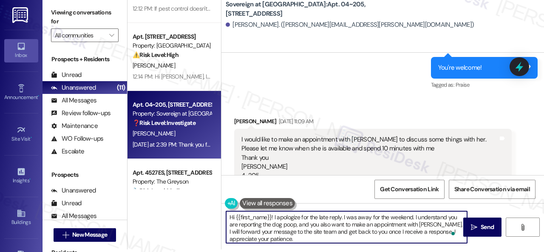
paste textarea "that you are reporting the dog poop and would also like to schedul"
type textarea "Hi {{first_name}}! I apologize for the late reply. I was away for the weekend. …"
click at [338, 240] on textarea "Hi {{first_name}}! I apologize for the late reply. I was away for the weekend. …" at bounding box center [346, 227] width 241 height 32
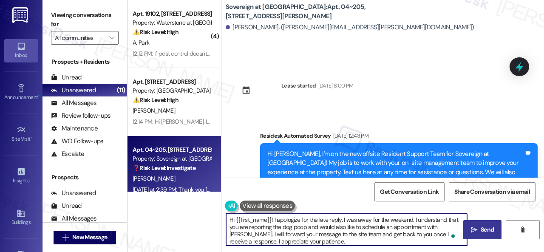
type textarea "Hi {{first_name}}! I apologize for the late reply. I was away for the weekend. …"
click at [481, 225] on span "Send" at bounding box center [487, 229] width 13 height 9
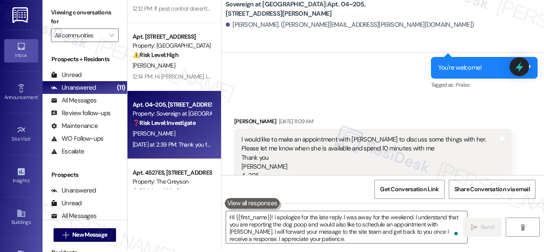
scroll to position [15767, 0]
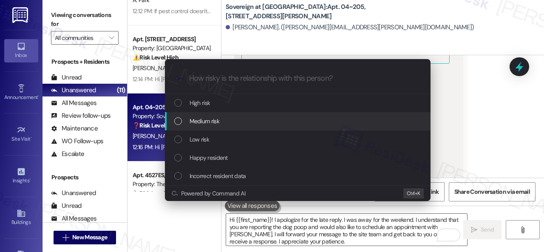
click at [495, 127] on div "Escalate Conversation How risky is the relationship with this person? Topics (e…" at bounding box center [272, 126] width 544 height 252
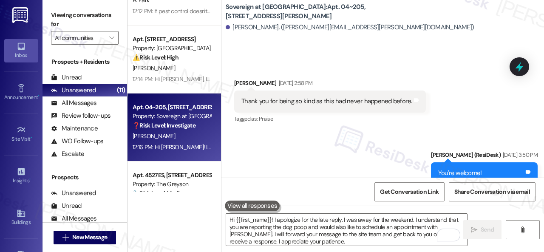
scroll to position [15299, 0]
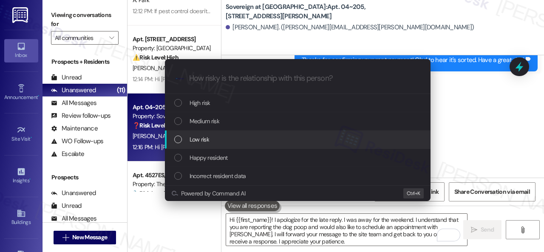
click at [194, 136] on span "Low risk" at bounding box center [200, 139] width 20 height 9
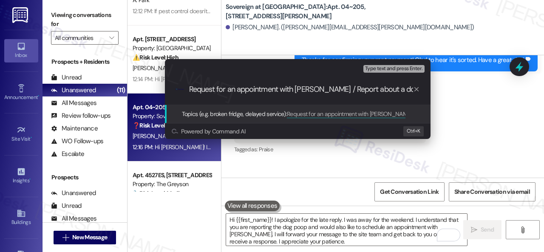
type input "Request for an appointment with Heather / Report about a dog poop."
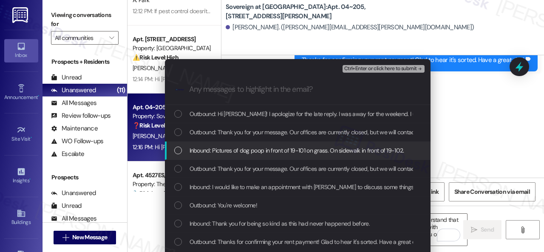
click at [230, 151] on span "Inbound: Pictures of dog poop in front of 19-101 on grass. On sidewalk in front…" at bounding box center [297, 150] width 215 height 9
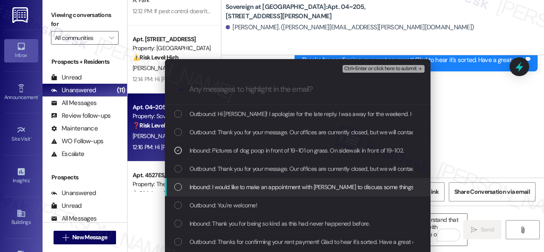
click at [240, 185] on span "Inbound: I would like to make an appointment with Heather to discuss some thing…" at bounding box center [447, 186] width 515 height 9
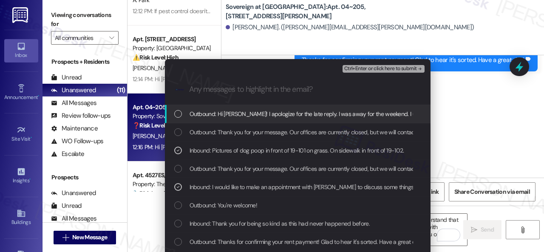
click at [358, 66] on span "Ctrl+Enter or click here to submit" at bounding box center [380, 69] width 73 height 6
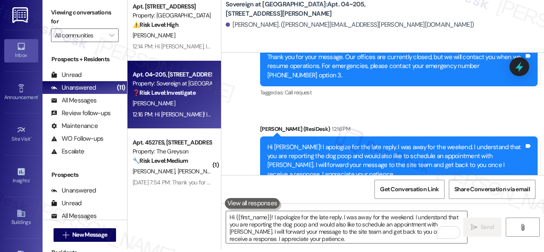
scroll to position [85, 0]
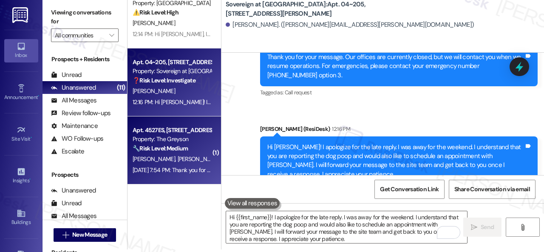
click at [185, 153] on div "🔧 Risk Level: Medium The resident is reporting a recurring smoking issue. While…" at bounding box center [172, 148] width 79 height 9
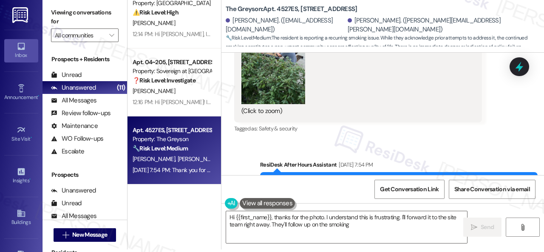
scroll to position [7962, 0]
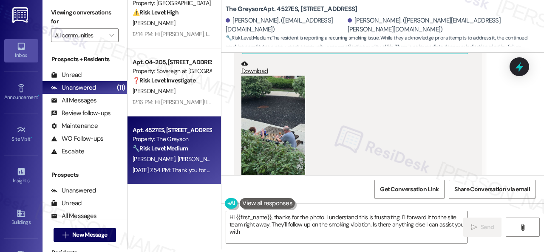
type textarea "Hi {{first_name}}, thanks for the photo. I understand this is frustrating. I'll…"
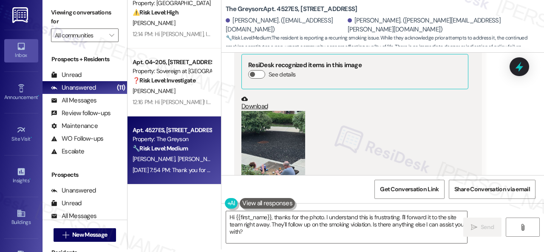
scroll to position [8004, 0]
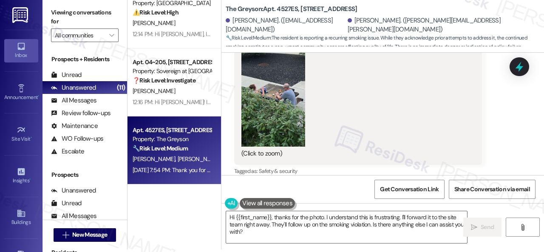
click at [280, 99] on button "Zoom image" at bounding box center [273, 90] width 64 height 114
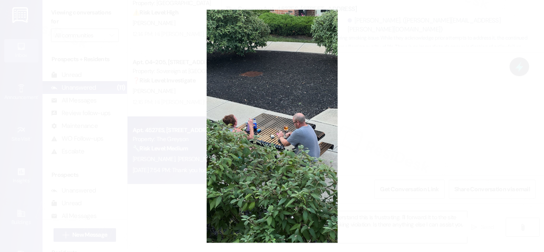
click at [298, 110] on button "Unzoom image" at bounding box center [272, 126] width 544 height 252
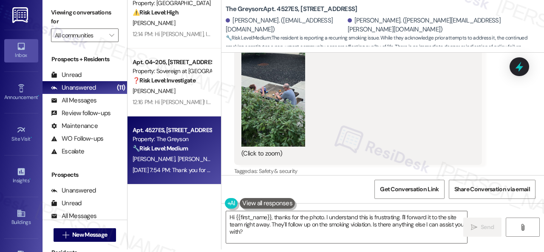
click at [288, 11] on b "The Greyson: Apt. 4527ES, 4460 Mountain Laurel Road" at bounding box center [291, 9] width 131 height 9
copy b "4527ES"
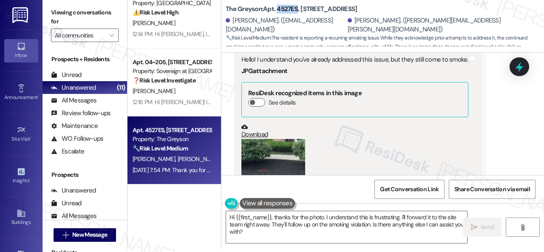
scroll to position [7877, 0]
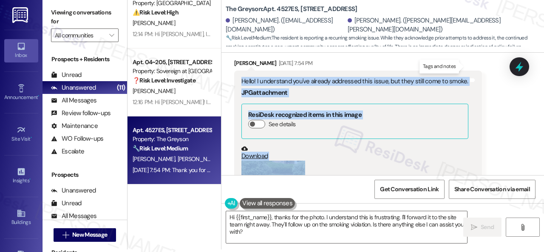
drag, startPoint x: 242, startPoint y: 68, endPoint x: 445, endPoint y: 69, distance: 202.4
click at [462, 77] on div "Hello! I understand you've already addressed this issue, but they still come to…" at bounding box center [354, 81] width 227 height 9
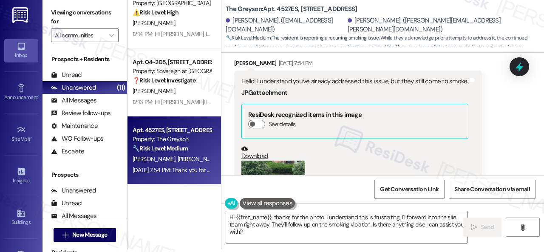
drag, startPoint x: 445, startPoint y: 68, endPoint x: 506, endPoint y: 85, distance: 63.9
click at [506, 85] on div "Received via SMS Fiodar Mikulich Aug 09, 2025 at 7:54 PM Hello! I understand yo…" at bounding box center [383, 176] width 323 height 272
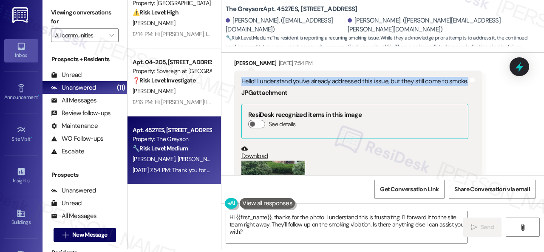
drag, startPoint x: 242, startPoint y: 67, endPoint x: 463, endPoint y: 70, distance: 220.2
click at [463, 77] on div "Hello! I understand you've already addressed this issue, but they still come to…" at bounding box center [354, 81] width 227 height 9
copy div "Hello! I understand you've already addressed this issue, but they still come to…"
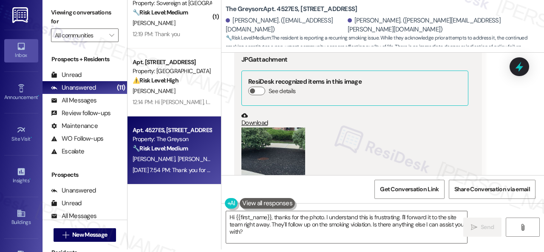
scroll to position [7962, 0]
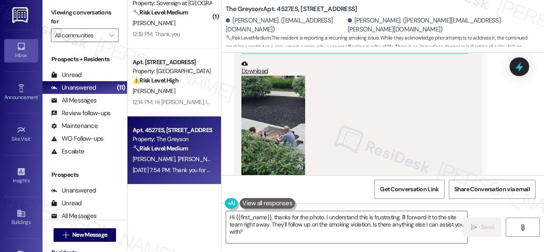
click at [279, 114] on button "Zoom image" at bounding box center [273, 133] width 64 height 114
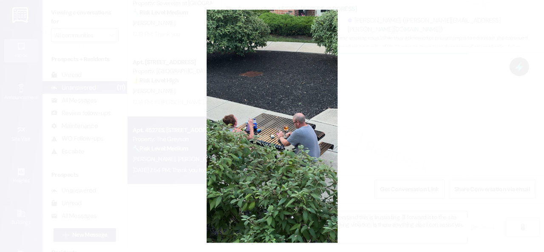
click at [302, 73] on button "Unzoom image" at bounding box center [272, 126] width 544 height 252
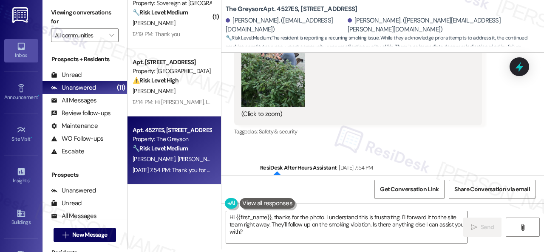
scroll to position [8089, 0]
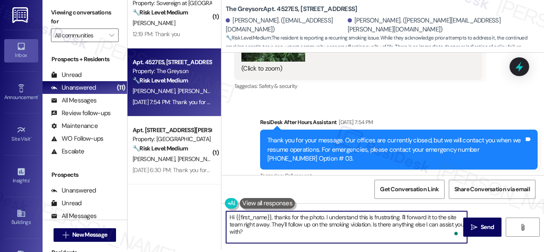
drag, startPoint x: 236, startPoint y: 219, endPoint x: 271, endPoint y: 220, distance: 35.8
click at [271, 220] on textarea "Hi {{first_name}}, thanks for the photo. I understand this is frustrating. I'll…" at bounding box center [346, 227] width 241 height 32
click at [302, 218] on textarea "Hi Fiodar, thanks for the photo. I understand this is frustrating. I'll forward…" at bounding box center [346, 227] width 241 height 32
drag, startPoint x: 297, startPoint y: 226, endPoint x: 318, endPoint y: 234, distance: 23.3
click at [318, 234] on textarea "Hi Fiodar, thank you for the photo and the update. I understand this is frustra…" at bounding box center [346, 227] width 241 height 32
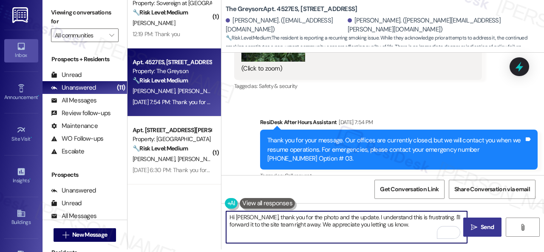
type textarea "Hi Fiodar, thank you for the photo and the update. I understand this is frustra…"
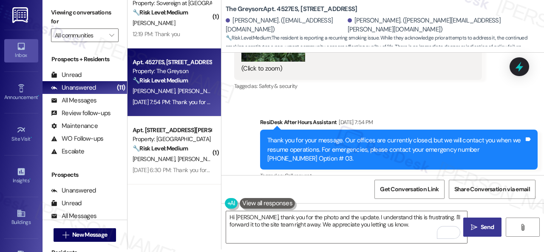
click at [475, 225] on span " Send" at bounding box center [482, 227] width 27 height 9
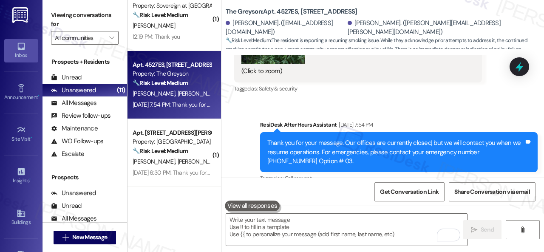
scroll to position [7999, 0]
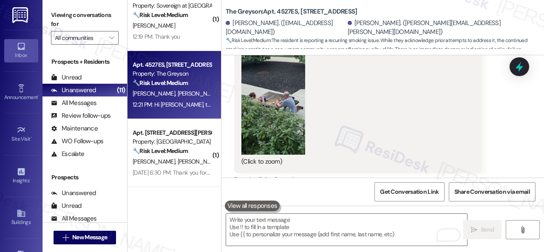
click at [188, 26] on div "P. Erskine" at bounding box center [172, 25] width 80 height 11
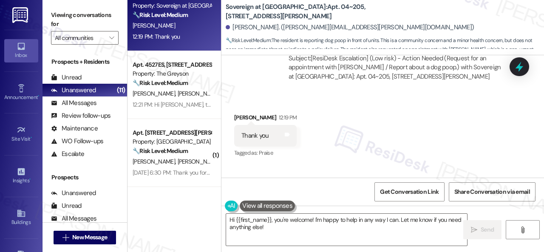
scroll to position [16229, 0]
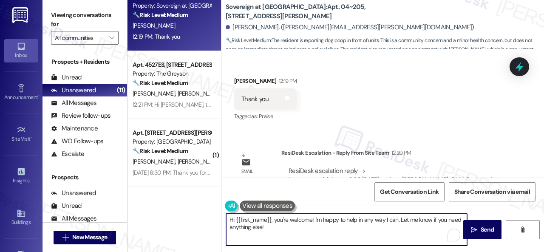
drag, startPoint x: 274, startPoint y: 221, endPoint x: 289, endPoint y: 233, distance: 19.6
click at [286, 234] on textarea "Hi {{first_name}}, you're welcome! I'm happy to help in any way I can. Let me k…" at bounding box center [346, 230] width 241 height 32
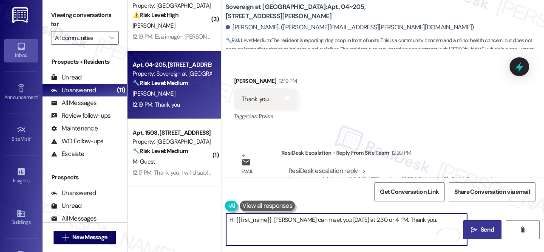
type textarea "Hi {{first_name}}, Heather can meet you today at 2:30 or 4 PM. Thank you."
click at [481, 228] on span "Send" at bounding box center [487, 229] width 13 height 9
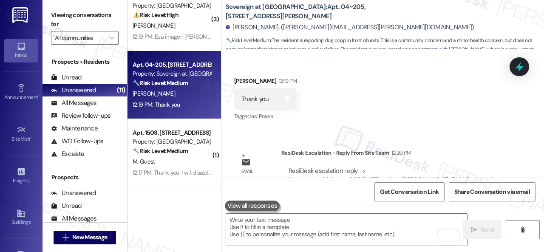
scroll to position [16142, 0]
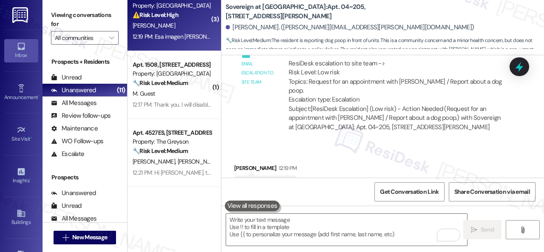
click at [193, 19] on div "⚠️ Risk Level: High The resident is reporting ongoing issues with either the th…" at bounding box center [172, 15] width 79 height 9
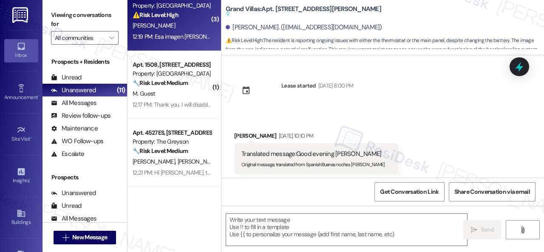
scroll to position [4929, 0]
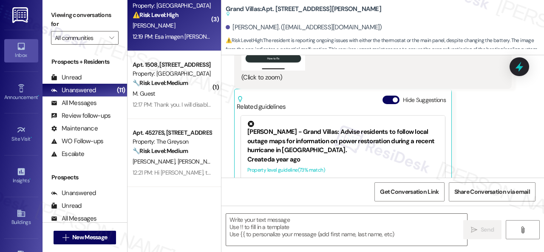
type textarea "Fetching suggested responses. Please feel free to read through the conversation…"
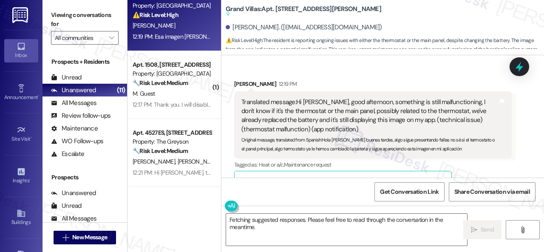
scroll to position [4249, 0]
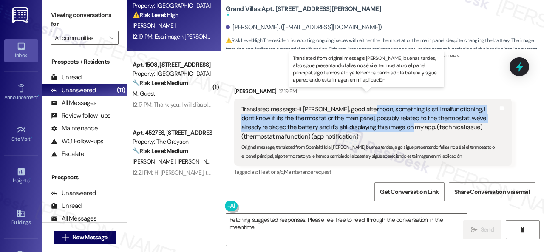
drag, startPoint x: 367, startPoint y: 96, endPoint x: 389, endPoint y: 114, distance: 28.3
click at [389, 116] on div "Translated message: Hi Sarah, good afternoon, something is still malfunctioning…" at bounding box center [369, 123] width 257 height 37
copy div "omething is still malfunctioning, I don't know if it's the thermostat or the ma…"
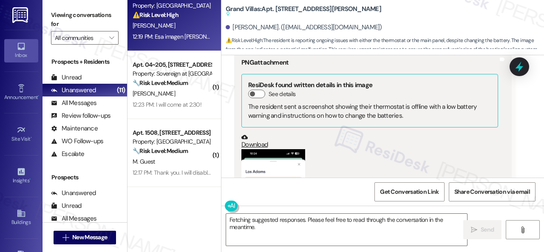
scroll to position [4632, 0]
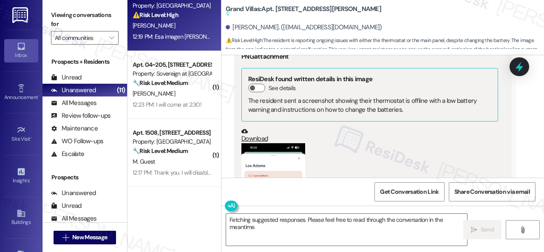
click at [275, 164] on button "Zoom image" at bounding box center [273, 212] width 64 height 138
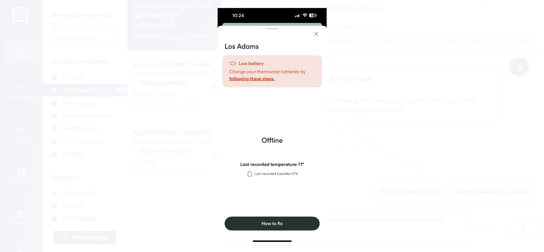
click at [405, 105] on button "Unzoom image" at bounding box center [272, 126] width 544 height 252
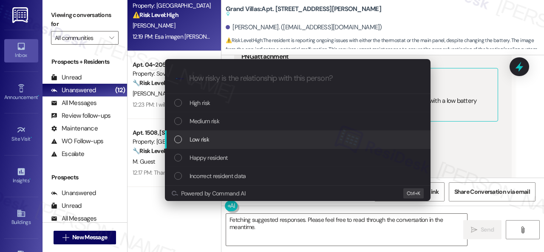
click at [525, 141] on div "Escalate Conversation How risky is the relationship with this person? Topics (e…" at bounding box center [272, 126] width 544 height 252
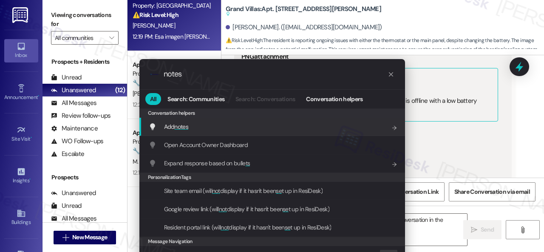
type input "notes"
click at [168, 125] on span "Add notes" at bounding box center [176, 127] width 24 height 8
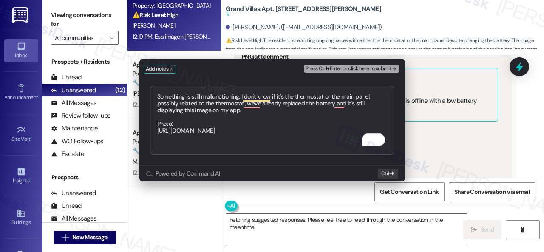
type textarea "Something is still malfunctioning. I don't know if it's the thermostat or the m…"
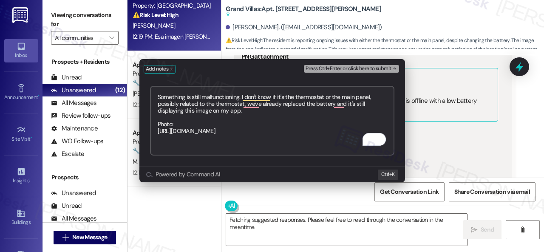
click at [347, 68] on span "Press Ctrl+Enter or click here to submit" at bounding box center [348, 69] width 85 height 6
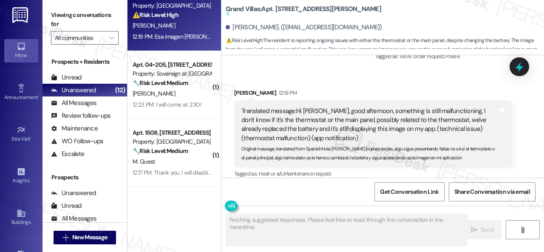
scroll to position [4206, 0]
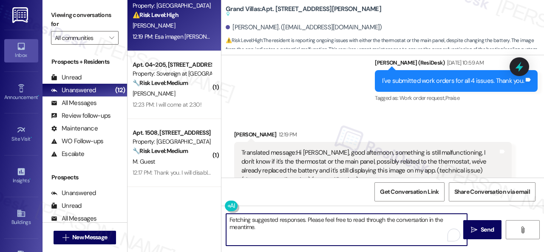
drag, startPoint x: 196, startPoint y: 197, endPoint x: 107, endPoint y: 168, distance: 93.8
click at [168, 187] on div "( 6 ) Apt. 19102, 6855 S Mason Rd Property: Waterstone at Cinco Ranch ⚠️ Risk L…" at bounding box center [336, 126] width 417 height 252
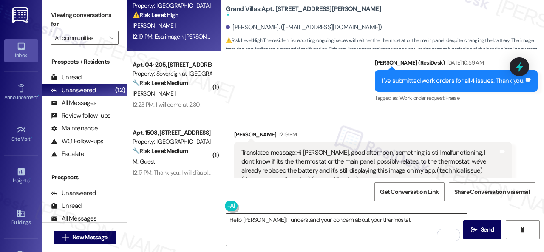
click at [408, 222] on textarea "Hello Ginna! I understand your concern about your thermostat." at bounding box center [346, 230] width 241 height 32
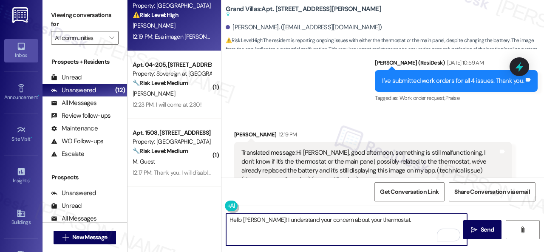
paste textarea "Is there already a work order for the issue? If so, may I have the work order n…"
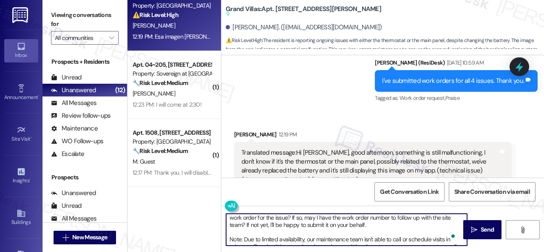
scroll to position [0, 0]
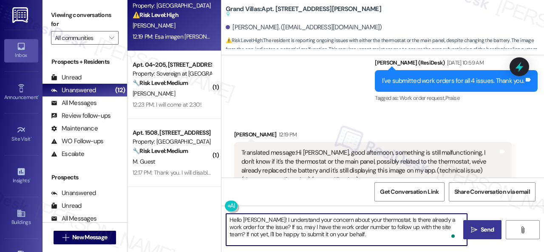
type textarea "Hello Ginna! I understand your concern about your thermostat. Is there already …"
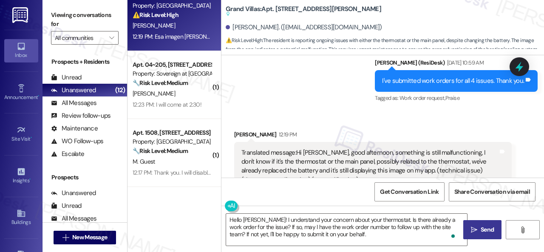
click at [479, 229] on span "Send" at bounding box center [487, 229] width 17 height 9
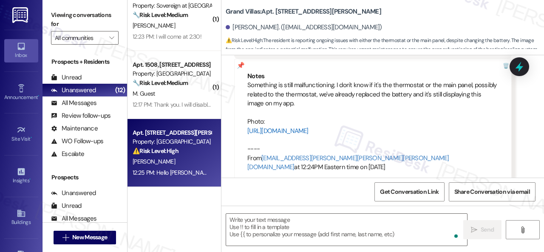
scroll to position [5179, 0]
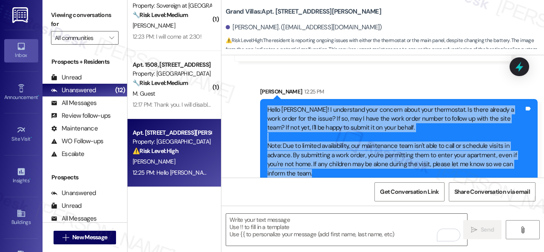
drag, startPoint x: 265, startPoint y: 95, endPoint x: 336, endPoint y: 164, distance: 98.9
click at [336, 164] on div "Hello Ginna! I understand your concern about your thermostat. Is there already …" at bounding box center [396, 141] width 258 height 73
copy div "Hello Ginna! I understand your concern about your thermostat. Is there already …"
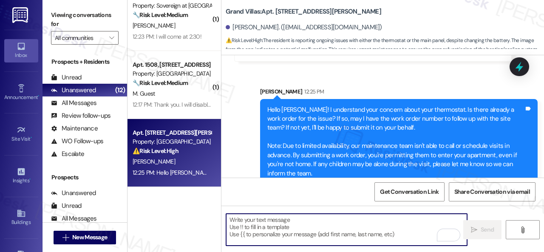
click at [281, 219] on textarea "To enrich screen reader interactions, please activate Accessibility in Grammarl…" at bounding box center [346, 230] width 241 height 32
paste textarea "Hello Ginna! I understand your concern about your thermostat. Is there already …"
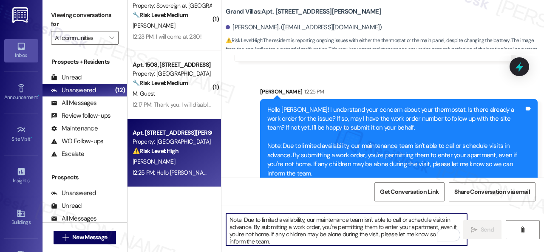
scroll to position [29, 0]
type textarea "Hello Ginna! I understand your concern about your thermostat. Is there already …"
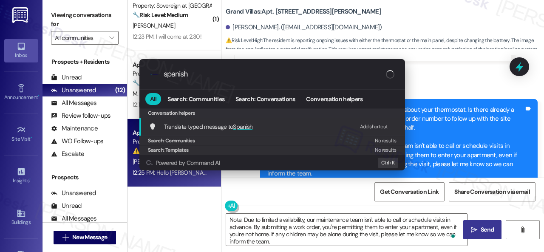
type input "spanish"
click at [369, 126] on div "Add shortcut" at bounding box center [374, 126] width 28 height 9
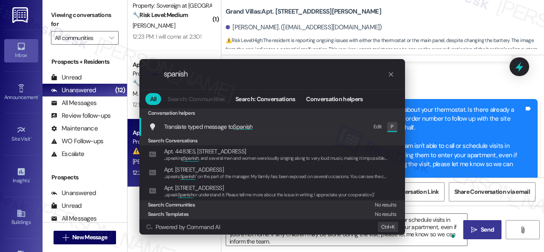
click at [379, 126] on div "Edit" at bounding box center [378, 126] width 9 height 9
click at [185, 125] on span "Translate typed message to Spanish" at bounding box center [208, 127] width 89 height 8
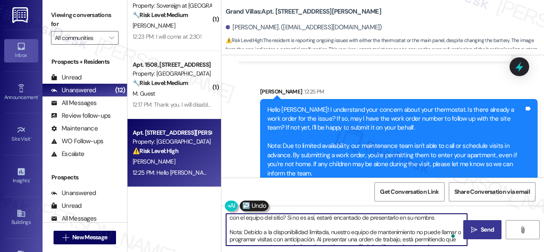
scroll to position [0, 0]
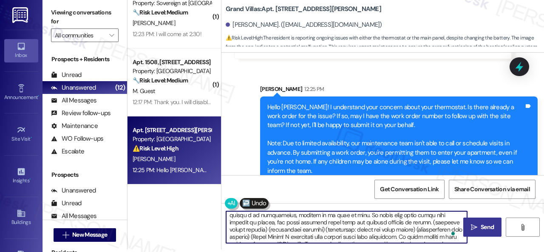
drag, startPoint x: 429, startPoint y: 222, endPoint x: 437, endPoint y: 248, distance: 28.0
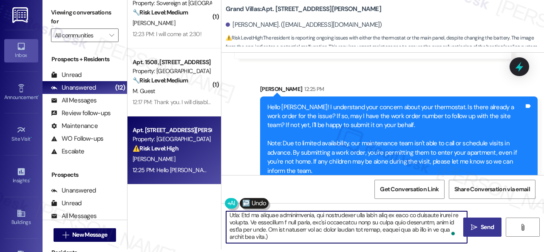
drag, startPoint x: 430, startPoint y: 221, endPoint x: 439, endPoint y: 266, distance: 45.9
click at [439, 252] on html "Inbox Go to Inbox Announcement • Send A Text Announcement Site Visit • Go to Si…" at bounding box center [272, 126] width 544 height 252
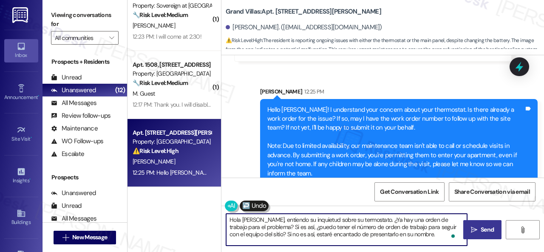
type textarea "Hola Ginna, entiendo su inquietud sobre su termostato. ¿Ya hay una orden de tra…"
click at [472, 229] on icon "" at bounding box center [474, 230] width 6 height 7
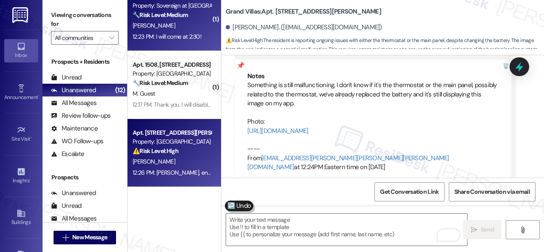
click at [190, 33] on div "12:23 PM: I will come at 2:30! 12:23 PM: I will come at 2:30!" at bounding box center [167, 37] width 69 height 8
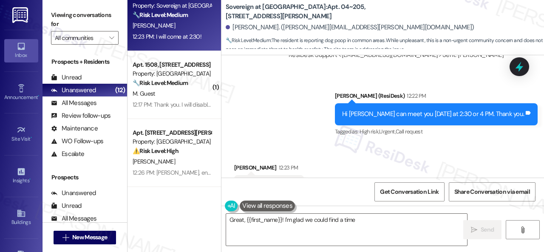
drag, startPoint x: 241, startPoint y: 147, endPoint x: 290, endPoint y: 151, distance: 49.0
click at [290, 182] on div "I will come at 2:30!" at bounding box center [266, 186] width 51 height 9
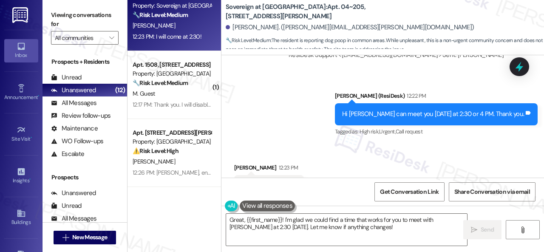
copy div "I will come at 2:30!"
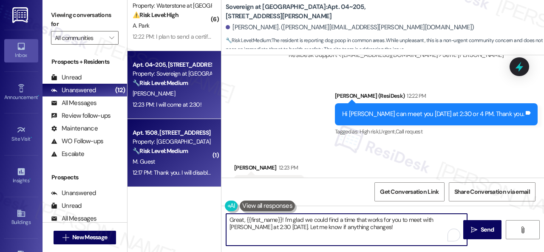
drag, startPoint x: 348, startPoint y: 230, endPoint x: 145, endPoint y: 178, distance: 208.9
click at [151, 182] on div "( 1 ) Apt. 1305, 1550 Katy Gap Rd Property: Grand Villas ⚠️ Risk Level: High Th…" at bounding box center [336, 126] width 417 height 252
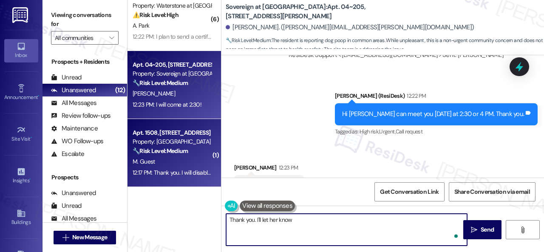
type textarea "Thank you. I'll let her know."
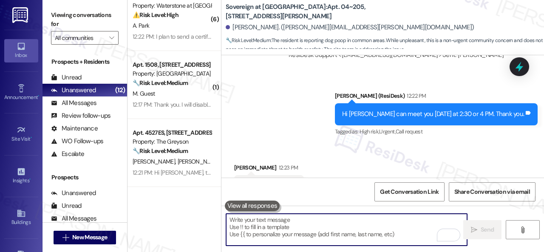
scroll to position [16372, 0]
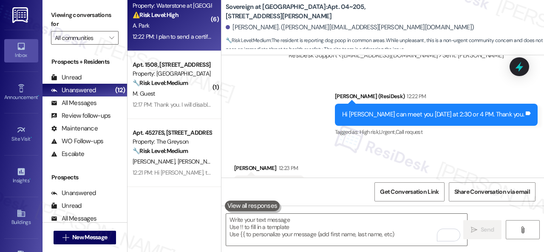
click at [183, 28] on div "A. Park" at bounding box center [172, 25] width 80 height 11
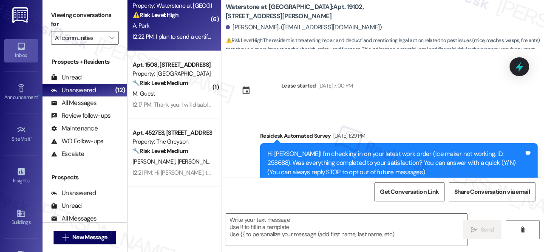
scroll to position [11003, 0]
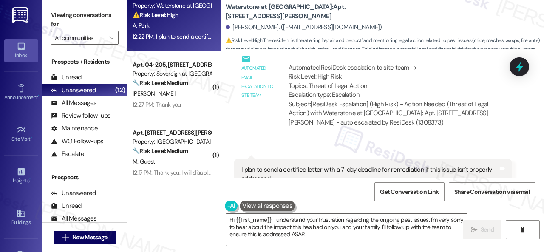
scroll to position [11004, 0]
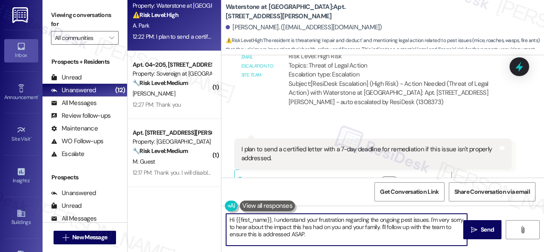
drag, startPoint x: 273, startPoint y: 220, endPoint x: 216, endPoint y: 219, distance: 57.8
click at [216, 219] on div "( 1 ) Apt. 1305, 1550 Katy Gap Rd Property: Grand Villas ⚠️ Risk Level: High Th…" at bounding box center [336, 126] width 417 height 252
drag, startPoint x: 386, startPoint y: 219, endPoint x: 394, endPoint y: 241, distance: 23.5
click at [394, 241] on textarea "I understand your frustration regarding the ongoing pest issues. I'm very sorry…" at bounding box center [346, 230] width 241 height 32
click at [346, 231] on textarea "I understand your frustration regarding the ongoing pest issues. I'm very sorry…" at bounding box center [346, 230] width 241 height 32
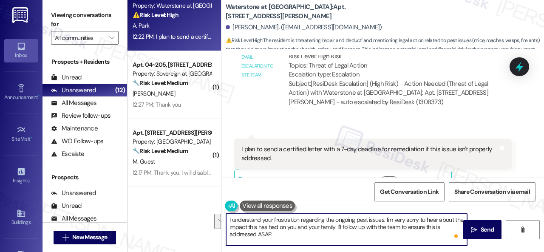
drag, startPoint x: 346, startPoint y: 227, endPoint x: 386, endPoint y: 221, distance: 40.8
click at [386, 221] on textarea "I understand your frustration regarding the ongoing pest issues. I'm very sorry…" at bounding box center [346, 230] width 241 height 32
drag, startPoint x: 384, startPoint y: 220, endPoint x: 337, endPoint y: 229, distance: 48.5
click at [337, 229] on textarea "I understand your frustration regarding the ongoing pest issues.'m very sorry t…" at bounding box center [346, 230] width 241 height 32
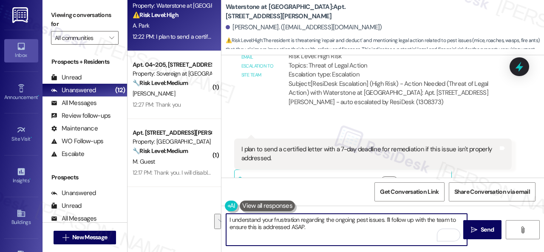
drag, startPoint x: 449, startPoint y: 218, endPoint x: 454, endPoint y: 226, distance: 8.8
click at [454, 226] on textarea "I understand your frustration regarding the ongoing pest issues. I'll follow up…" at bounding box center [346, 230] width 241 height 32
click at [363, 219] on textarea "I understand your frustration regarding the ongoing pest issues. I'll follow up…" at bounding box center [346, 230] width 241 height 32
type textarea "I understand your frustration regarding the ongoing issues. I'll follow up with…"
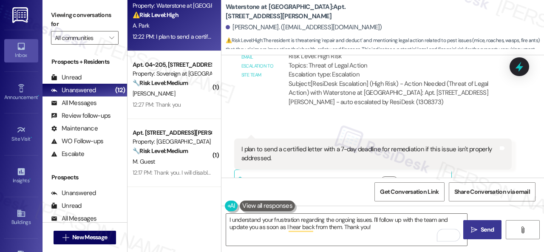
click at [484, 228] on span "Send" at bounding box center [487, 229] width 13 height 9
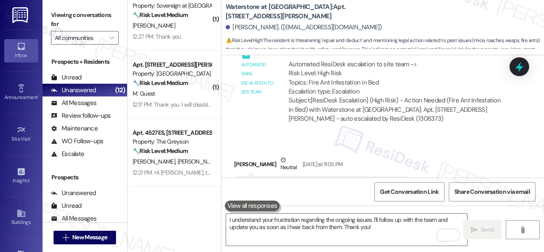
scroll to position [9839, 0]
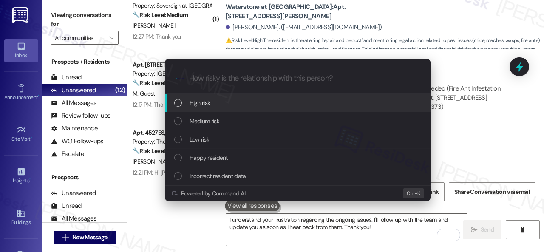
click at [202, 103] on span "High risk" at bounding box center [200, 102] width 21 height 9
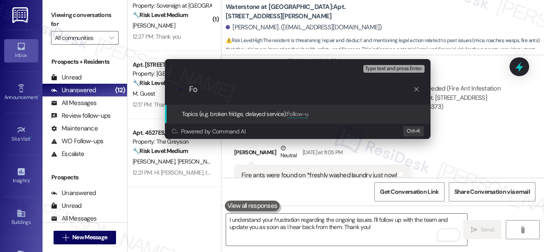
type input "F"
type input "C"
click at [474, 127] on div "Escalate Conversation High risk Topics (e.g. broken fridge, delayed service) An…" at bounding box center [272, 126] width 544 height 252
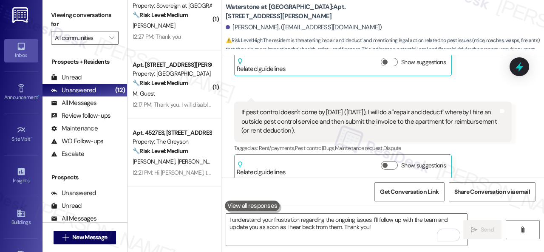
scroll to position [10647, 0]
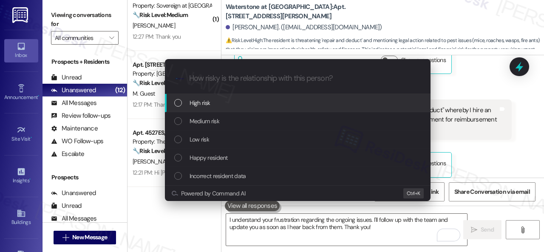
click at [180, 102] on div "List of options" at bounding box center [178, 103] width 8 height 8
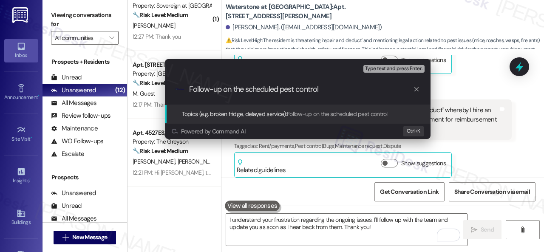
type input "Follow-up on the scheduled pest control."
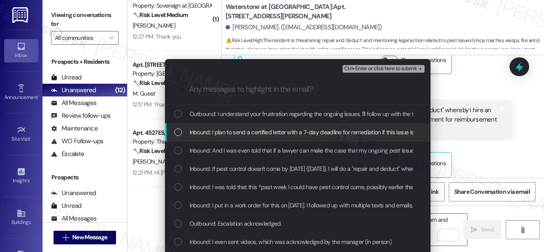
click at [242, 131] on span "Inbound: I plan to send a certified letter with a 7-day deadline for remediatio…" at bounding box center [330, 132] width 281 height 9
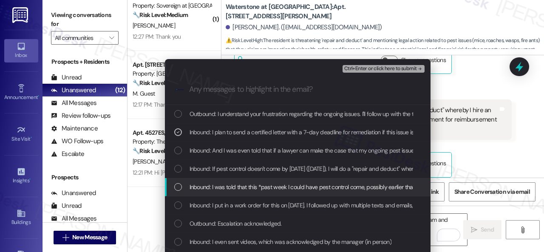
click at [228, 188] on span "Inbound: I was told that this *past week I could have pest control come, possib…" at bounding box center [389, 186] width 398 height 9
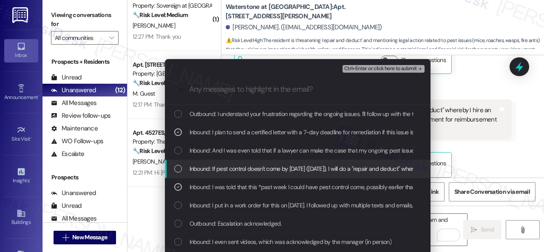
click at [220, 169] on span "Inbound: If pest control doesn't come by tomorrow (Tuesday), I will do a "repai…" at bounding box center [456, 168] width 533 height 9
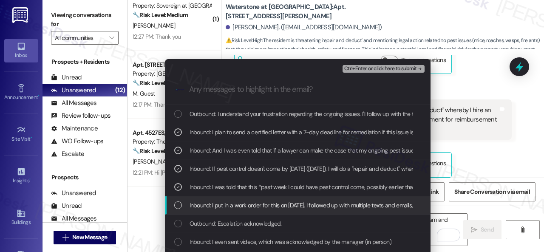
click at [218, 204] on span "Inbound: I put in a work order for this on July 25. I followed up with multiple…" at bounding box center [434, 205] width 488 height 9
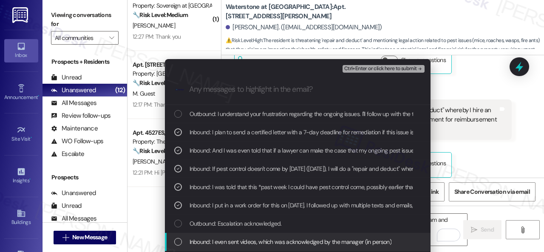
scroll to position [43, 0]
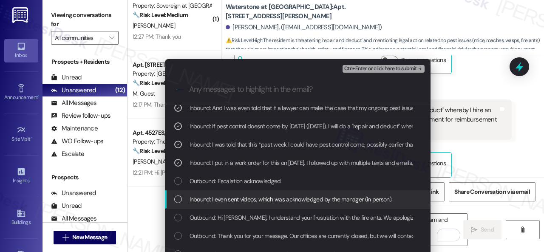
click at [252, 204] on span "Inbound: I even sent videos, which was acknowledged by the manager (in person)" at bounding box center [291, 199] width 202 height 9
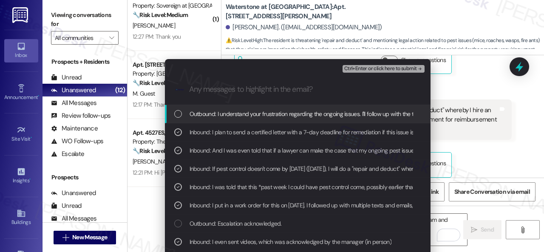
click at [350, 68] on span "Ctrl+Enter or click here to submit" at bounding box center [380, 69] width 73 height 6
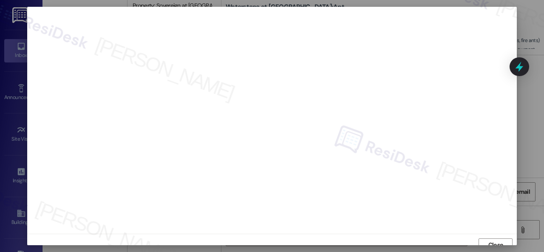
scroll to position [6, 0]
click at [494, 240] on span "Close" at bounding box center [495, 238] width 15 height 9
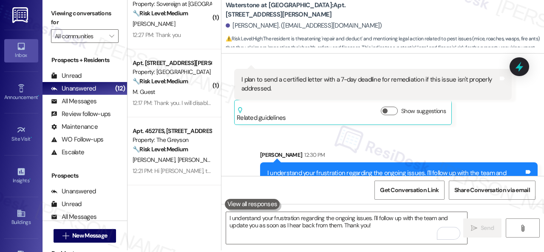
scroll to position [3, 0]
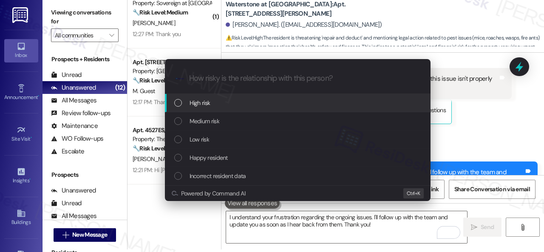
click at [204, 104] on span "High risk" at bounding box center [200, 102] width 21 height 9
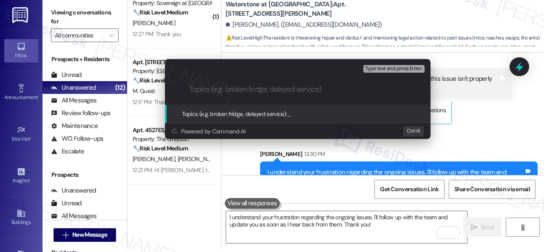
paste input "Follow-up on the scheduled pest control."
type input "Follow-up on the scheduled pest control."
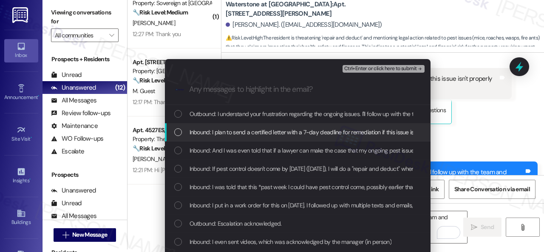
click at [208, 131] on span "Inbound: I plan to send a certified letter with a 7-day deadline for remediatio…" at bounding box center [330, 132] width 281 height 9
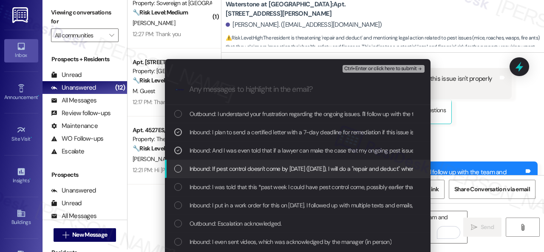
click at [213, 170] on span "Inbound: If pest control doesn't come by tomorrow (Tuesday), I will do a "repai…" at bounding box center [456, 168] width 533 height 9
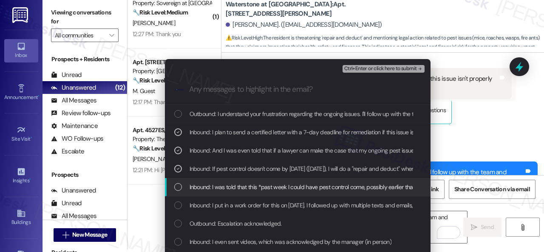
click at [213, 187] on span "Inbound: I was told that this *past week I could have pest control come, possib…" at bounding box center [389, 186] width 398 height 9
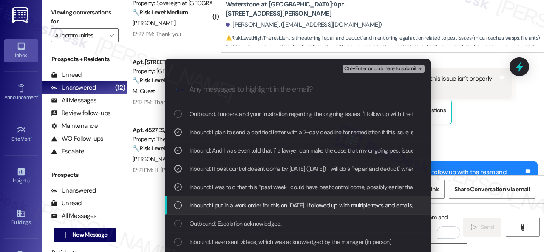
click at [216, 206] on span "Inbound: I put in a work order for this on July 25. I followed up with multiple…" at bounding box center [434, 205] width 488 height 9
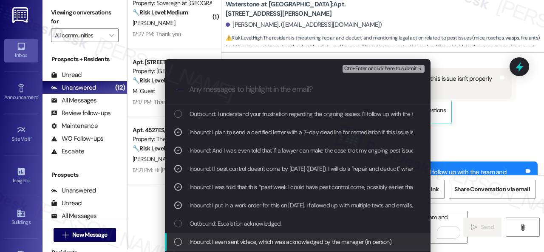
click at [218, 242] on span "Inbound: I even sent videos, which was acknowledged by the manager (in person)" at bounding box center [291, 241] width 202 height 9
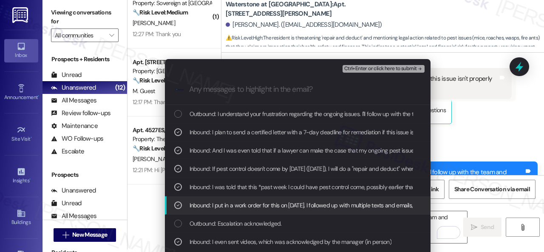
scroll to position [85, 0]
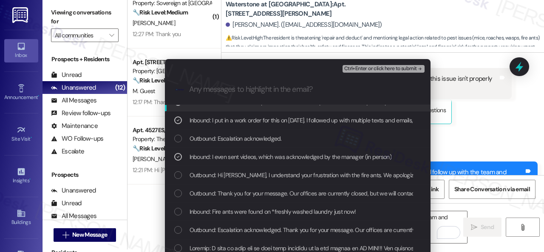
click at [353, 70] on span "Ctrl+Enter or click here to submit" at bounding box center [380, 69] width 73 height 6
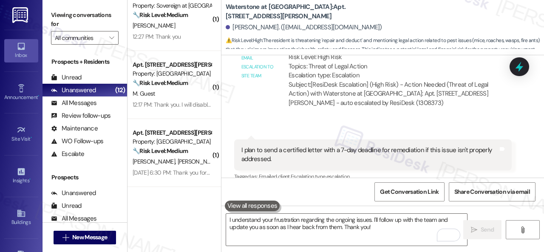
scroll to position [0, 0]
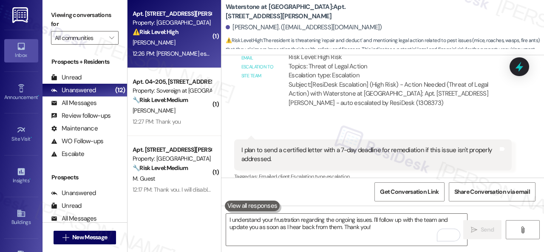
click at [204, 41] on div "G. Hernandez Pantoja" at bounding box center [172, 42] width 80 height 11
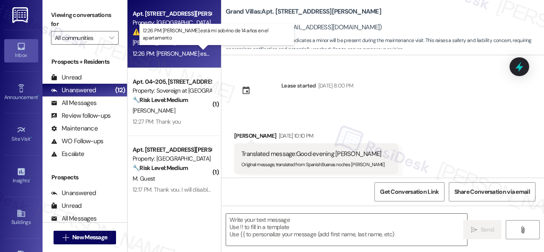
type textarea "Fetching suggested responses. Please feel free to read through the conversation…"
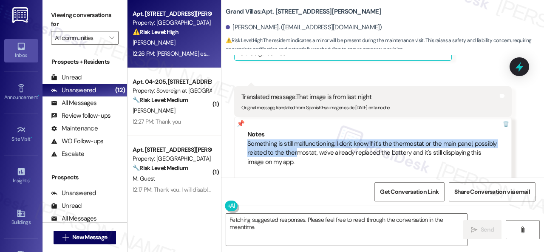
scroll to position [4929, 0]
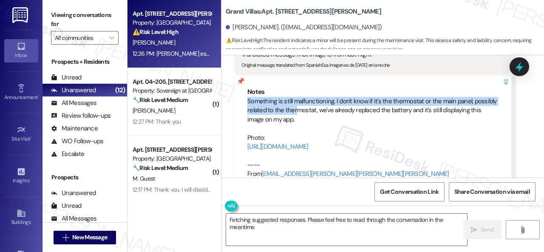
drag, startPoint x: 244, startPoint y: 141, endPoint x: 432, endPoint y: 139, distance: 187.5
click at [432, 139] on div "Notes Something is still malfunctioning. I don't know if it's the thermostat or…" at bounding box center [373, 137] width 278 height 127
copy div "Something is still malfunctioning. I don't know if it's the thermostat or the m…"
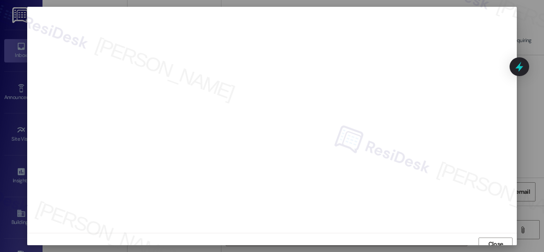
scroll to position [0, 0]
click at [488, 241] on span "Close" at bounding box center [495, 245] width 15 height 9
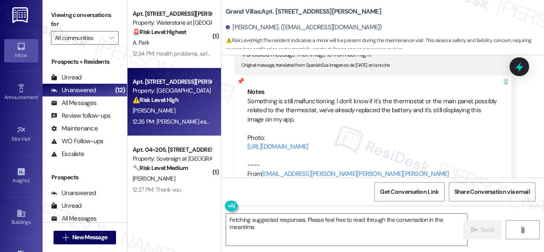
click at [287, 200] on div "Get Conversation Link Share Conversation via email" at bounding box center [383, 192] width 323 height 28
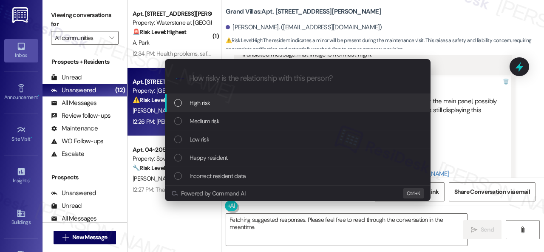
click at [199, 103] on span "High risk" at bounding box center [200, 102] width 21 height 9
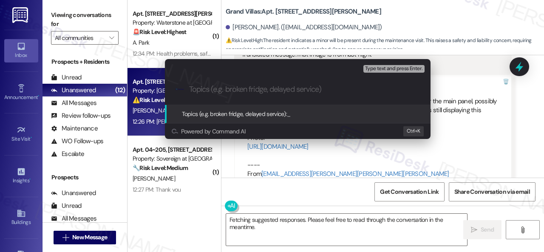
click at [207, 91] on input "Topics (e.g. broken fridge, delayed service)" at bounding box center [304, 89] width 231 height 9
paste input "293138"
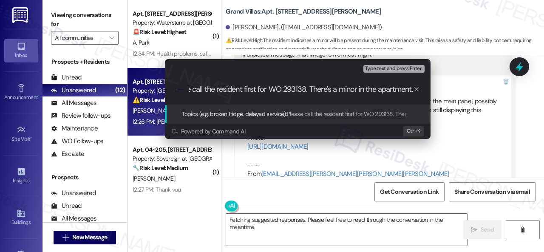
scroll to position [0, 20]
click at [256, 90] on input "Please call the resident first for WO 293138. There's a minor in the apartment." at bounding box center [301, 89] width 224 height 9
type input "Please call the resident first before entering for WO 293138. There's a minor i…"
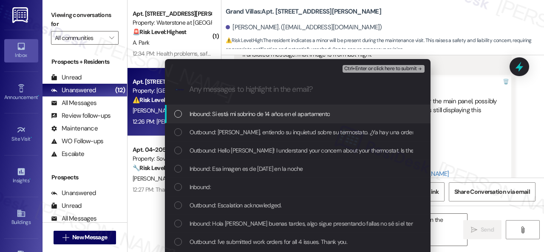
scroll to position [0, 0]
click at [265, 117] on span "Inbound: Si está mi sobrino de 14 años en el apartamento" at bounding box center [260, 113] width 141 height 9
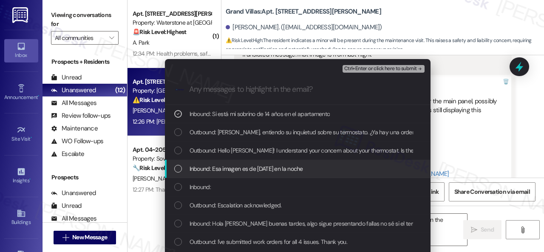
click at [221, 166] on span "Inbound: Esa imagen es de ayer en la noche" at bounding box center [247, 168] width 114 height 9
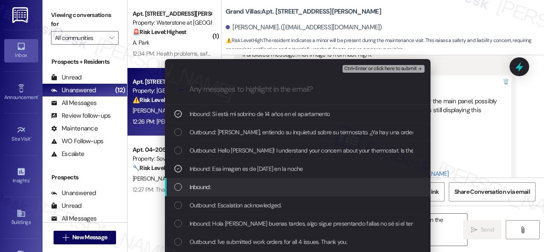
click at [195, 187] on span "Inbound:" at bounding box center [200, 186] width 21 height 9
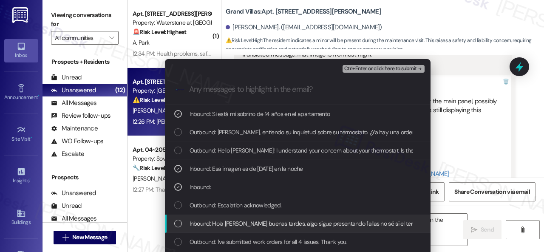
click at [245, 224] on span "Inbound: Hola Sarah buenas tardes, algo sigue presentando fallas no sé si el te…" at bounding box center [460, 223] width 540 height 9
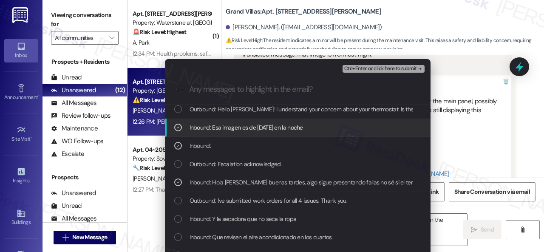
scroll to position [43, 0]
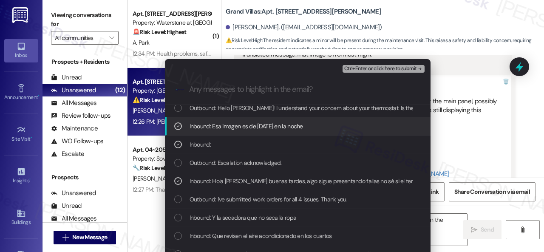
click at [355, 70] on span "Ctrl+Enter or click here to submit" at bounding box center [380, 69] width 73 height 6
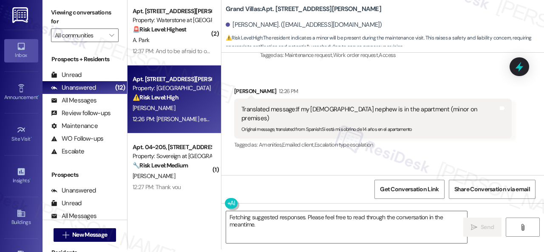
scroll to position [5397, 0]
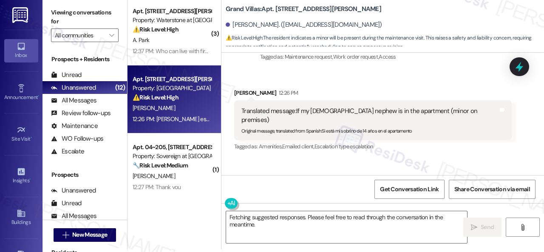
click at [454, 154] on div "Lease started Aug 22, 2024 at 8:00 PM Received via SMS Ginna Hernandez Pantoja …" at bounding box center [383, 114] width 323 height 122
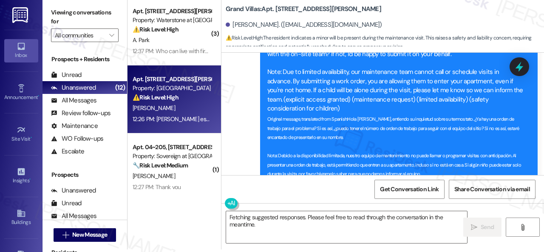
scroll to position [5269, 0]
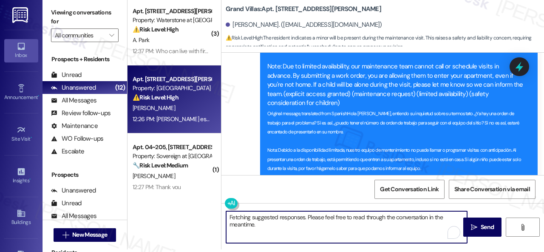
drag, startPoint x: 275, startPoint y: 229, endPoint x: 179, endPoint y: 207, distance: 99.0
click at [179, 207] on div "( 3 ) Apt. 19102, 6855 S Mason Rd Property: Waterstone at Cinco Ranch ⚠️ Risk L…" at bounding box center [336, 123] width 417 height 252
paste textarea "Thank you. I've submitted a work order on your behalf and notified the site tea…"
click at [256, 217] on textarea "Thank you. I've submitted a work order on your behalf and notified the site tea…" at bounding box center [346, 227] width 241 height 32
click at [427, 226] on textarea "Thank you. We've noted the minor. I've submitted a work order on your behalf an…" at bounding box center [346, 227] width 241 height 32
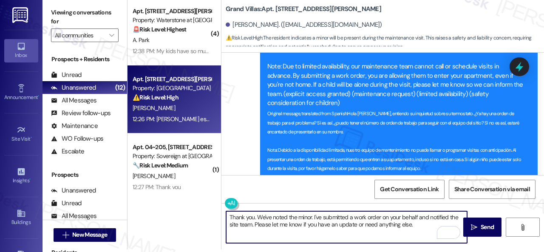
click at [347, 191] on div "Get Conversation Link Share Conversation via email" at bounding box center [383, 189] width 323 height 28
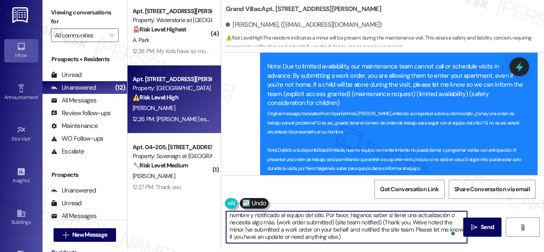
scroll to position [9, 0]
drag, startPoint x: 275, startPoint y: 233, endPoint x: 431, endPoint y: 269, distance: 159.3
click at [431, 252] on html "Inbox Go to Inbox Announcement • Send A Text Announcement Site Visit • Go to Si…" at bounding box center [272, 126] width 544 height 252
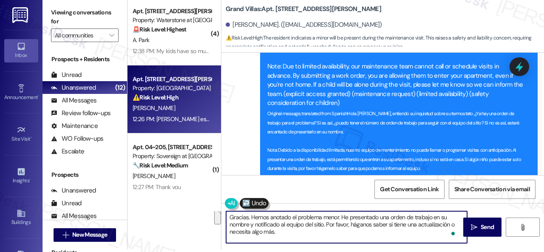
scroll to position [0, 0]
type textarea "Gracias. Hemos anotado el problema menor. He presentado una orden de trabajo en…"
click at [475, 222] on button " Send" at bounding box center [482, 227] width 38 height 19
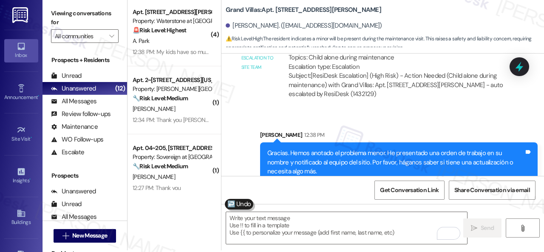
scroll to position [3, 0]
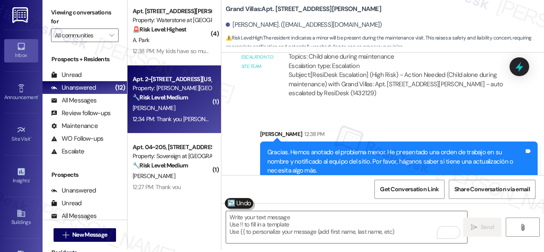
click at [183, 113] on div "R. Ford" at bounding box center [172, 108] width 80 height 11
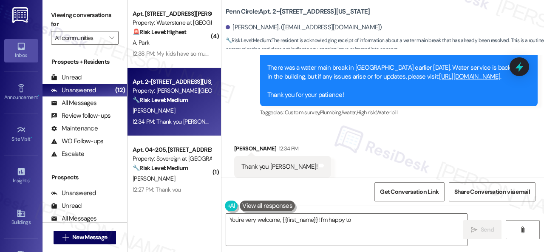
scroll to position [845, 0]
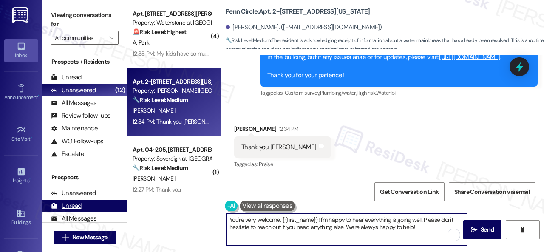
drag, startPoint x: 417, startPoint y: 227, endPoint x: 74, endPoint y: 200, distance: 344.2
click at [115, 216] on div "Viewing conversations for All communities  Prospects + Residents Unread (0) Un…" at bounding box center [294, 126] width 502 height 252
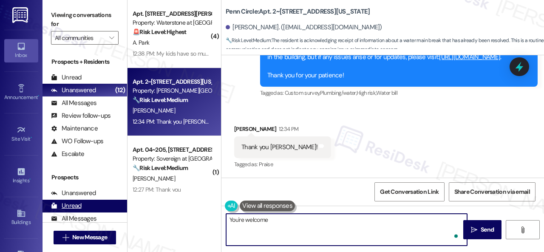
type textarea "You're welcome!"
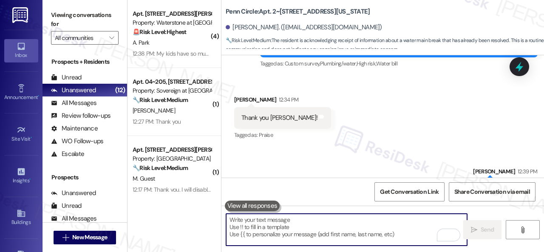
scroll to position [904, 0]
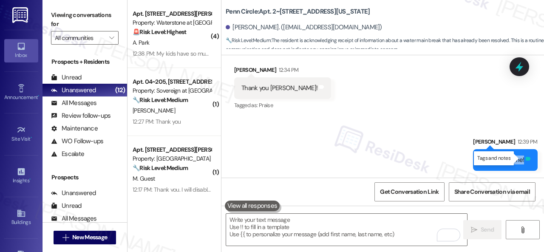
drag, startPoint x: 502, startPoint y: 159, endPoint x: 520, endPoint y: 158, distance: 17.9
click at [520, 158] on div "You're welcome! Tags and notes" at bounding box center [505, 160] width 65 height 22
copy div "You're welcome! Tags and notes"
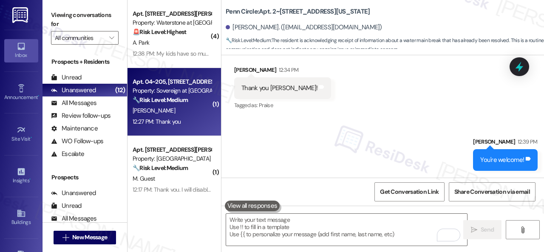
click at [186, 109] on div "P. Erskine" at bounding box center [172, 110] width 80 height 11
type textarea "Fetching suggested responses. Please feel free to read through the conversation…"
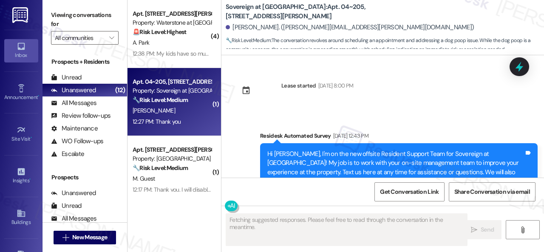
scroll to position [16516, 0]
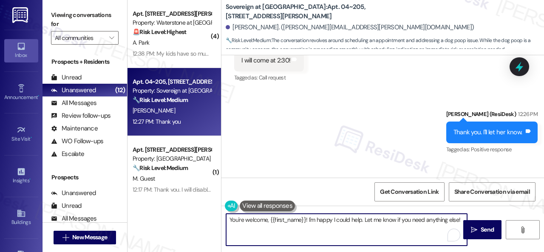
drag, startPoint x: 308, startPoint y: 219, endPoint x: 462, endPoint y: 219, distance: 153.9
click at [462, 219] on textarea "You're welcome, {{first_name}}! I'm happy I could help. Let me know if you need…" at bounding box center [346, 230] width 241 height 32
type textarea "You're welcome, {{first_name}}!"
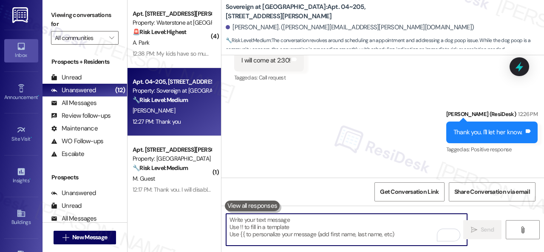
scroll to position [16516, 0]
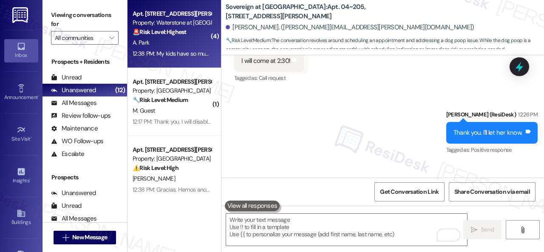
click at [191, 45] on div "A. Park" at bounding box center [172, 42] width 80 height 11
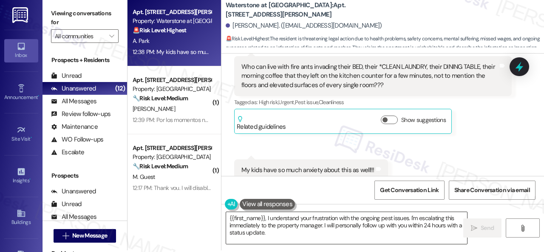
scroll to position [3, 0]
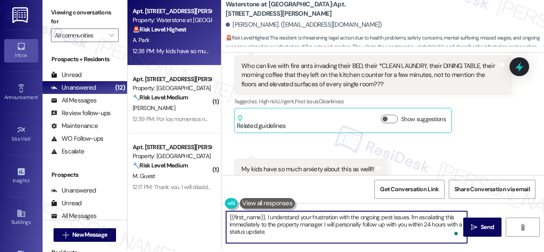
drag, startPoint x: 411, startPoint y: 217, endPoint x: 413, endPoint y: 237, distance: 20.1
click at [413, 237] on textarea "{{first_name}}, I understand your frustration with the ongoing pest issues. I'm…" at bounding box center [346, 227] width 241 height 32
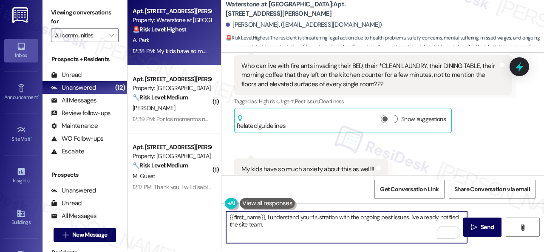
drag, startPoint x: 267, startPoint y: 219, endPoint x: 219, endPoint y: 217, distance: 48.9
click at [219, 217] on div "Apt. 19102, 6855 S Mason Rd Property: Waterstone at Cinco Ranch 🚨 Risk Level: H…" at bounding box center [336, 123] width 417 height 252
click at [458, 217] on textarea "I understand your frustration with the ongoing pest issues. I've already notifi…" at bounding box center [346, 227] width 241 height 32
type textarea "I understand your frustration with the ongoing pest issues. I've already notifi…"
click at [482, 224] on span "Send" at bounding box center [487, 227] width 13 height 9
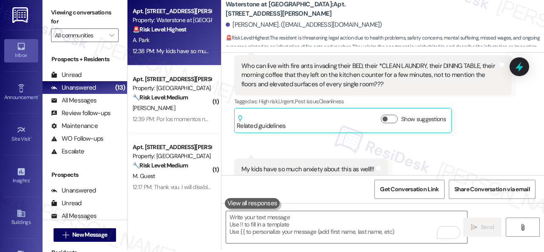
scroll to position [11846, 0]
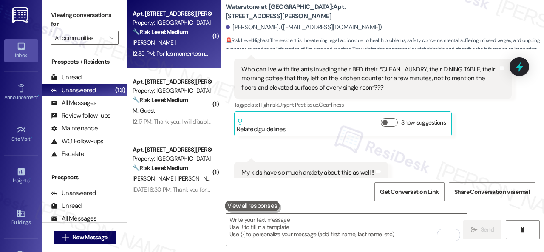
click at [203, 40] on div "G. Hernandez Pantoja" at bounding box center [172, 42] width 80 height 11
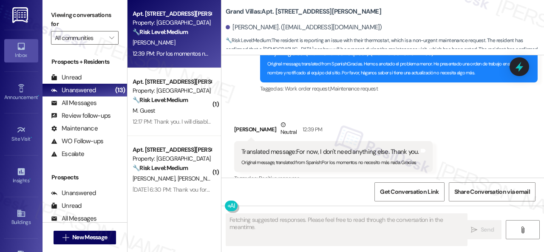
scroll to position [5717, 0]
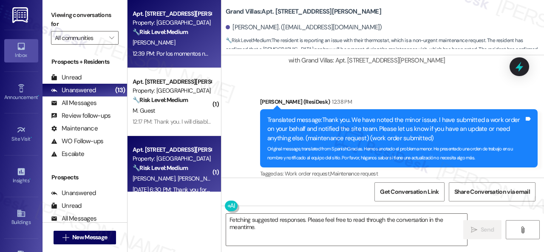
drag, startPoint x: 279, startPoint y: 234, endPoint x: 151, endPoint y: 190, distance: 136.2
click at [192, 205] on div "Apt. 1305, 1550 Katy Gap Rd Property: Grand Villas 🔧 Risk Level: Medium The res…" at bounding box center [336, 126] width 417 height 252
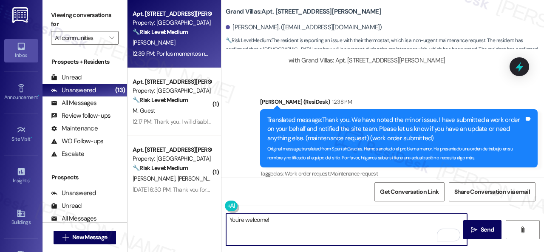
click at [306, 195] on div "Get Conversation Link Share Conversation via email" at bounding box center [383, 192] width 323 height 28
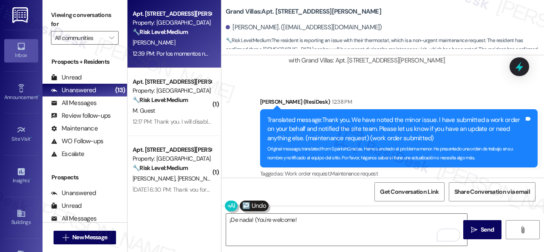
type textarea "¡De nada! (You're welcome!)"
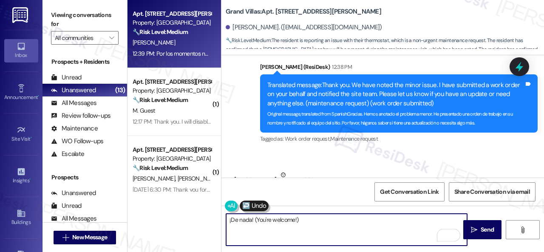
scroll to position [5802, 0]
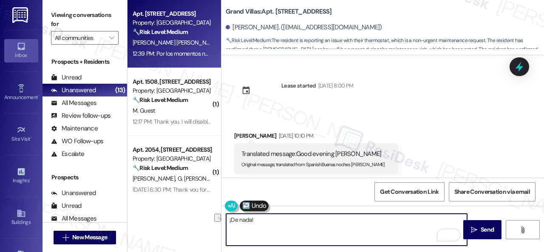
scroll to position [5802, 0]
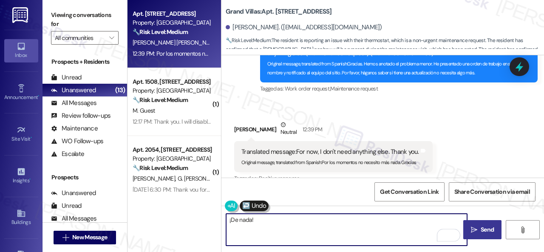
type textarea "¡De nada!"
click at [483, 226] on span "Send" at bounding box center [487, 229] width 13 height 9
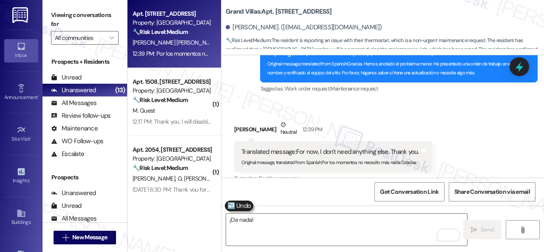
scroll to position [5802, 0]
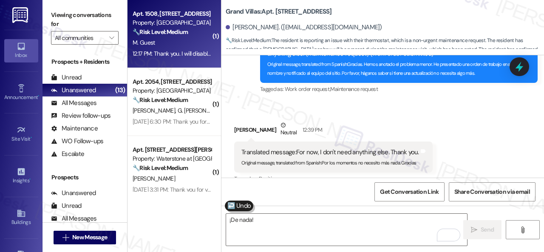
click at [186, 46] on div "M. Guest" at bounding box center [172, 42] width 80 height 11
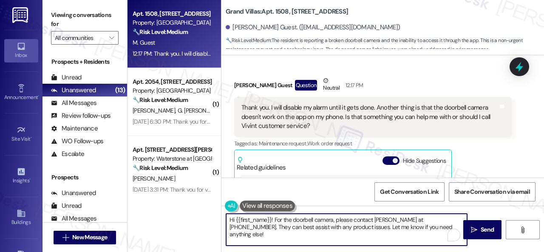
scroll to position [3, 0]
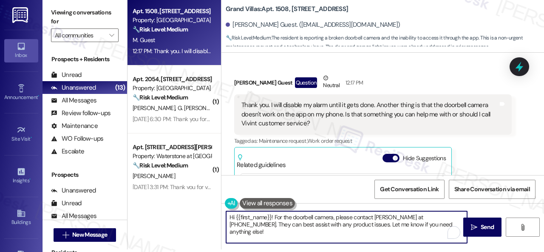
drag, startPoint x: 230, startPoint y: 220, endPoint x: 453, endPoint y: 269, distance: 228.1
click at [453, 252] on html "Inbox Go to Inbox Announcement • Send A Text Announcement Site Visit • Go to Si…" at bounding box center [272, 126] width 544 height 252
click at [487, 133] on div "[PERSON_NAME] Guest Question Neutral 12:17 PM Thank you. I will disable my alar…" at bounding box center [373, 173] width 278 height 199
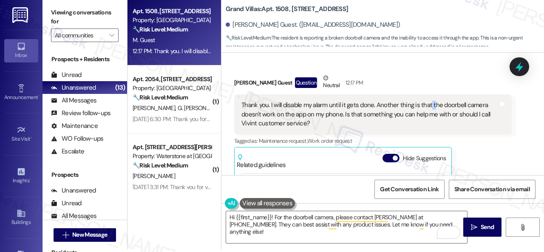
click at [432, 101] on div "Thank you. I will disable my alarm until it gets done. Another thing is that th…" at bounding box center [369, 114] width 257 height 27
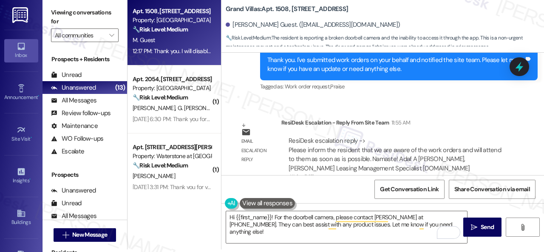
scroll to position [1262, 0]
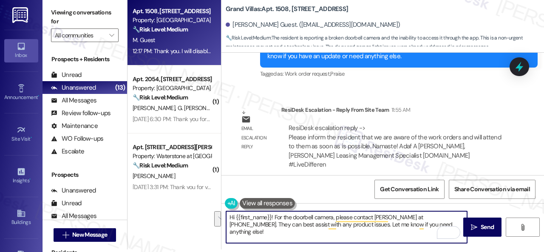
drag, startPoint x: 227, startPoint y: 215, endPoint x: 523, endPoint y: 269, distance: 300.7
click at [523, 252] on html "Inbox Go to Inbox Announcement • Send A Text Announcement Site Visit • Go to Si…" at bounding box center [272, 126] width 544 height 252
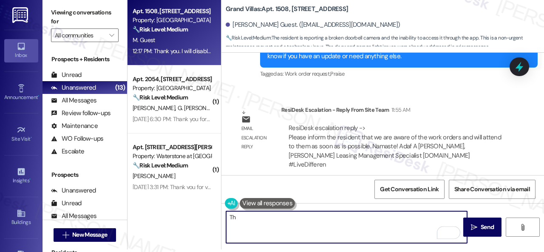
type textarea "T"
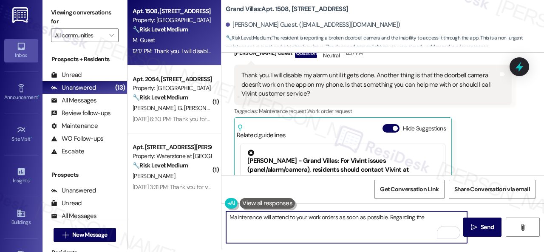
scroll to position [1432, 0]
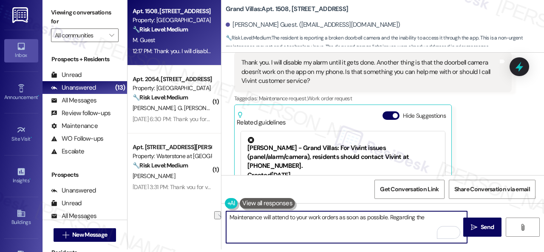
drag, startPoint x: 389, startPoint y: 216, endPoint x: 424, endPoint y: 216, distance: 34.4
click at [424, 216] on textarea "Maintenance will attend to your work orders as soon as possible. Regarding the" at bounding box center [346, 227] width 241 height 32
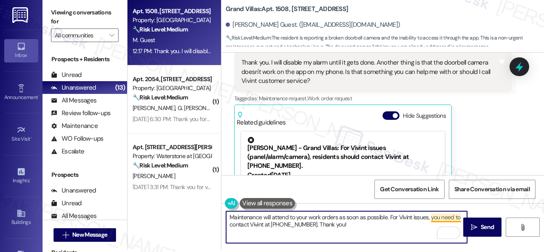
click at [449, 218] on textarea "Maintenance will attend to your work orders as soon as possible. For Vivint iss…" at bounding box center [346, 227] width 241 height 32
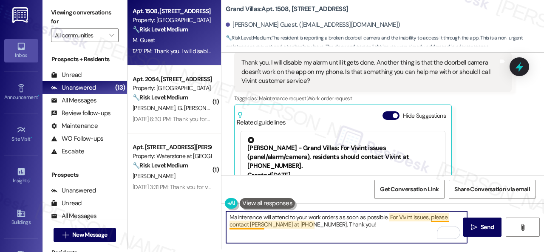
click at [255, 224] on textarea "Maintenance will attend to your work orders as soon as possible. For Vivint iss…" at bounding box center [346, 227] width 241 height 32
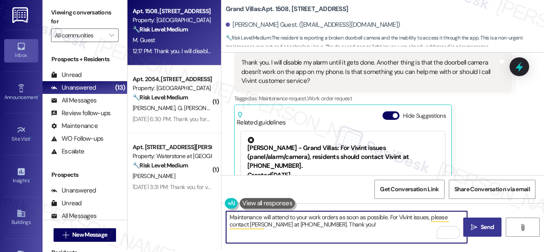
type textarea "Maintenance will attend to your work orders as soon as possible. For Vivint iss…"
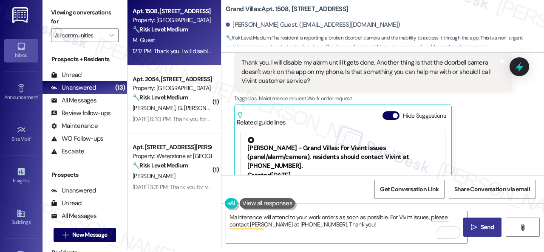
click at [472, 224] on icon "" at bounding box center [474, 227] width 6 height 7
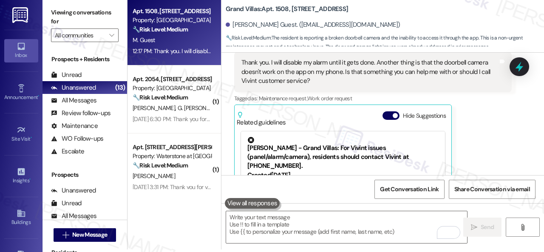
scroll to position [1474, 0]
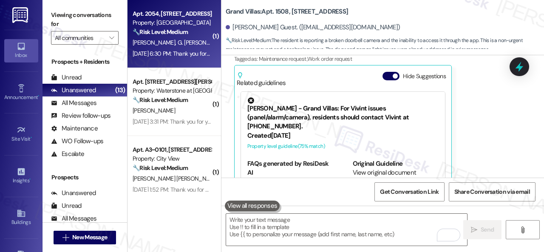
click at [205, 33] on div "🔧 Risk Level: Medium The resident is missing a package room password, preventin…" at bounding box center [172, 32] width 79 height 9
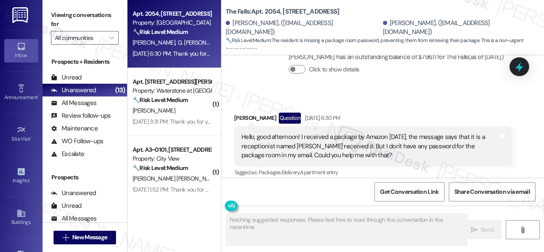
scroll to position [3534, 0]
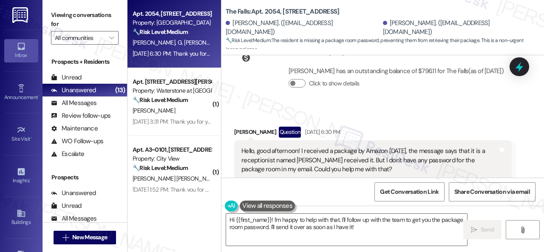
drag, startPoint x: 429, startPoint y: 80, endPoint x: 428, endPoint y: 86, distance: 6.4
click at [429, 80] on div "[PERSON_NAME] has an outstanding balance of $796.11 for The Falls (as of [DATE]…" at bounding box center [396, 80] width 230 height 41
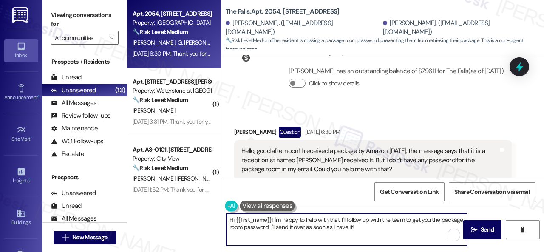
drag, startPoint x: 383, startPoint y: 230, endPoint x: 191, endPoint y: 204, distance: 193.2
click at [191, 204] on div "Apt. [STREET_ADDRESS] Property: The Falls 🔧 Risk Level: Medium The resident is …" at bounding box center [336, 126] width 417 height 252
paste textarea "I apologize for the late reply. I was away for the weekend. Please don’t hesita…"
click at [229, 220] on textarea "I apologize for the late reply. I was away for the weekend. Please don’t hesita…" at bounding box center [346, 230] width 241 height 32
click at [331, 229] on textarea "Hello [PERSON_NAME]! I apologize for the late reply. I was away for the weekend…" at bounding box center [346, 230] width 241 height 32
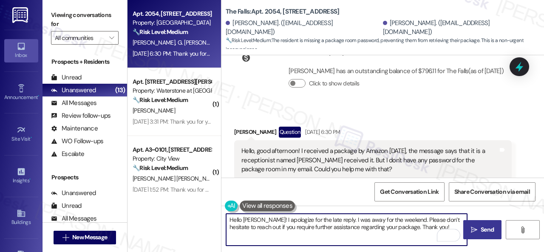
type textarea "Hello [PERSON_NAME]! I apologize for the late reply. I was away for the weekend…"
click at [483, 233] on span "Send" at bounding box center [487, 229] width 13 height 9
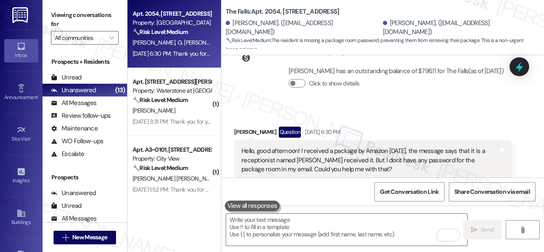
scroll to position [3661, 0]
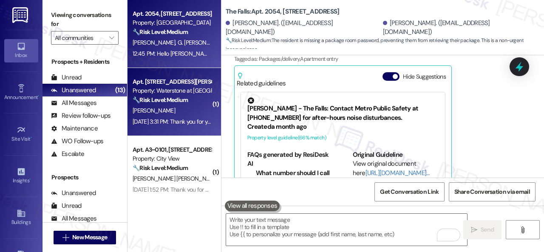
click at [186, 112] on div "[PERSON_NAME]" at bounding box center [172, 110] width 80 height 11
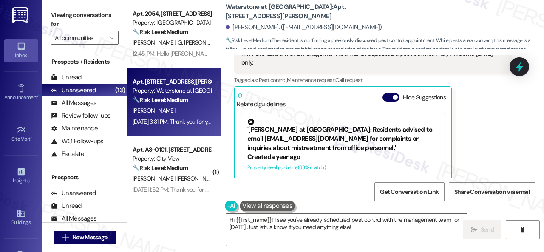
scroll to position [5189, 0]
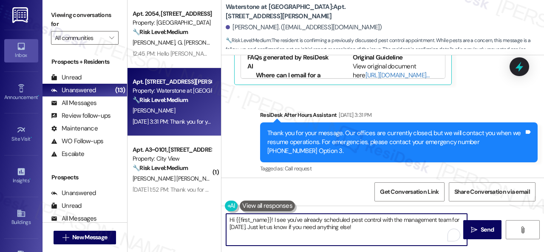
drag, startPoint x: 363, startPoint y: 226, endPoint x: 190, endPoint y: 210, distance: 174.1
click at [190, 210] on div "Apt. [STREET_ADDRESS] Property: The Falls 🔧 Risk Level: Medium The resident is …" at bounding box center [336, 126] width 417 height 252
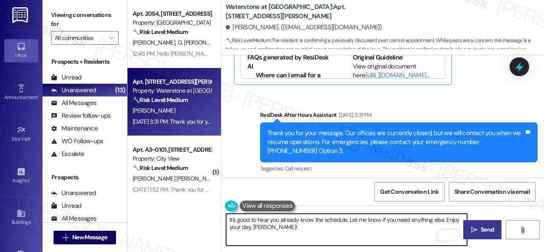
type textarea "It's good to hear you already know the schedule. Let me know if you need anythi…"
click at [481, 230] on span "Send" at bounding box center [487, 229] width 13 height 9
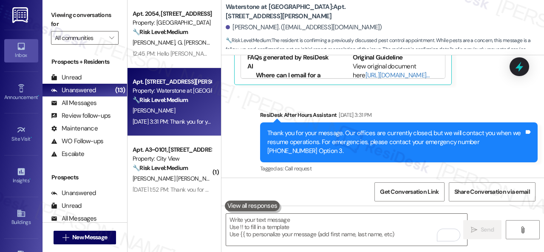
scroll to position [5099, 0]
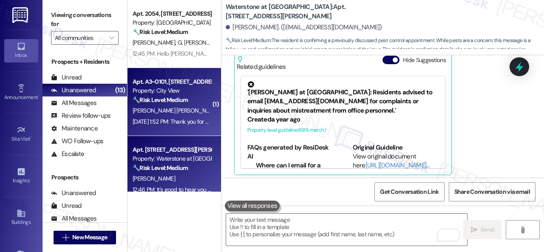
click at [173, 105] on div "Apt. A3~0101, [STREET_ADDRESS] Property: City View 🔧 Risk Level: Medium The res…" at bounding box center [172, 91] width 80 height 29
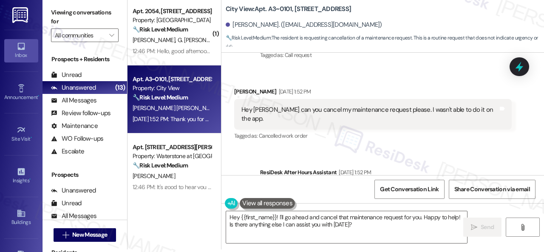
scroll to position [3877, 0]
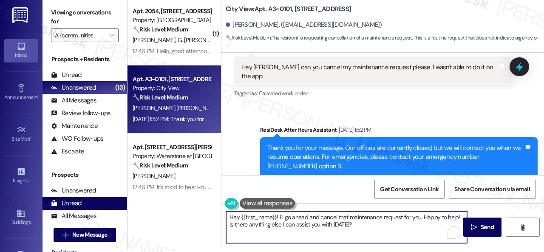
drag, startPoint x: 368, startPoint y: 228, endPoint x: 121, endPoint y: 198, distance: 249.3
click at [122, 198] on div "Viewing conversations for All communities  Prospects + Residents Unread (0) Un…" at bounding box center [294, 123] width 502 height 252
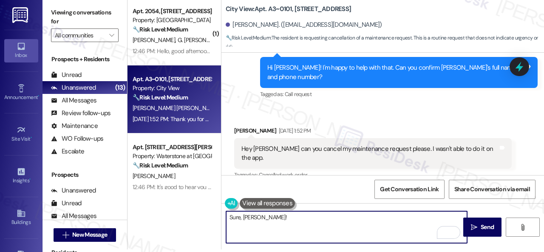
scroll to position [3792, 0]
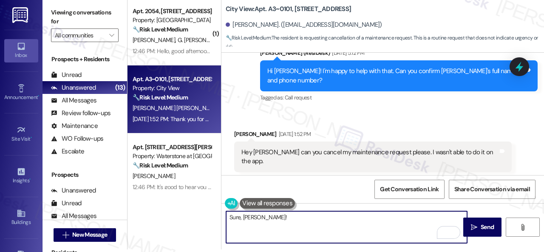
click at [228, 219] on textarea "Sure, [PERSON_NAME]!" at bounding box center [346, 227] width 241 height 32
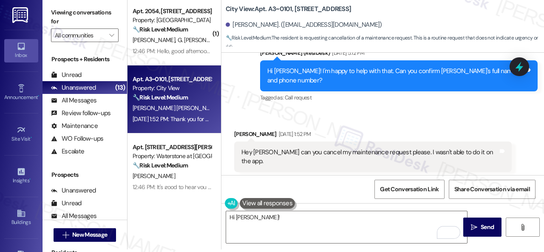
drag, startPoint x: 454, startPoint y: 102, endPoint x: 446, endPoint y: 104, distance: 8.3
click at [454, 111] on div "Received via SMS [PERSON_NAME] [DATE] 1:52 PM Hey [PERSON_NAME] can you cancel …" at bounding box center [383, 151] width 323 height 81
drag, startPoint x: 320, startPoint y: 212, endPoint x: 311, endPoint y: 215, distance: 9.0
click at [312, 215] on textarea "Hi [PERSON_NAME]!" at bounding box center [346, 227] width 241 height 32
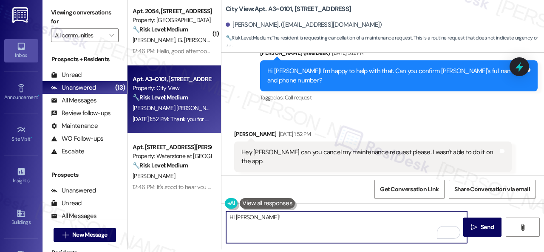
paste textarea "I apologize for the late reply. I was away for the weekend."
click at [251, 217] on textarea "Hi [PERSON_NAME]! I apologize for the late reply. I was away for the weekend." at bounding box center [346, 227] width 241 height 32
click at [398, 220] on textarea "Hi [PERSON_NAME]! I apologize for the late reply. I was away for the weekend." at bounding box center [346, 227] width 241 height 32
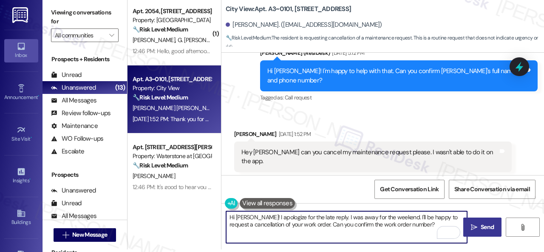
type textarea "Hi [PERSON_NAME]! I apologize for the late reply. I was away for the weekend. I…"
click at [474, 224] on icon "" at bounding box center [474, 227] width 6 height 7
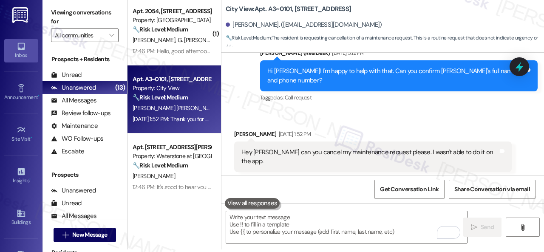
scroll to position [3787, 0]
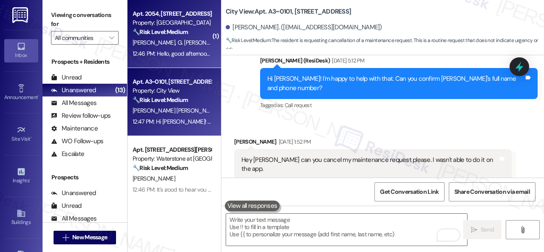
click at [203, 30] on div "🔧 Risk Level: Medium The resident is following up about a package they have not…" at bounding box center [172, 32] width 79 height 9
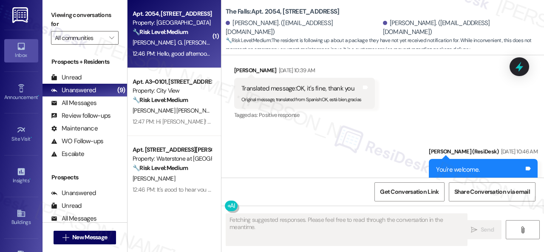
scroll to position [3812, 0]
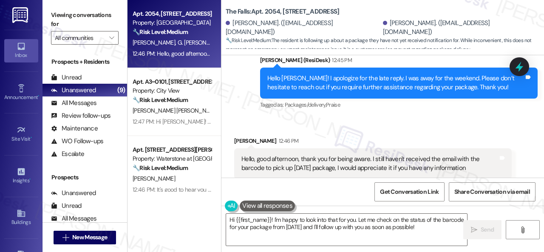
click at [487, 130] on div "Received via SMS [PERSON_NAME] 12:46 PM Hello, good afternoon, thank you for be…" at bounding box center [373, 164] width 290 height 68
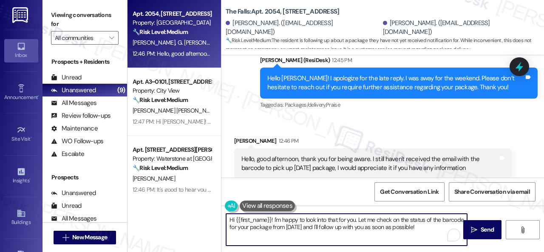
drag, startPoint x: 451, startPoint y: 229, endPoint x: 141, endPoint y: 211, distance: 310.4
click at [141, 211] on div "Apt. [STREET_ADDRESS] Property: The Falls 🔧 Risk Level: Medium The resident is …" at bounding box center [336, 126] width 417 height 252
paste textarea "I will forward your concern to the site team and get back to you as soon as I r…"
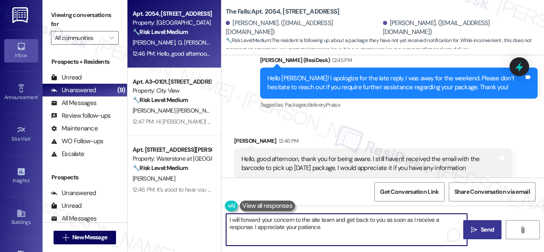
type textarea "I will forward your concern to the site team and get back to you as soon as I r…"
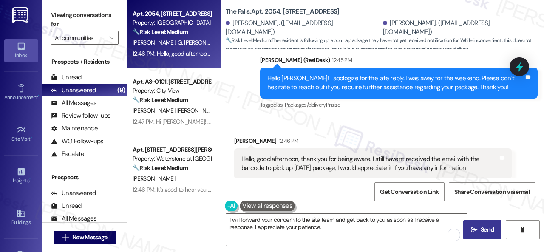
click at [480, 224] on button " Send" at bounding box center [482, 229] width 38 height 19
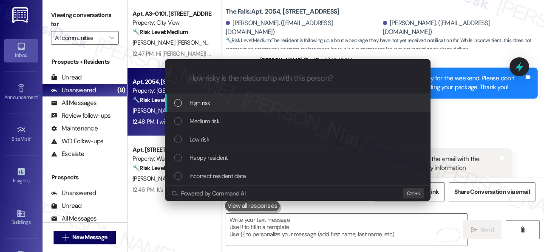
click at [200, 102] on span "High risk" at bounding box center [200, 102] width 21 height 9
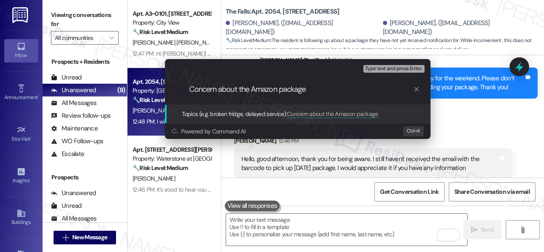
type input "Concern about the Amazon package."
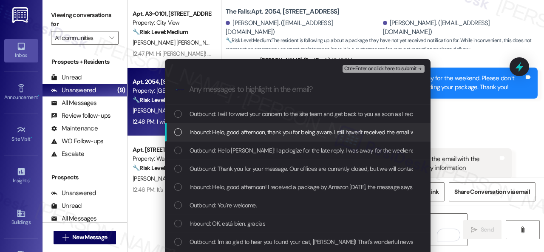
click at [245, 132] on span "Inbound: Hello, good afternoon, thank you for being aware. I still haven't rece…" at bounding box center [415, 132] width 450 height 9
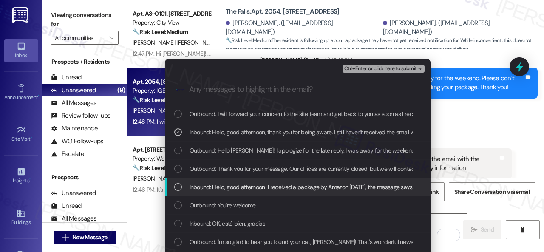
click at [224, 187] on span "Inbound: Hello, good afternoon! I received a package by Amazon [DATE], the mess…" at bounding box center [492, 186] width 604 height 9
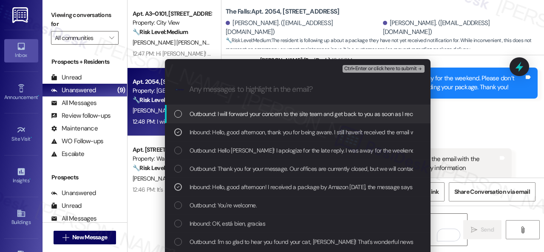
click at [355, 67] on span "Ctrl+Enter or click here to submit" at bounding box center [380, 69] width 73 height 6
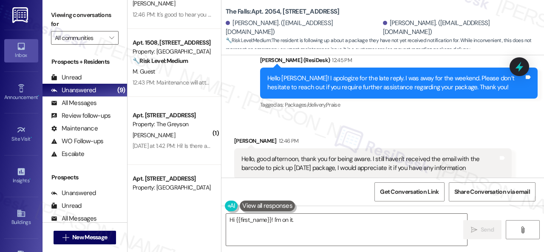
scroll to position [213, 0]
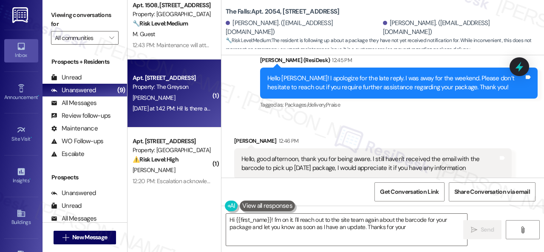
type textarea "Hi {{first_name}}! I'm on it. I'll reach out to the site team again about the b…"
click at [200, 97] on div "[PERSON_NAME]" at bounding box center [172, 98] width 80 height 11
type textarea "Fetching suggested responses. Please feel free to read through the conversation…"
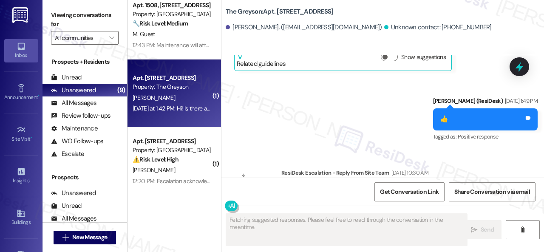
scroll to position [7432, 0]
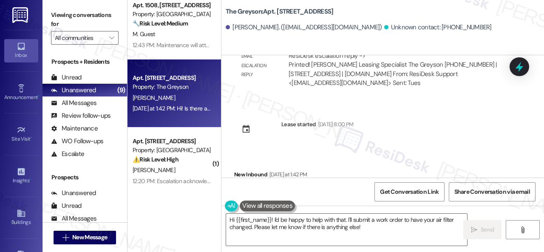
click at [414, 151] on div "Received via SMS New Inbound [DATE] at 1:42 PM Hi! Is there a way we could have…" at bounding box center [383, 180] width 323 height 59
click at [274, 219] on textarea "Hi {{first_name}}! I'd be happy to help with that. I'll submit a work order to …" at bounding box center [346, 230] width 241 height 32
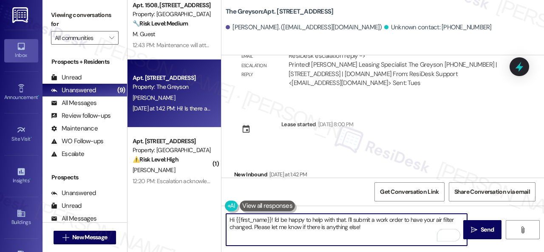
click at [293, 223] on textarea "Hi {{first_name}}! I'd be happy to help with that. I'll submit a work order to …" at bounding box center [346, 230] width 241 height 32
drag, startPoint x: 274, startPoint y: 221, endPoint x: 375, endPoint y: 237, distance: 102.0
click at [375, 237] on textarea "Hi {{first_name}}! I'd be happy to help with that. I'll submit a work order to …" at bounding box center [346, 230] width 241 height 32
paste textarea "apologize for the late reply. I was away for the weekend."
type textarea "Hi {{first_name}}! I apologize for the late reply. I was away for the weekend."
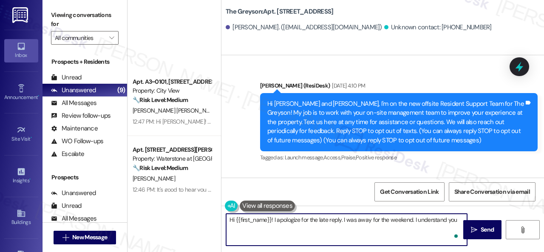
scroll to position [7432, 0]
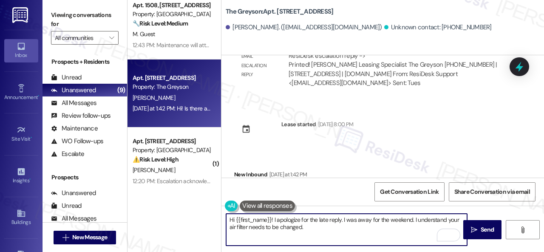
click at [342, 226] on textarea "Hi {{first_name}}! I apologize for the late reply. I was away for the weekend. …" at bounding box center [346, 230] width 241 height 32
paste textarea "Is there already a work order for the issue? If so, may I have the work order n…"
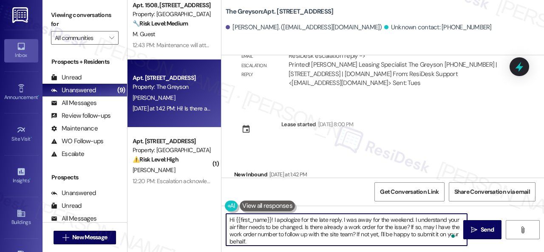
scroll to position [0, 0]
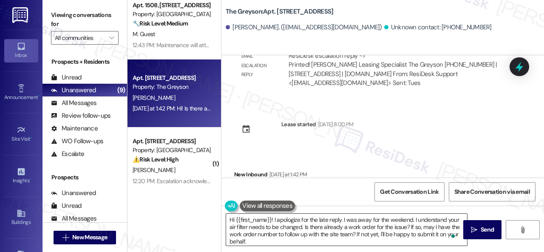
drag, startPoint x: 465, startPoint y: 226, endPoint x: 319, endPoint y: 227, distance: 146.3
click at [328, 230] on div "Hi {{first_name}}! I apologize for the late reply. I was away for the weekend. …" at bounding box center [383, 238] width 323 height 64
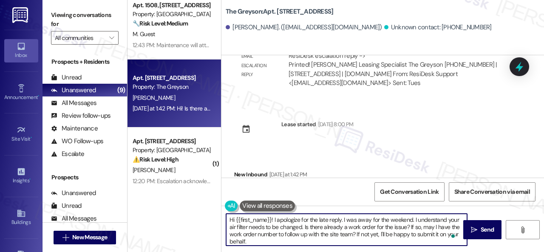
drag, startPoint x: 236, startPoint y: 219, endPoint x: 271, endPoint y: 219, distance: 35.3
click at [271, 219] on textarea "Hi {{first_name}}! I apologize for the late reply. I was away for the weekend. …" at bounding box center [346, 230] width 241 height 32
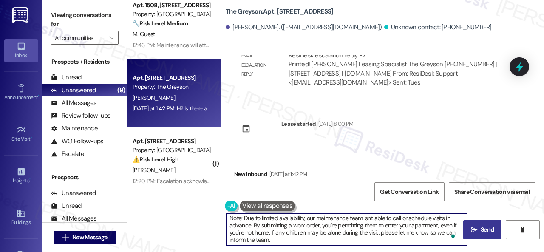
type textarea "Hi! I apologize for the late reply. I was away for the weekend. I understand yo…"
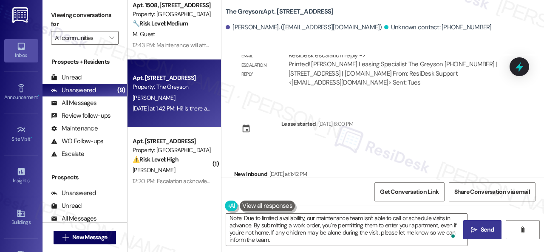
click at [474, 231] on span " Send" at bounding box center [482, 229] width 27 height 9
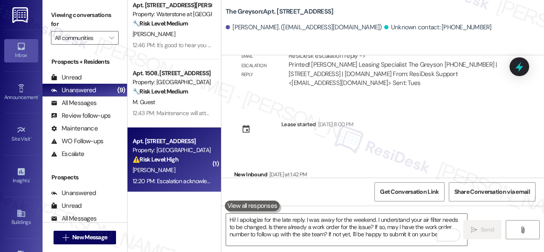
click at [185, 171] on div "[PERSON_NAME]" at bounding box center [172, 170] width 80 height 11
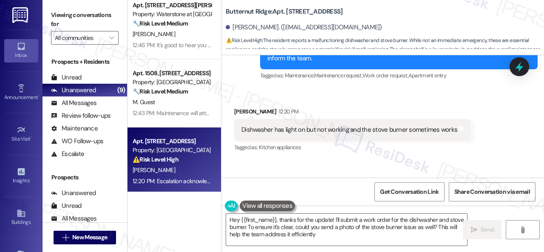
type textarea "Hey {{first_name}}, thanks for the update! I'll submit a work order for the dis…"
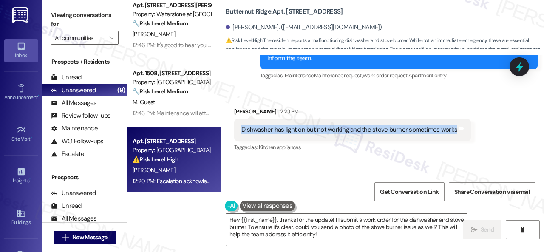
drag, startPoint x: 240, startPoint y: 150, endPoint x: 451, endPoint y: 153, distance: 210.5
click at [451, 141] on div "Dishwasher has light on but not working and the stove burner sometimes works Ta…" at bounding box center [352, 130] width 237 height 22
copy div "Dishwasher has light on but not working and the stove burner sometimes works"
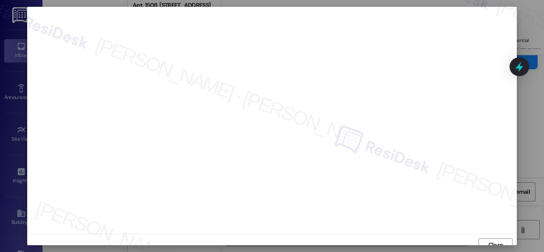
scroll to position [6, 0]
click at [488, 239] on span "Close" at bounding box center [495, 238] width 15 height 9
click at [493, 242] on span "Close" at bounding box center [495, 245] width 15 height 9
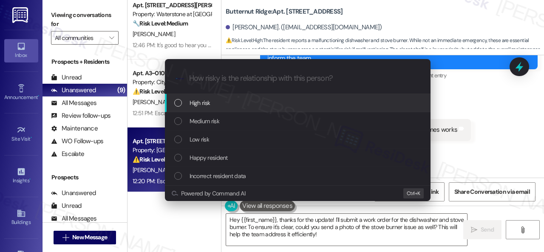
click at [198, 107] on span "High risk" at bounding box center [200, 102] width 21 height 9
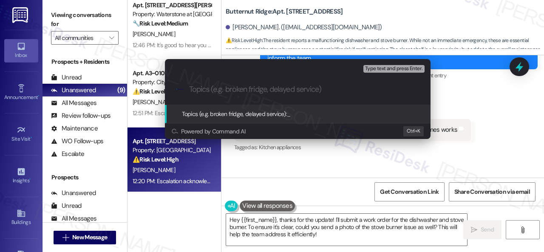
paste input "Work Orders filed by ResiDesk 293142 & 293144"
type input "Work Orders filed by ResiDesk 293142 & 293144"
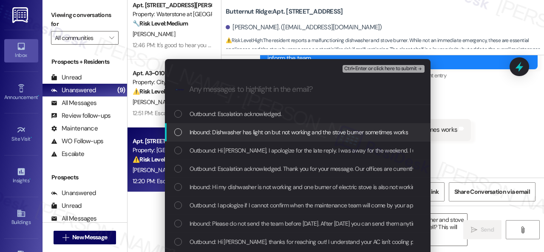
click at [242, 133] on span "Inbound: Dishwasher has light on but not working and the stove burner sometimes…" at bounding box center [299, 132] width 219 height 9
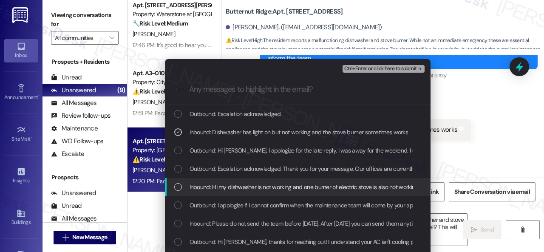
click at [222, 190] on span "Inbound: Hi my dishwasher is not working and one burner of electric stove is al…" at bounding box center [423, 186] width 466 height 9
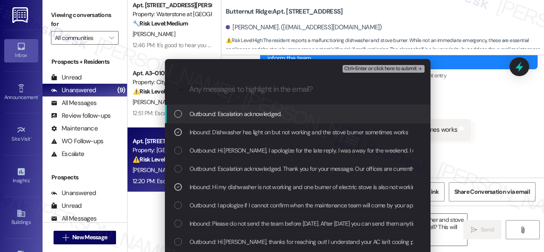
click at [360, 67] on span "Ctrl+Enter or click here to submit" at bounding box center [380, 69] width 73 height 6
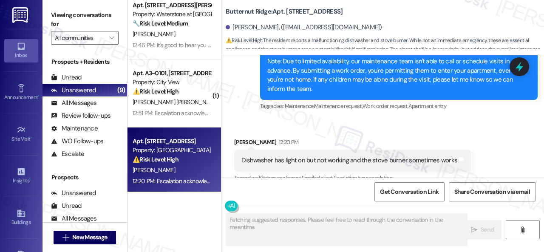
scroll to position [1084, 0]
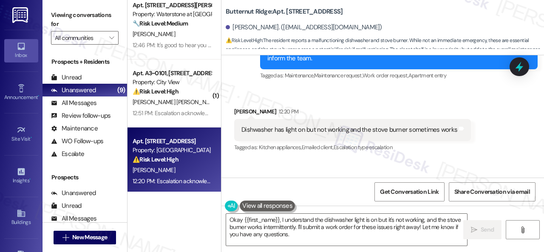
click at [390, 117] on div "Received via SMS Sukhwant Kaur 12:20 PM Dishwasher has light on but not working…" at bounding box center [383, 124] width 323 height 72
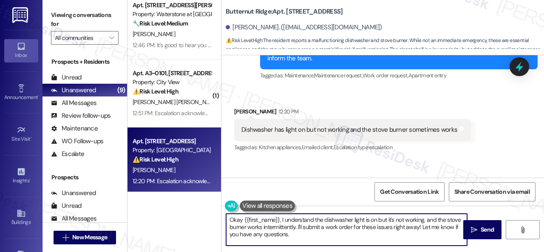
drag, startPoint x: 250, startPoint y: 224, endPoint x: 175, endPoint y: 201, distance: 78.7
click at [174, 202] on div "( 1 ) Apt. 2054, 6565 W Foxridge Dr Property: The Falls 🔧 Risk Level: Medium Th…" at bounding box center [336, 126] width 417 height 252
paste textarea "Thank you. I've submitted work orders on your behalf and notified the site team…"
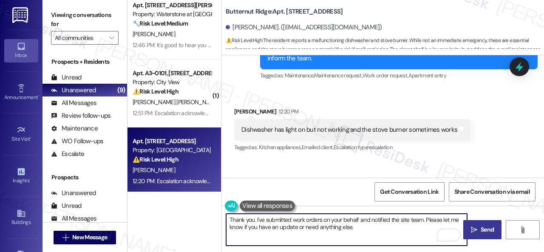
type textarea "Thank you. I've submitted work orders on your behalf and notified the site team…"
click at [490, 227] on span "Send" at bounding box center [487, 229] width 13 height 9
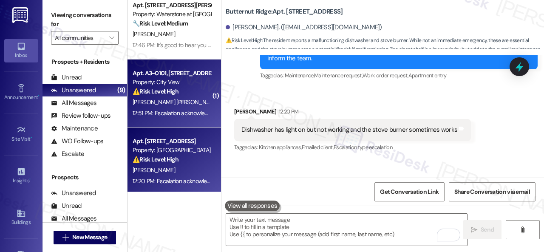
click at [192, 97] on div "[PERSON_NAME] [PERSON_NAME]" at bounding box center [172, 102] width 80 height 11
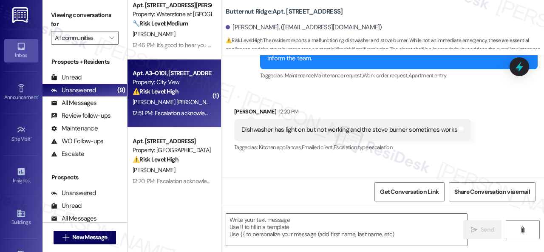
type textarea "Fetching suggested responses. Please feel free to read through the conversation…"
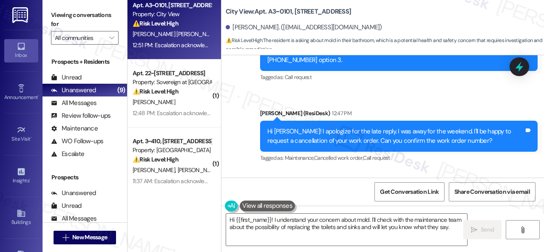
scroll to position [4071, 0]
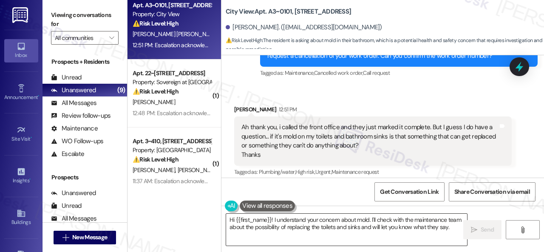
drag, startPoint x: 403, startPoint y: 232, endPoint x: 396, endPoint y: 236, distance: 8.0
click at [403, 232] on textarea "Hi {{first_name}}! I understand your concern about mold. I'll check with the ma…" at bounding box center [346, 230] width 241 height 32
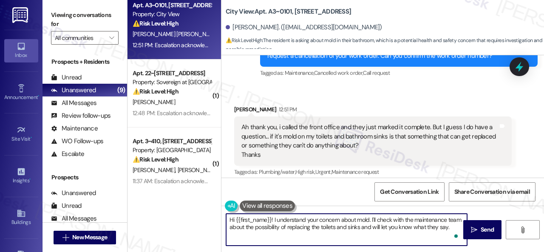
drag, startPoint x: 451, startPoint y: 228, endPoint x: 159, endPoint y: 201, distance: 292.9
click at [159, 201] on div "( 1 ) Apt. 5780B1, 5800 Great Northern Boulevard Property: Butternut Ridge 🔧 Ri…" at bounding box center [336, 126] width 417 height 252
paste textarea "I will forward your inquiry to the site team and get back to you as soon as I r…"
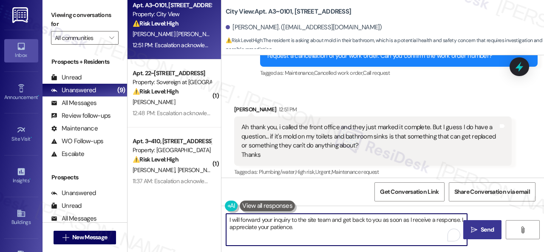
type textarea "I will forward your inquiry to the site team and get back to you as soon as I r…"
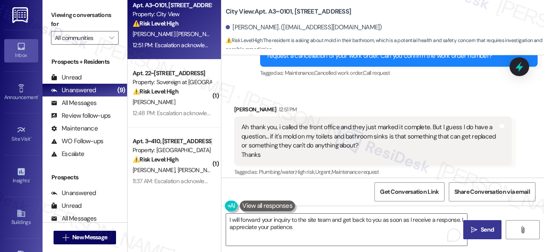
click at [482, 226] on span "Send" at bounding box center [487, 229] width 13 height 9
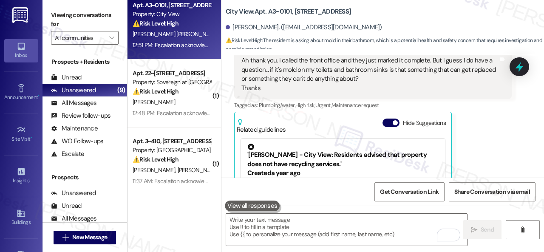
scroll to position [4098, 0]
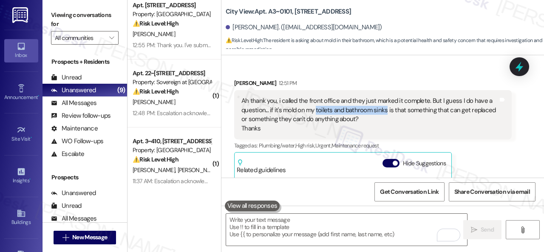
drag, startPoint x: 314, startPoint y: 89, endPoint x: 384, endPoint y: 91, distance: 69.7
click at [384, 97] on div "Ah thank you, i called the front office and they just marked it complete. But I…" at bounding box center [369, 115] width 257 height 37
copy div "toilets and bathroom sinks"
click at [290, 196] on div "Get Conversation Link Share Conversation via email" at bounding box center [383, 192] width 323 height 28
type input "e"
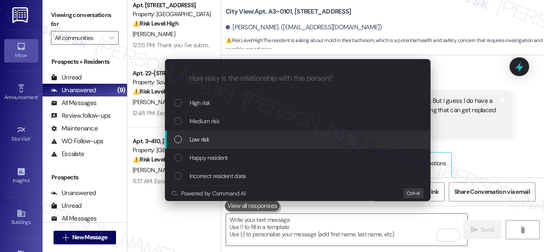
click at [202, 141] on span "Low risk" at bounding box center [200, 139] width 20 height 9
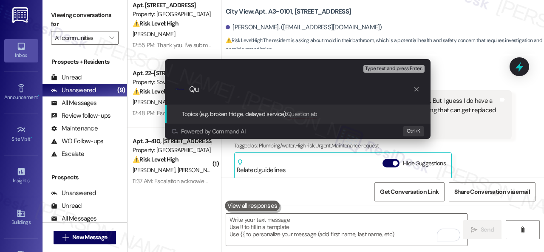
type input "Q"
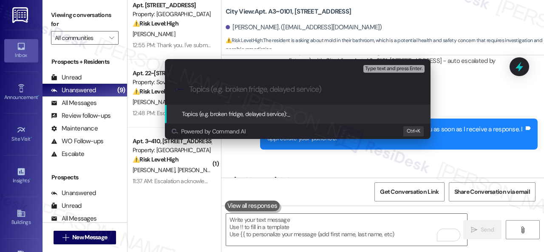
scroll to position [4496, 0]
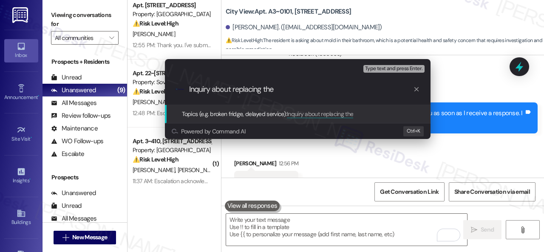
paste input "toilets and bathroom sinks"
type input "Inquiry about replacing the toilets and bathroom sinks due to mold."
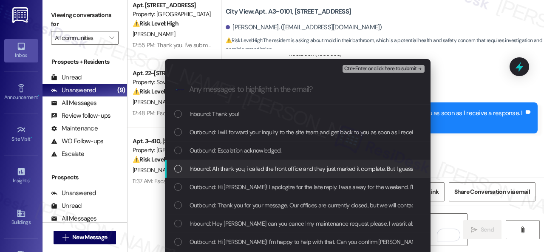
click at [208, 169] on span "Inbound: Ah thank you, i called the front office and they just marked it comple…" at bounding box center [496, 168] width 613 height 9
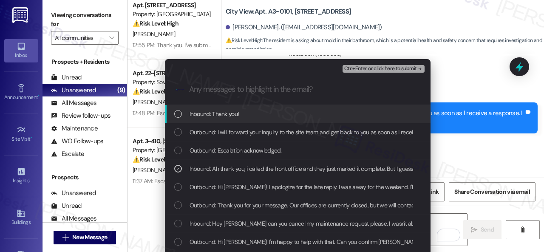
click at [354, 68] on span "Ctrl+Enter or click here to submit" at bounding box center [380, 69] width 73 height 6
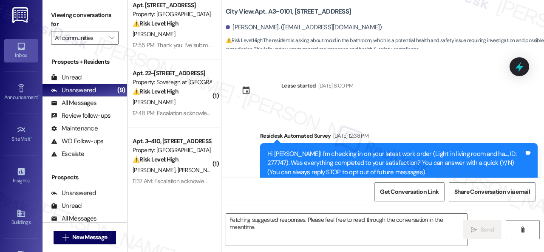
scroll to position [4535, 0]
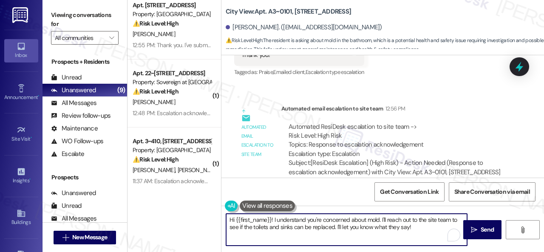
drag, startPoint x: 417, startPoint y: 227, endPoint x: 207, endPoint y: 193, distance: 212.1
click at [207, 193] on div "( 1 ) Apt. 1508, [STREET_ADDRESS] Property: Grand Villas 🔧 Risk Level: Medium T…" at bounding box center [336, 126] width 417 height 252
paste textarea "You're welcome"
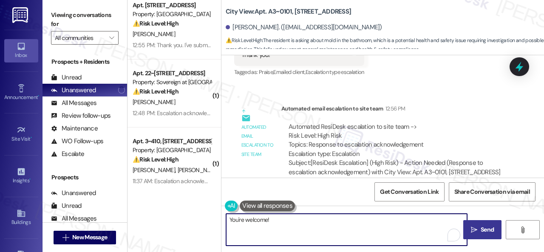
type textarea "You're welcome!"
click at [473, 229] on icon "" at bounding box center [474, 230] width 6 height 7
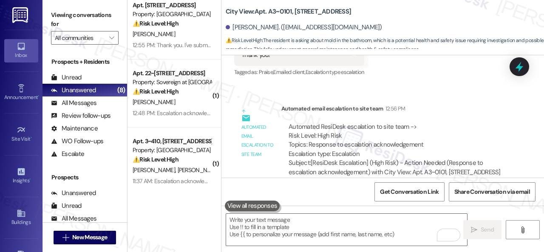
scroll to position [4420, 0]
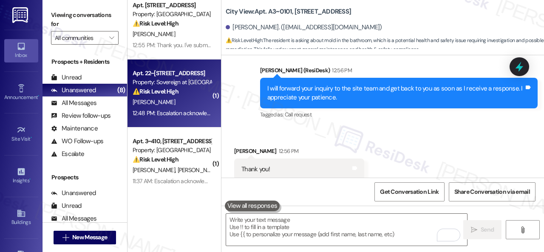
click at [186, 100] on div "[PERSON_NAME]" at bounding box center [172, 102] width 80 height 11
type textarea "Fetching suggested responses. Please feel free to read through the conversation…"
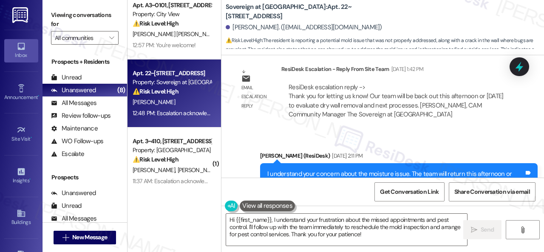
scroll to position [1581, 0]
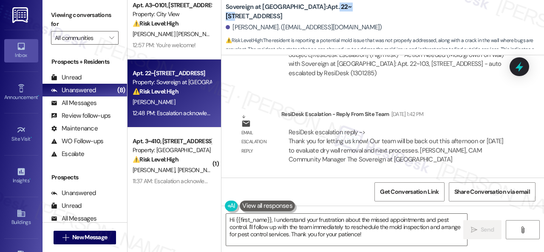
drag, startPoint x: 315, startPoint y: 12, endPoint x: 335, endPoint y: 9, distance: 19.9
click at [335, 9] on b "Sovereign at Overland Park: Apt. 22~103, 13310 Melrose Lane" at bounding box center [311, 12] width 170 height 18
drag, startPoint x: 335, startPoint y: 9, endPoint x: 317, endPoint y: 9, distance: 17.9
click at [317, 9] on b "Sovereign at Overland Park: Apt. 22~103, 13310 Melrose Lane" at bounding box center [311, 12] width 170 height 18
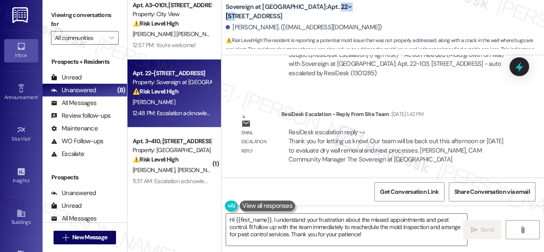
copy b "22~103"
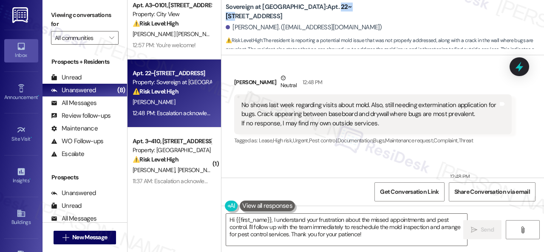
scroll to position [1793, 0]
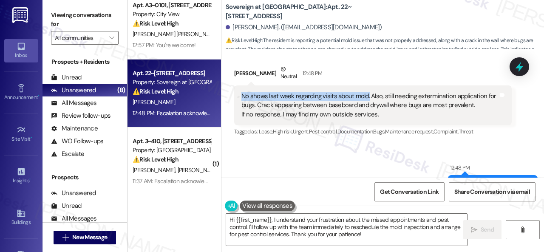
drag, startPoint x: 238, startPoint y: 85, endPoint x: 367, endPoint y: 90, distance: 128.9
click at [367, 90] on div "No shows last week regarding visits about mold. Also, still needing exterminati…" at bounding box center [373, 105] width 278 height 40
copy div "No shows last week regarding visits about mold."
click at [332, 96] on div "No shows last week regarding visits about mold. Also, still needing exterminati…" at bounding box center [369, 105] width 257 height 27
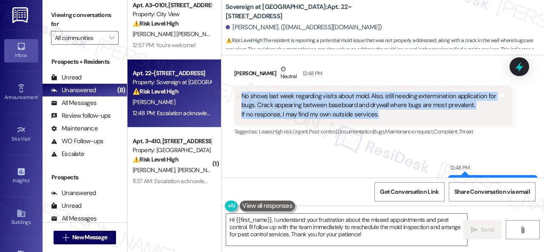
drag, startPoint x: 241, startPoint y: 86, endPoint x: 383, endPoint y: 110, distance: 143.9
click at [383, 110] on div "No shows last week regarding visits about mold. Also, still needing exterminati…" at bounding box center [369, 105] width 257 height 27
copy div "No shows last week regarding visits about mold. Also, still needing exterminati…"
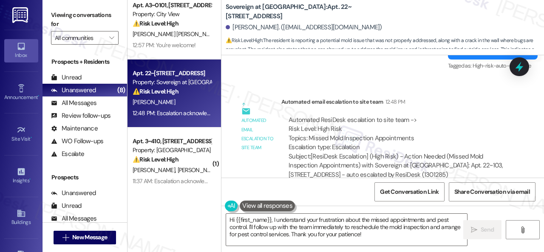
scroll to position [1937, 0]
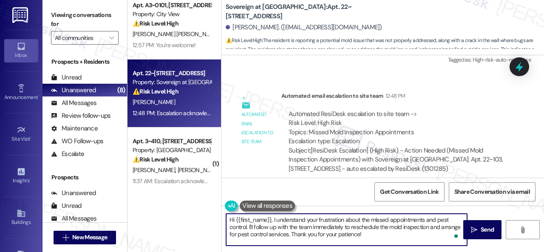
drag, startPoint x: 344, startPoint y: 227, endPoint x: 292, endPoint y: 234, distance: 53.2
click at [292, 234] on textarea "Hi {{first_name}}, I understand your frustration about the missed appointments …" at bounding box center [346, 230] width 241 height 32
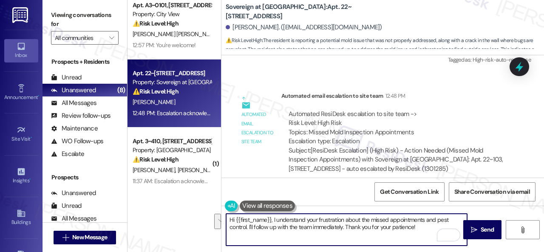
drag, startPoint x: 273, startPoint y: 221, endPoint x: 249, endPoint y: 231, distance: 26.1
click at [249, 231] on textarea "Hi {{first_name}}, I understand your frustration about the missed appointments …" at bounding box center [346, 230] width 241 height 32
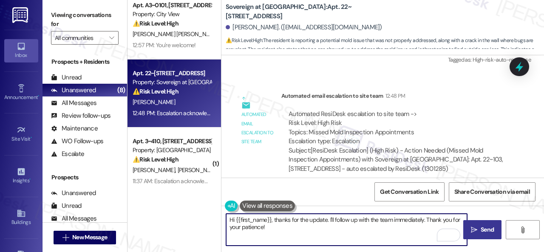
type textarea "Hi {{first_name}}, thanks for the update. I'll follow up with the team immediat…"
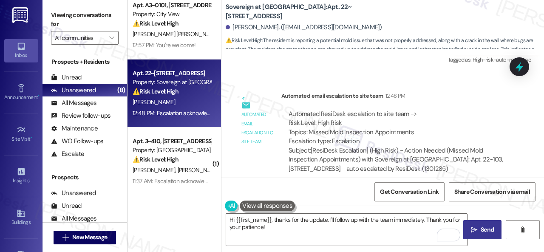
click at [473, 225] on span " Send" at bounding box center [482, 229] width 27 height 9
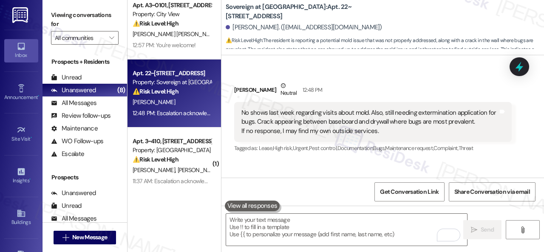
scroll to position [1751, 0]
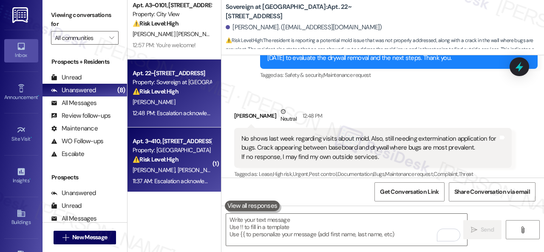
click at [204, 158] on div "⚠️ Risk Level: High The resident is seeking clarification on whether their unit…" at bounding box center [172, 159] width 79 height 9
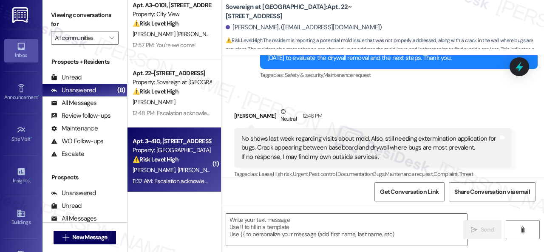
type textarea "Fetching suggested responses. Please feel free to read through the conversation…"
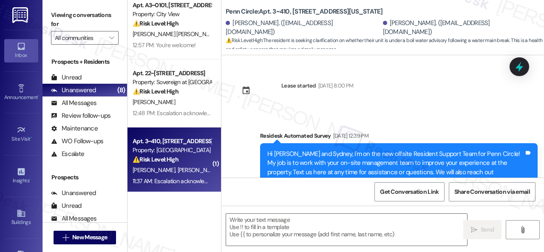
type textarea "Fetching suggested responses. Please feel free to read through the conversation…"
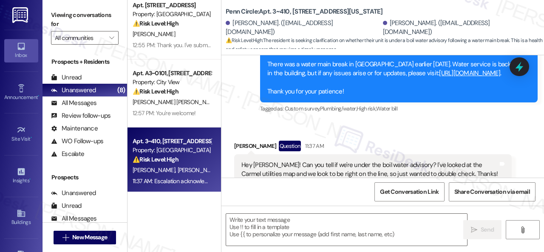
scroll to position [1866, 0]
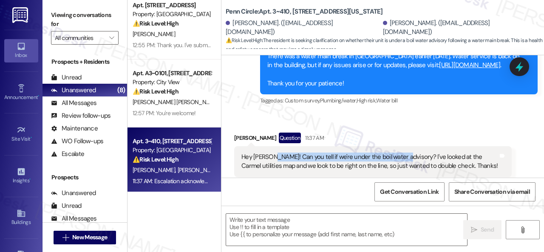
drag, startPoint x: 270, startPoint y: 141, endPoint x: 402, endPoint y: 139, distance: 131.4
click at [402, 153] on div "Hey [PERSON_NAME]! Can you tell if we're under the boil water advisory? I've lo…" at bounding box center [369, 162] width 257 height 18
copy div "Can you tell if we're under the boil water advisory?"
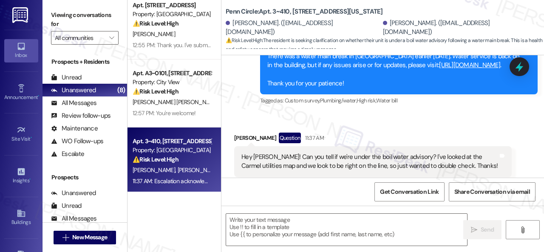
click at [433, 114] on div "Received via SMS Noah Spencer Question 11:37 AM Hey Sarah! Can you tell if we'r…" at bounding box center [383, 155] width 323 height 82
click at [437, 94] on div "Tagged as: Custom survey , Click to highlight conversations about Custom survey…" at bounding box center [399, 100] width 278 height 12
click at [296, 227] on textarea at bounding box center [346, 230] width 241 height 32
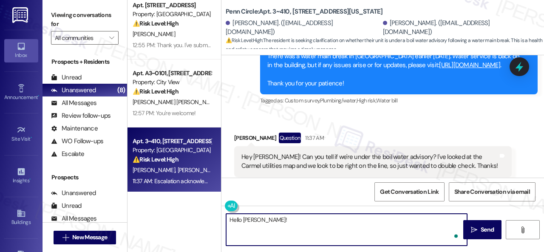
paste textarea "I will forward your inquiry to the site team and get back to you as soon as I r…"
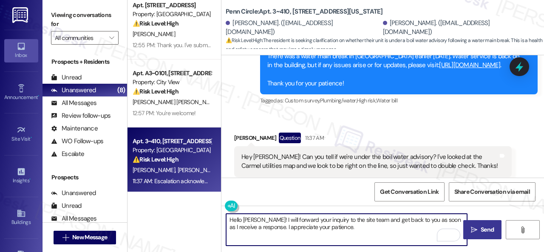
type textarea "Hello [PERSON_NAME]! I will forward your inquiry to the site team and get back …"
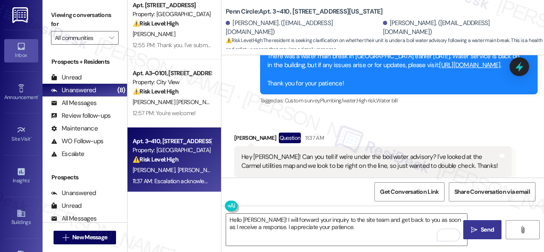
click at [473, 228] on icon "" at bounding box center [474, 230] width 6 height 7
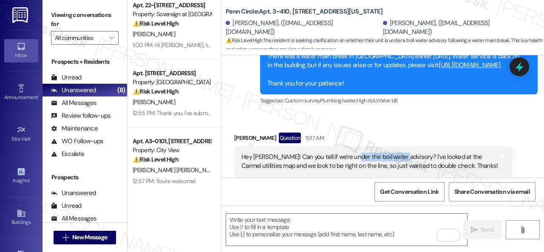
drag, startPoint x: 349, startPoint y: 140, endPoint x: 399, endPoint y: 136, distance: 49.9
click at [399, 153] on div "Hey [PERSON_NAME]! Can you tell if we're under the boil water advisory? I've lo…" at bounding box center [369, 162] width 257 height 18
copy div "boil water advisory"
click at [381, 126] on div "Received via SMS Noah Spencer Question 11:37 AM Hey Sarah! Can you tell if we'r…" at bounding box center [373, 161] width 290 height 70
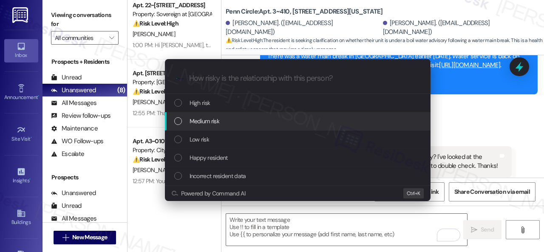
click at [206, 119] on span "Medium risk" at bounding box center [205, 120] width 30 height 9
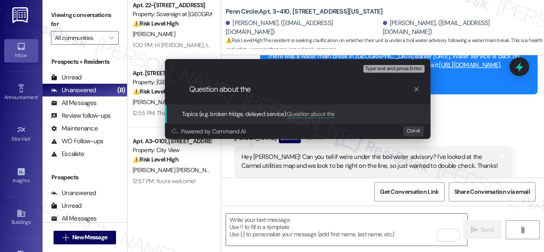
paste input "boil water advisory"
type input "Question about the boil water advisory."
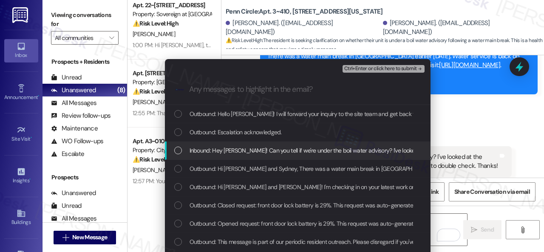
click at [204, 150] on span "Inbound: Hey Sarah! Can you tell if we're under the boil water advisory? I've l…" at bounding box center [430, 150] width 481 height 9
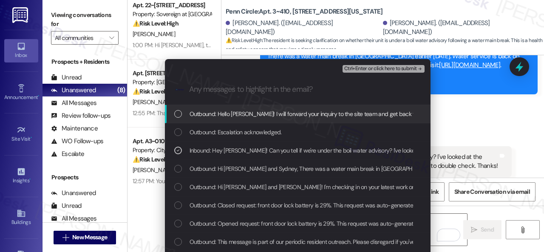
click at [368, 69] on span "Ctrl+Enter or click here to submit" at bounding box center [380, 69] width 73 height 6
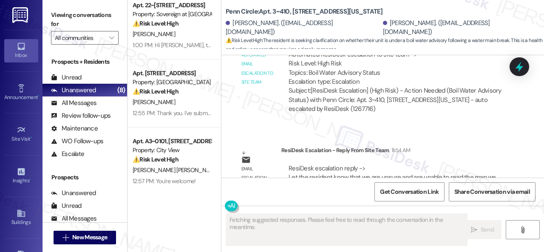
scroll to position [2164, 0]
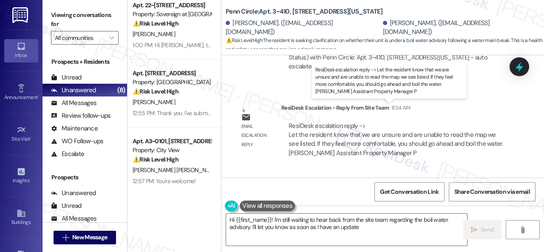
type textarea "Hi {{first_name}}! I'm still waiting to hear back from the site team regarding …"
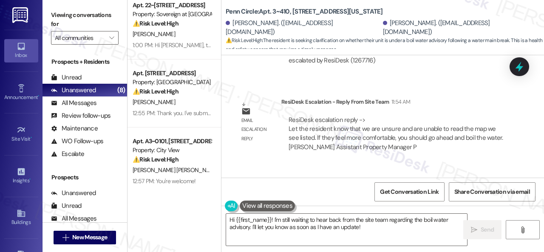
scroll to position [2177, 0]
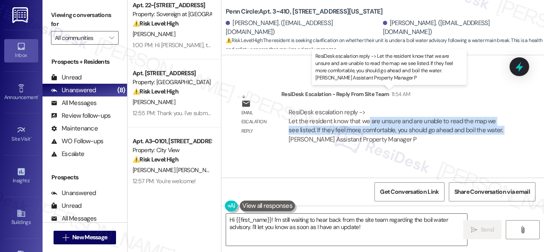
drag, startPoint x: 367, startPoint y: 102, endPoint x: 306, endPoint y: 119, distance: 63.4
click at [306, 119] on div "ResiDesk escalation reply -> Let the resident know that we are unsure and are u…" at bounding box center [396, 126] width 215 height 36
copy div "are unsure and are unable to read the map we see listed. If they feel more comf…"
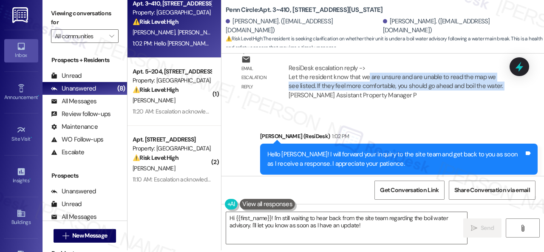
scroll to position [3, 0]
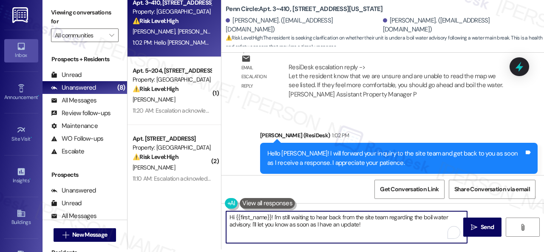
drag, startPoint x: 368, startPoint y: 226, endPoint x: 197, endPoint y: 197, distance: 172.9
click at [197, 197] on div "( 1 ) Apt. 1508, [STREET_ADDRESS] Property: Grand Villas 🔧 Risk Level: Medium T…" at bounding box center [336, 123] width 417 height 252
paste textarea "ey, I have an update on your concern. The site team has stated that they are un…"
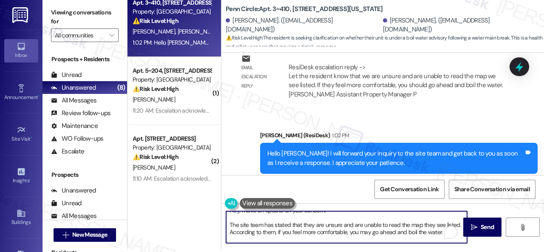
scroll to position [0, 0]
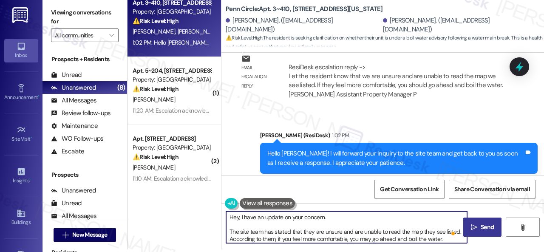
type textarea "Hey, I have an update on your concern. The site team has stated that they are u…"
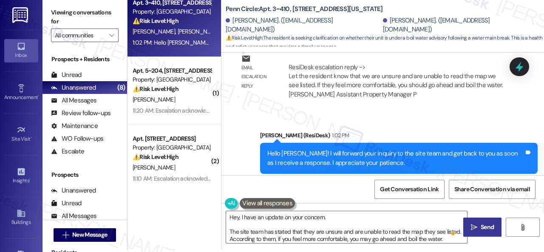
click at [485, 225] on span "Send" at bounding box center [487, 227] width 13 height 9
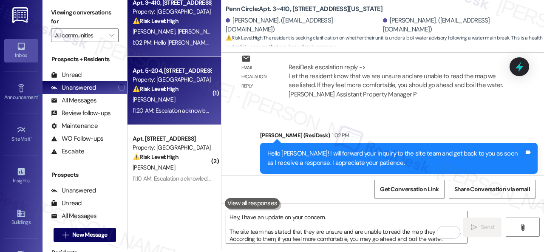
click at [196, 97] on div "[PERSON_NAME]" at bounding box center [172, 99] width 80 height 11
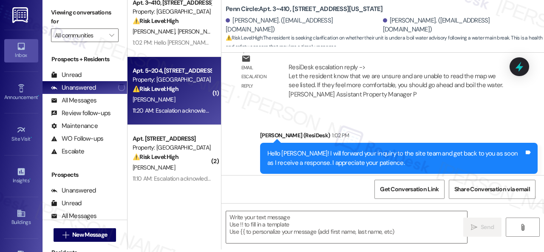
type textarea "Fetching suggested responses. Please feel free to read through the conversation…"
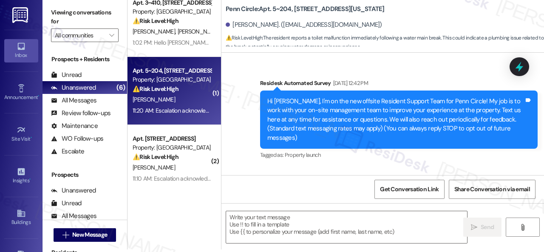
type textarea "Fetching suggested responses. Please feel free to read through the conversation…"
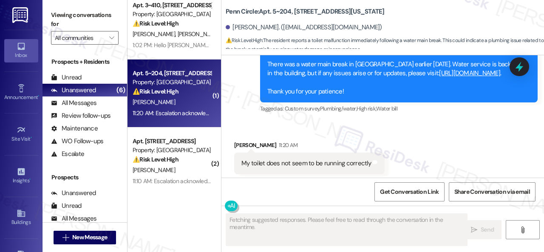
click at [199, 38] on div "[PERSON_NAME] [PERSON_NAME]" at bounding box center [172, 34] width 80 height 11
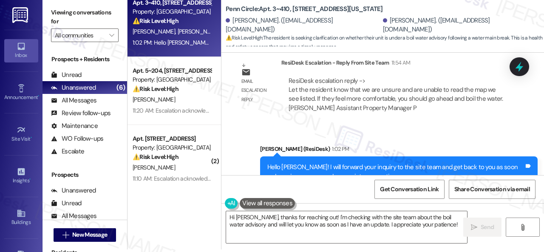
scroll to position [2334, 0]
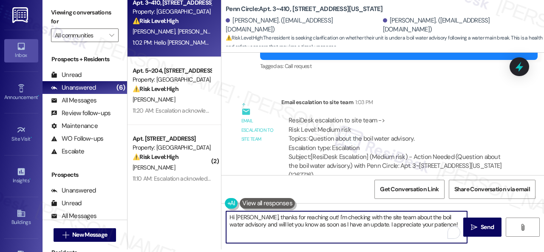
drag, startPoint x: 303, startPoint y: 224, endPoint x: 173, endPoint y: 204, distance: 130.7
click at [174, 204] on div "( 1 ) Apt. 1508, [STREET_ADDRESS] Property: Grand Villas 🔧 Risk Level: Medium T…" at bounding box center [336, 123] width 417 height 252
paste textarea "ey, I have an update on your concern. The site team has stated that they are un…"
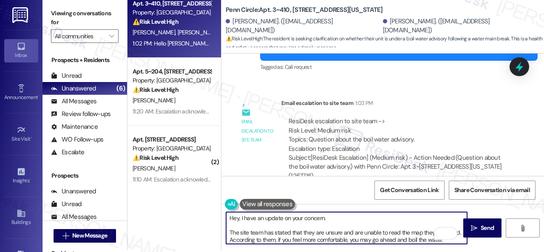
scroll to position [3, 0]
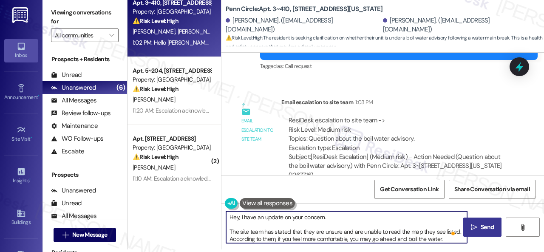
type textarea "Hey, I have an update on your concern. The site team has stated that they are u…"
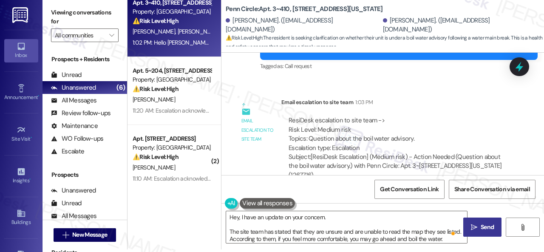
click at [479, 225] on span "Send" at bounding box center [487, 227] width 17 height 9
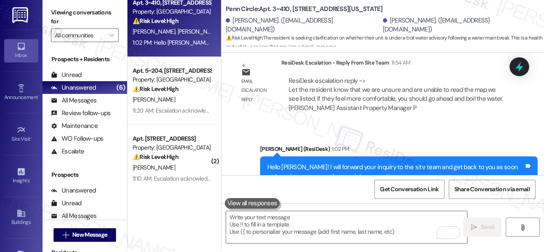
scroll to position [2121, 0]
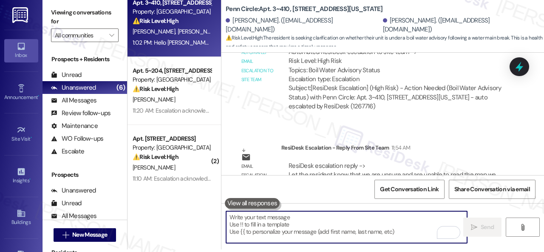
click at [273, 224] on textarea "To enrich screen reader interactions, please activate Accessibility in Grammarl…" at bounding box center [346, 227] width 241 height 32
paste textarea "Hey, I have an update on your concern. The site team has stated that they are u…"
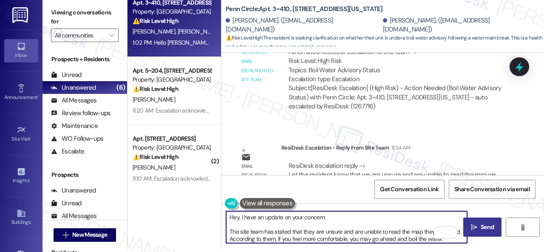
scroll to position [0, 0]
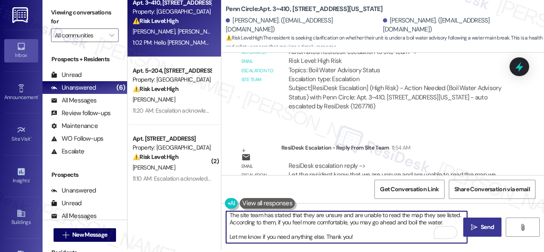
type textarea "Hey, I have an update on your concern. The site team has stated that they are u…"
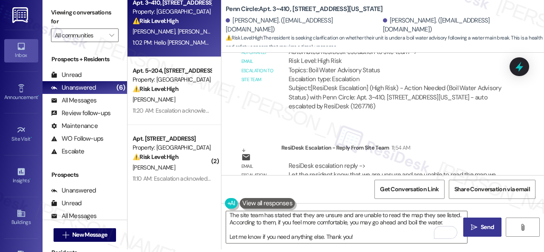
click at [286, 106] on div "Lease started [DATE] 8:00 PM Survey, sent via SMS Residesk Automated Survey [DA…" at bounding box center [383, 114] width 323 height 122
click at [484, 224] on span "Send" at bounding box center [487, 227] width 13 height 9
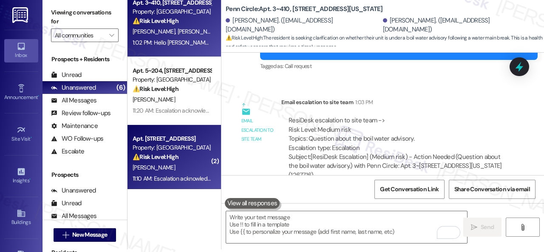
click at [185, 165] on div "[PERSON_NAME]" at bounding box center [172, 167] width 80 height 11
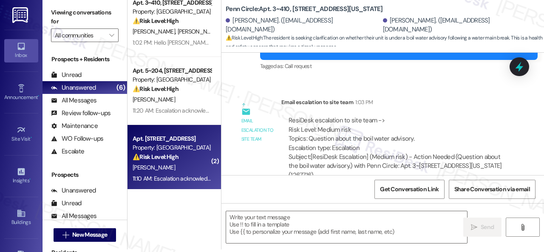
type textarea "Fetching suggested responses. Please feel free to read through the conversation…"
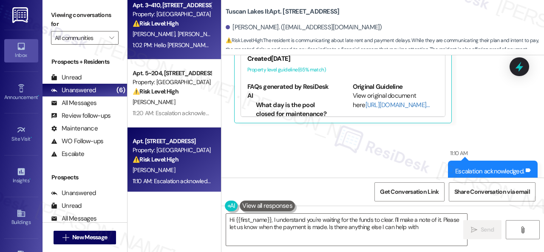
type textarea "Hi {{first_name}}, I understand you're waiting for the funds to clear. I'll mak…"
click at [201, 21] on div "⚠️ Risk Level: High The resident is seeking clarification on whether their unit…" at bounding box center [172, 23] width 79 height 9
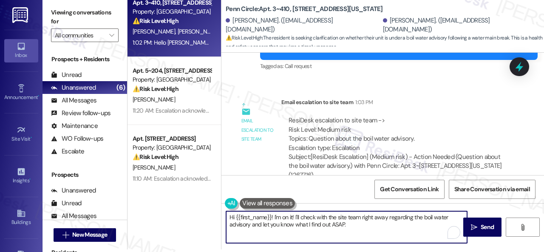
drag, startPoint x: 354, startPoint y: 223, endPoint x: 169, endPoint y: 216, distance: 184.6
click at [169, 216] on div "( 1 ) Apt. 1508, [STREET_ADDRESS] Property: Grand Villas 🔧 Risk Level: Medium T…" at bounding box center [336, 123] width 417 height 252
paste textarea "ey, I have an update on your concern. The site team has stated that they are un…"
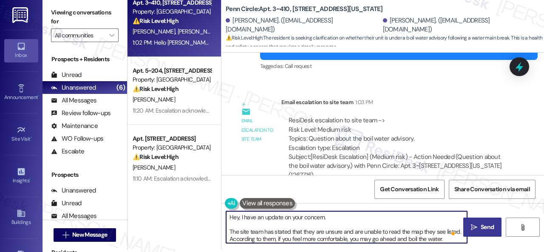
type textarea "Hey, I have an update on your concern. The site team has stated that they are u…"
click at [479, 223] on span "Send" at bounding box center [487, 227] width 17 height 9
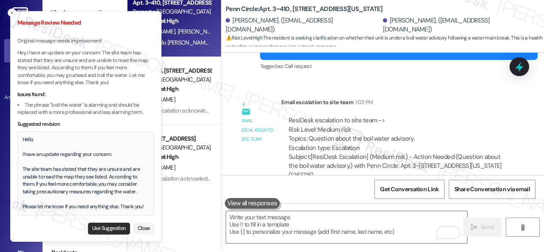
click at [103, 229] on button "Use Suggestion" at bounding box center [109, 229] width 42 height 12
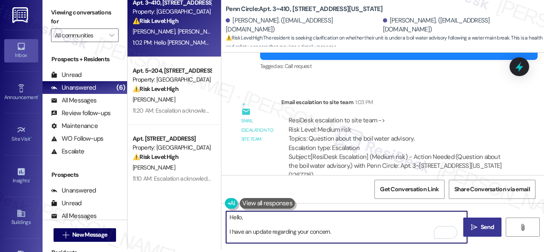
click at [246, 217] on textarea "Hello, I have an update regarding your concern. The site team has stated that t…" at bounding box center [346, 227] width 241 height 32
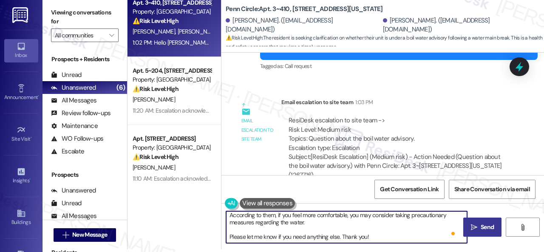
type textarea "Hello, I have an update regarding your concern. The site team has stated that t…"
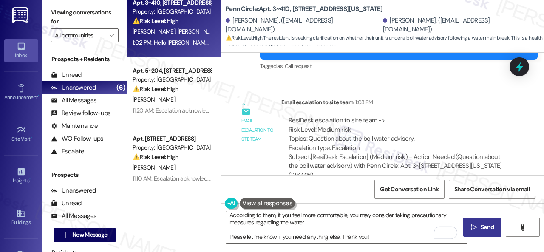
click at [481, 224] on span "Send" at bounding box center [487, 227] width 13 height 9
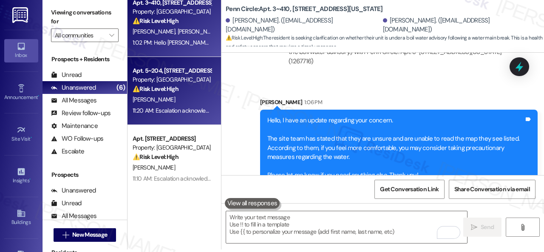
click at [196, 103] on div "[PERSON_NAME]" at bounding box center [172, 99] width 80 height 11
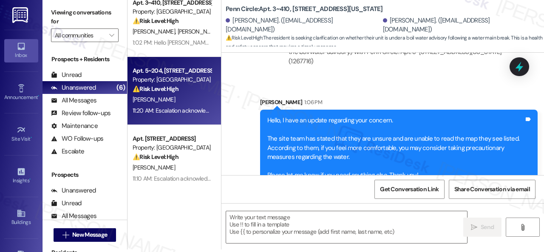
type textarea "Fetching suggested responses. Please feel free to read through the conversation…"
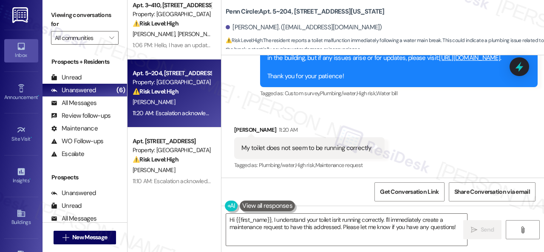
click at [426, 128] on div "Received via SMS [PERSON_NAME] 11:20 AM My toilet does not seem to be running c…" at bounding box center [383, 142] width 323 height 72
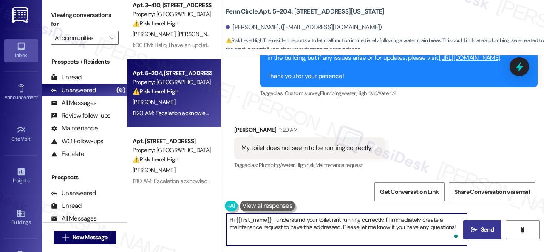
drag, startPoint x: 386, startPoint y: 220, endPoint x: 482, endPoint y: 239, distance: 97.6
click at [482, 239] on div "Hi {{first_name}}, I understand your toilet isn't running correctly. I'll immed…" at bounding box center [383, 238] width 323 height 64
paste textarea "s there already a work order for the issue? If so, may I have the work order nu…"
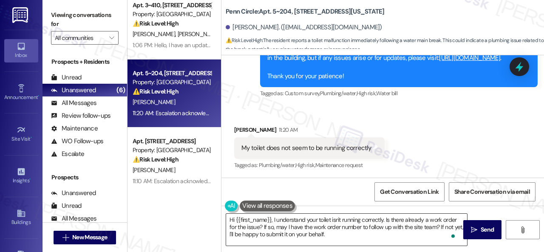
click at [357, 233] on textarea "Hi {{first_name}}, I understand your toilet isn't running correctly. Is there a…" at bounding box center [346, 230] width 241 height 32
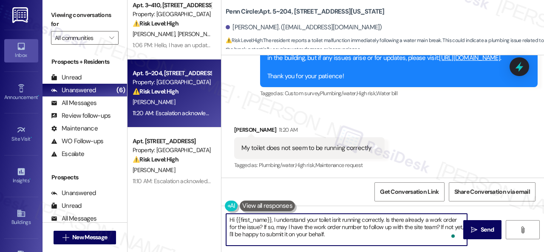
paste textarea "Please provide as much detail as possible and include photos if available."
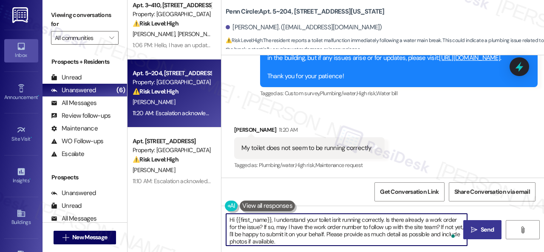
type textarea "Hi {{first_name}}, I understand your toilet isn't running correctly. Is there a…"
click at [481, 227] on span "Send" at bounding box center [487, 229] width 13 height 9
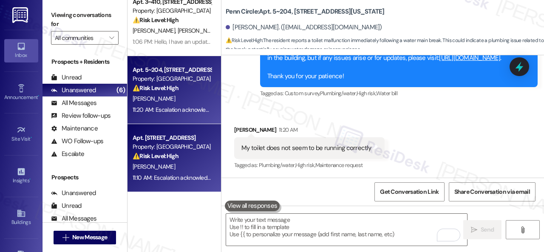
click at [186, 170] on div "[PERSON_NAME]" at bounding box center [172, 167] width 80 height 11
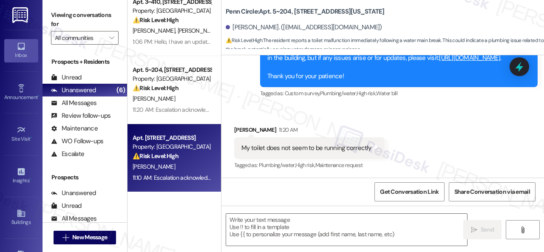
type textarea "Fetching suggested responses. Please feel free to read through the conversation…"
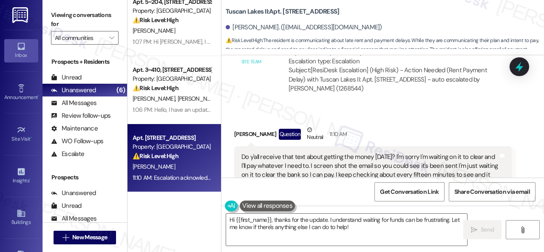
scroll to position [4736, 0]
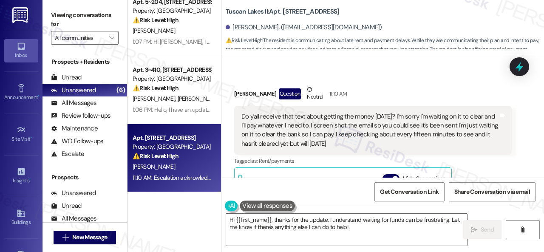
click at [433, 140] on div "Do y'all receive that text about getting the money [DATE]? I'm sorry I'm waitin…" at bounding box center [373, 130] width 278 height 49
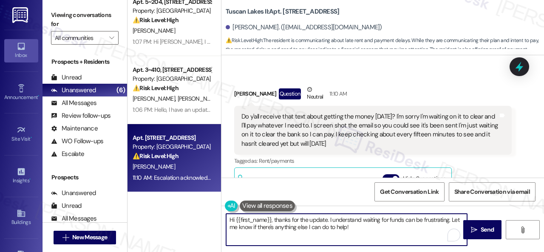
drag, startPoint x: 328, startPoint y: 220, endPoint x: 365, endPoint y: 228, distance: 38.0
click at [365, 228] on textarea "Hi {{first_name}}, thanks for the update. I understand waiting for funds can be…" at bounding box center [346, 230] width 241 height 32
paste textarea "will forward your inquiry to the site team and get back to you as soon as I rec…"
type textarea "Hi {{first_name}}, thanks for the update. I will forward your inquiry to the si…"
click at [479, 231] on span "Send" at bounding box center [487, 229] width 17 height 9
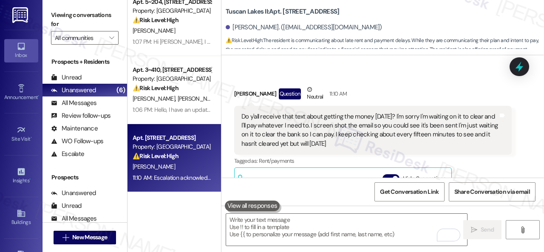
scroll to position [4848, 0]
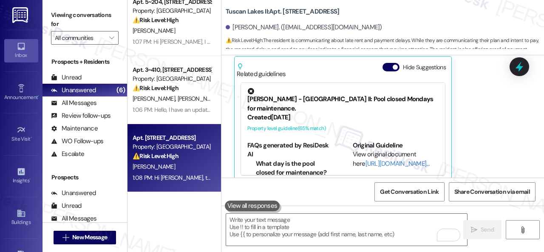
click at [483, 131] on div "[PERSON_NAME] Question Neutral 11:10 AM Do y'all receive that text about gettin…" at bounding box center [373, 78] width 278 height 209
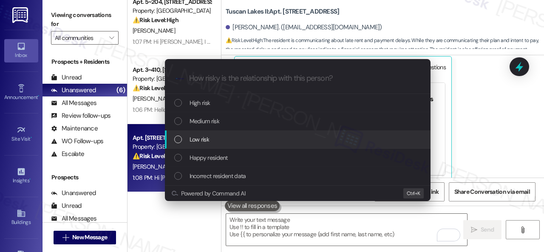
click at [189, 140] on div "Low risk" at bounding box center [298, 139] width 249 height 9
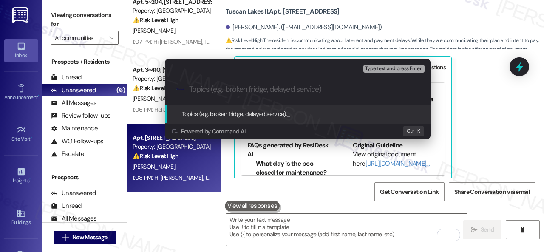
paste input "Payment confirmation request."
type input "Payment confirmation request."
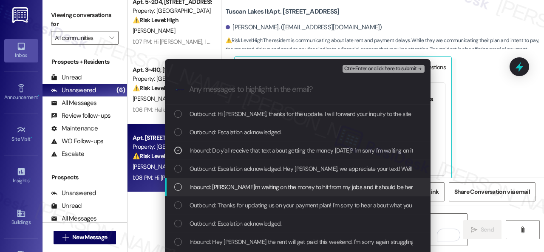
drag, startPoint x: 261, startPoint y: 190, endPoint x: 278, endPoint y: 181, distance: 19.0
click at [262, 190] on span "Inbound: [PERSON_NAME]'m waiting on the money to hit from my jobs and it should…" at bounding box center [356, 186] width 332 height 9
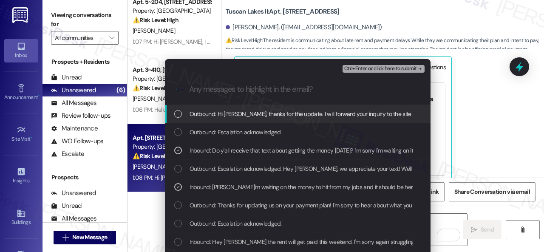
click at [358, 68] on span "Ctrl+Enter or click here to submit" at bounding box center [380, 69] width 73 height 6
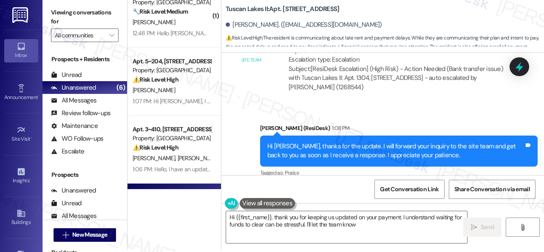
scroll to position [46, 0]
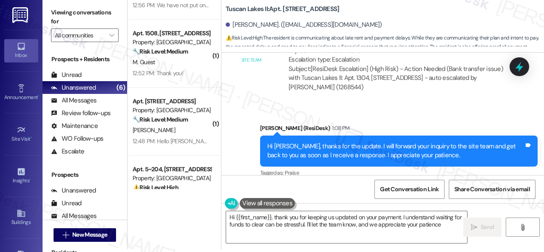
type textarea "Hi {{first_name}}, thank you for keeping us updated on your payment. I understa…"
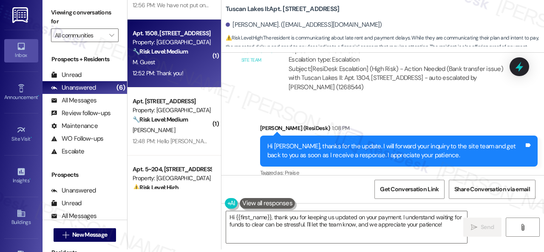
click at [200, 68] on div "12:52 PM: Thank you! 12:52 PM: Thank you!" at bounding box center [172, 73] width 80 height 11
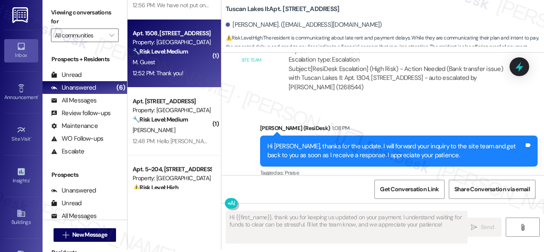
type textarea "Fetching suggested responses. Please feel free to read through the conversation…"
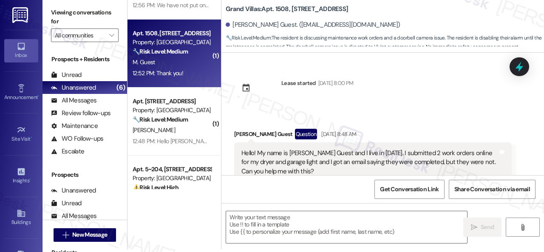
scroll to position [0, 0]
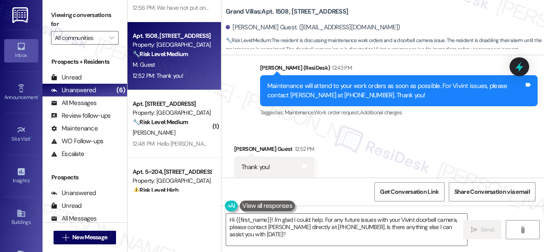
drag, startPoint x: 269, startPoint y: 236, endPoint x: 179, endPoint y: 208, distance: 94.4
click at [181, 208] on div "( 1 ) Apt. [STREET_ADDRESS] Property: The Greyson 🔧 Risk Level: Medium The resi…" at bounding box center [336, 126] width 417 height 252
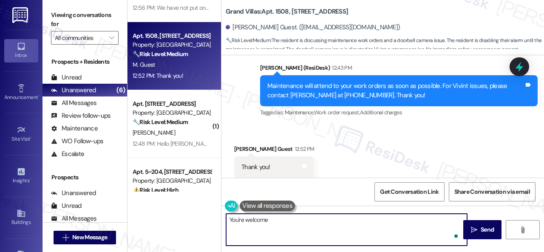
type textarea "You're welcome!"
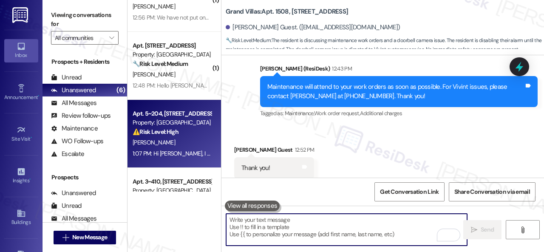
scroll to position [85, 0]
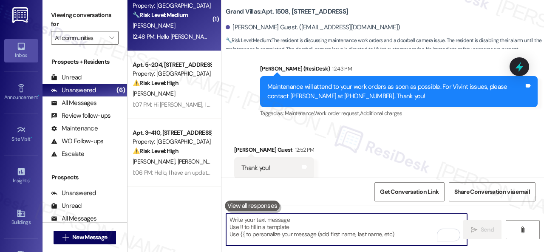
click at [178, 31] on div "[PERSON_NAME]" at bounding box center [172, 25] width 80 height 11
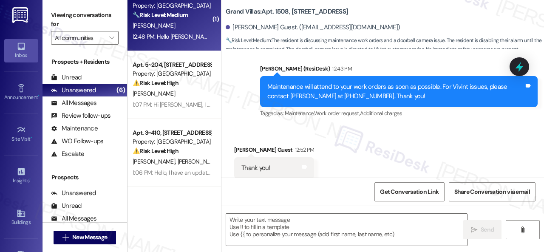
type textarea "Fetching suggested responses. Please feel free to read through the conversation…"
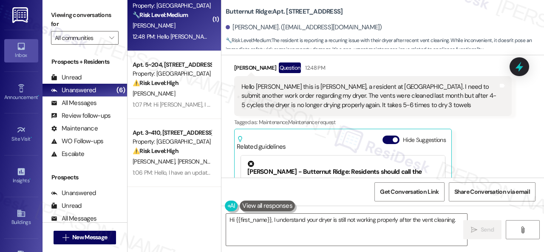
scroll to position [67, 0]
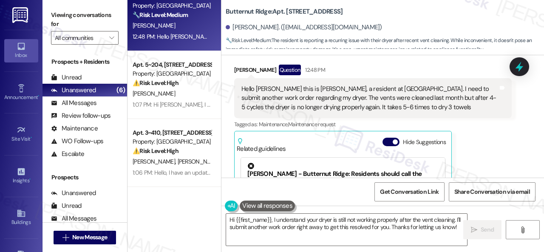
click at [489, 137] on div "[PERSON_NAME] Question 12:48 PM Hello [PERSON_NAME] this is [PERSON_NAME], a re…" at bounding box center [373, 161] width 278 height 192
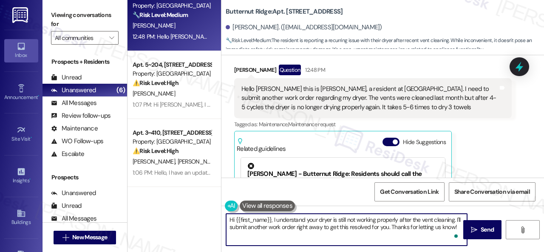
drag, startPoint x: 456, startPoint y: 221, endPoint x: 456, endPoint y: 225, distance: 4.7
click at [456, 225] on textarea "Hi {{first_name}}, I understand your dryer is still not working properly after …" at bounding box center [346, 230] width 241 height 32
paste textarea "s there already a work order for the issue? If so, may I have the work order nu…"
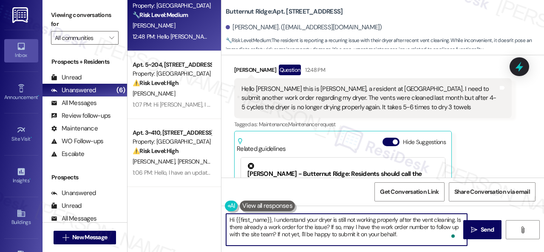
scroll to position [0, 0]
type textarea "Hi {{first_name}}, I understand your dryer is still not working properly after …"
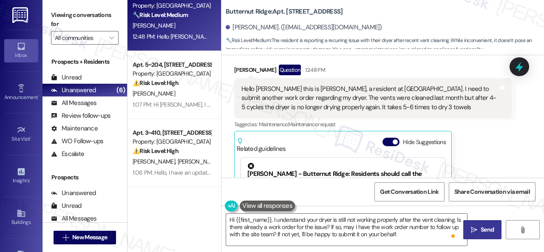
click at [471, 227] on icon "" at bounding box center [474, 230] width 6 height 7
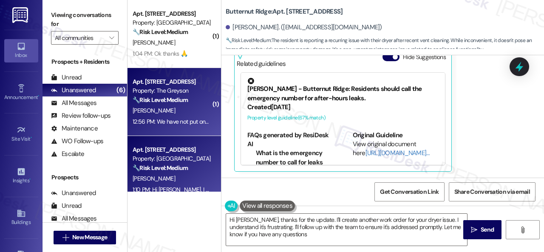
type textarea "Hi [PERSON_NAME], thanks for the update. I'll create another work order for you…"
click at [193, 116] on div "[PERSON_NAME]" at bounding box center [172, 110] width 80 height 11
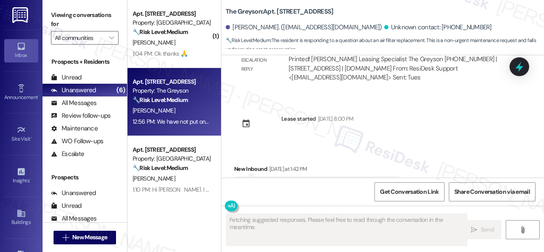
scroll to position [7427, 0]
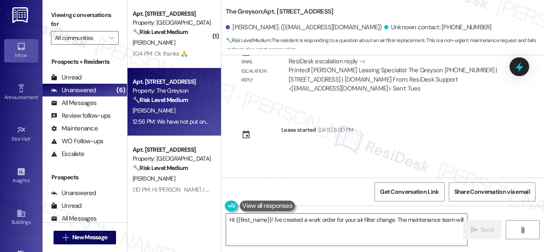
type textarea "Hi {{first_name}}! I've created a work order for your air filter change. The ma…"
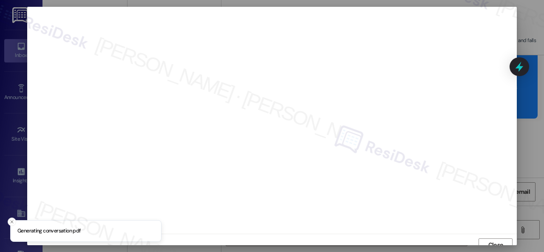
scroll to position [6, 0]
click at [488, 240] on span "Close" at bounding box center [495, 238] width 15 height 9
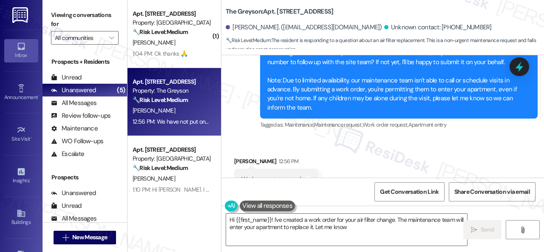
click at [408, 138] on div "Received via SMS [PERSON_NAME] 12:56 PM We have not put one in Tags and notes T…" at bounding box center [383, 174] width 323 height 72
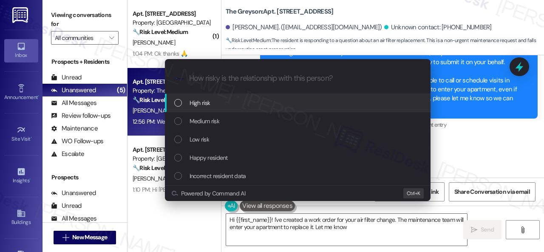
click at [199, 103] on span "High risk" at bounding box center [200, 102] width 21 height 9
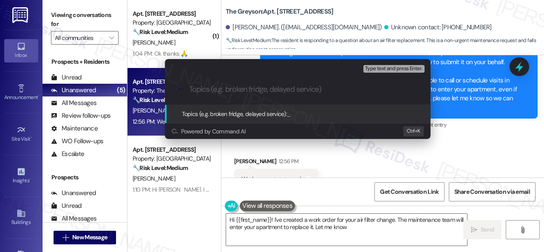
paste input "Work Order filed by ResiDesk 293150"
type input "Work Order filed by ResiDesk 293150"
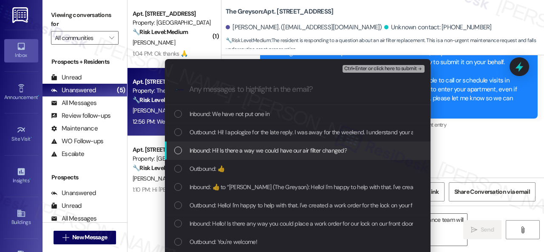
click at [212, 149] on span "Inbound: Hi! Is there a way we could have our air filter changed?" at bounding box center [269, 150] width 158 height 9
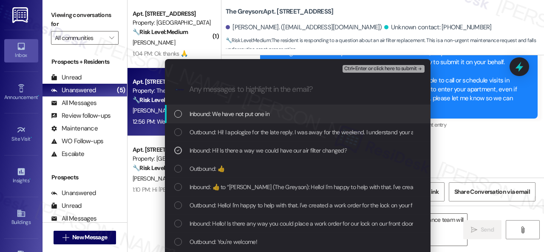
click at [361, 68] on span "Ctrl+Enter or click here to submit" at bounding box center [380, 69] width 73 height 6
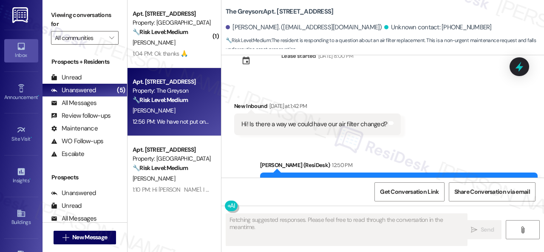
scroll to position [7639, 0]
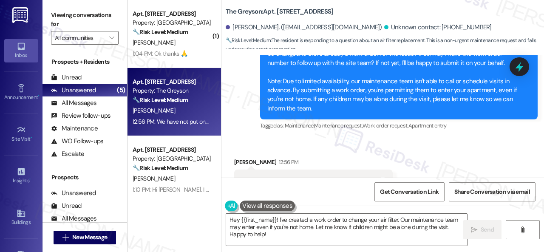
click at [353, 105] on div "Sent via SMS [PERSON_NAME] (ResiDesk) 12:50 PM Hi! I apologize for the late rep…" at bounding box center [399, 77] width 290 height 123
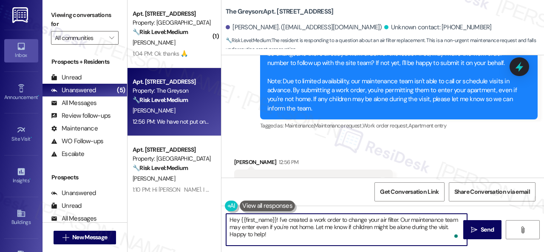
drag, startPoint x: 272, startPoint y: 234, endPoint x: 213, endPoint y: 214, distance: 62.1
click at [213, 214] on div "( 1 ) Apt. 5770B2, [STREET_ADDRESS] Property: Butternut Ridge 🔧 Risk Level: Med…" at bounding box center [336, 126] width 417 height 252
paste textarea "Thank you. I've submitted a work order on your behalf and notified the site tea…"
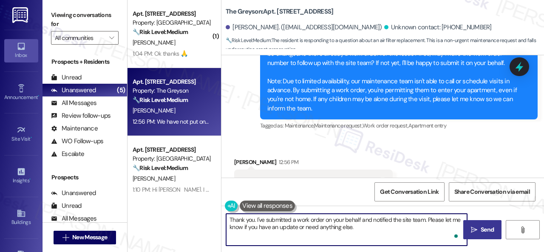
type textarea "Thank you. I've submitted a work order on your behalf and notified the site tea…"
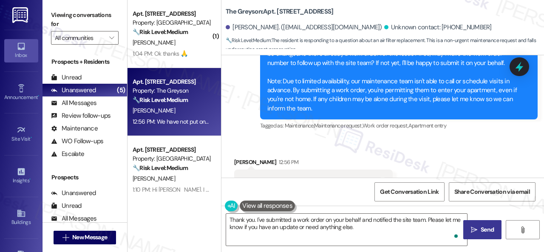
click at [487, 222] on button " Send" at bounding box center [482, 229] width 38 height 19
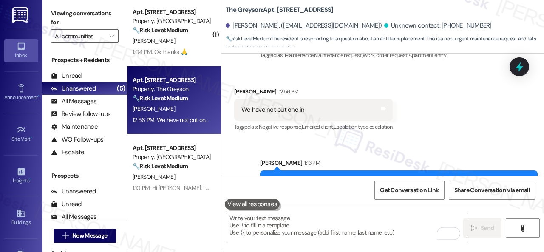
scroll to position [3, 0]
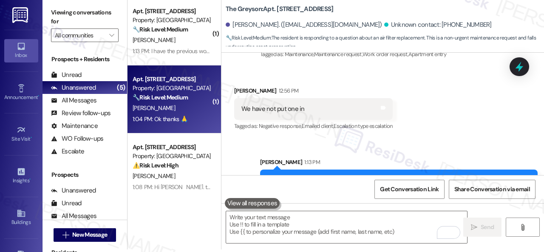
click at [190, 113] on div "[PERSON_NAME]" at bounding box center [172, 108] width 80 height 11
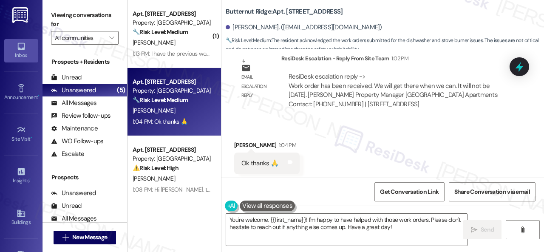
scroll to position [1623, 0]
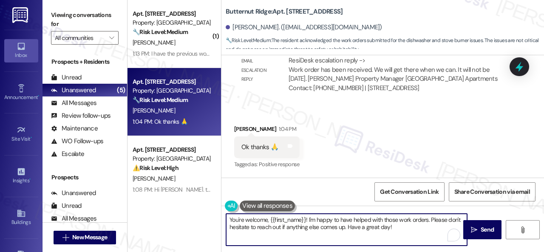
drag, startPoint x: 411, startPoint y: 225, endPoint x: 306, endPoint y: 219, distance: 105.2
click at [306, 219] on textarea "You're welcome, {{first_name}}! I'm happy to have helped with those work orders…" at bounding box center [346, 230] width 241 height 32
drag, startPoint x: 332, startPoint y: 219, endPoint x: 327, endPoint y: 219, distance: 6.0
click at [332, 219] on textarea "You're welcome, {{first_name}}! I'm happy to have helped with those work orders…" at bounding box center [346, 230] width 241 height 32
drag, startPoint x: 308, startPoint y: 220, endPoint x: 400, endPoint y: 228, distance: 93.0
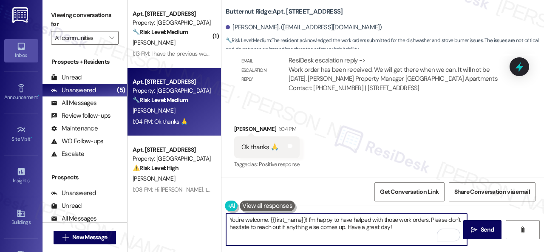
click at [400, 228] on textarea "You're welcome, {{first_name}}! I'm happy to have helped with those work orders…" at bounding box center [346, 230] width 241 height 32
type textarea "You're welcome, {{first_name}}! Maintenance will get there as soon as they can.…"
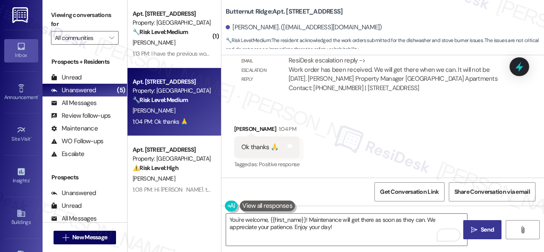
click at [483, 229] on span "Send" at bounding box center [487, 229] width 13 height 9
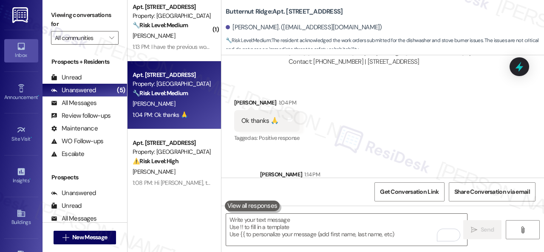
scroll to position [0, 0]
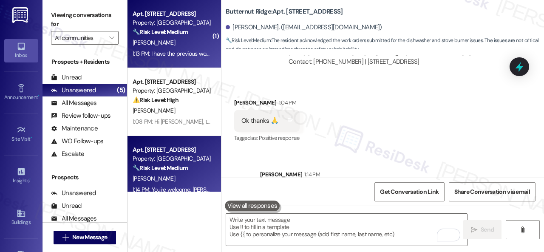
click at [185, 40] on div "[PERSON_NAME]" at bounding box center [172, 42] width 80 height 11
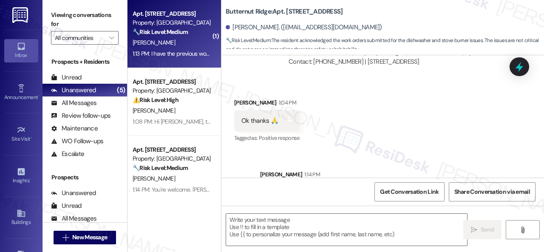
type textarea "Fetching suggested responses. Please feel free to read through the conversation…"
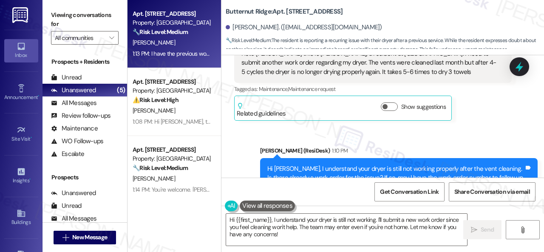
scroll to position [181, 0]
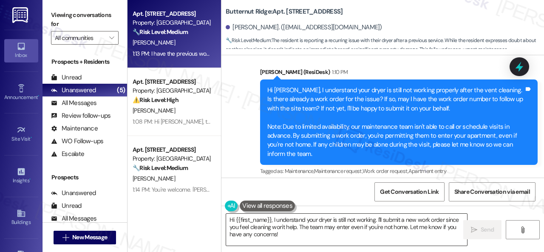
drag, startPoint x: 396, startPoint y: 222, endPoint x: 376, endPoint y: 233, distance: 22.8
click at [396, 222] on textarea "Hi {{first_name}}, I understand your dryer is still not working. I'll submit a …" at bounding box center [346, 230] width 241 height 32
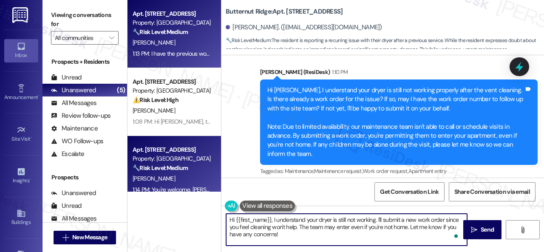
drag, startPoint x: 258, startPoint y: 223, endPoint x: 132, endPoint y: 183, distance: 132.0
click at [134, 185] on div "Apt. [STREET_ADDRESS] Property: Butternut Ridge 🔧 Risk Level: Medium The reside…" at bounding box center [336, 126] width 417 height 252
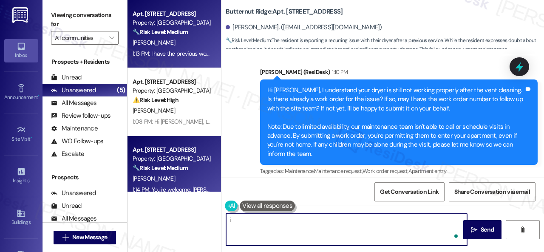
paste textarea "s the work order still open/active?"
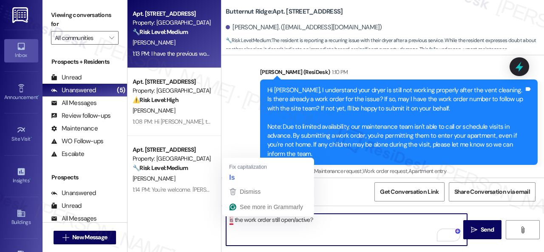
click at [230, 220] on textarea "is the work order still open/active?" at bounding box center [346, 230] width 241 height 32
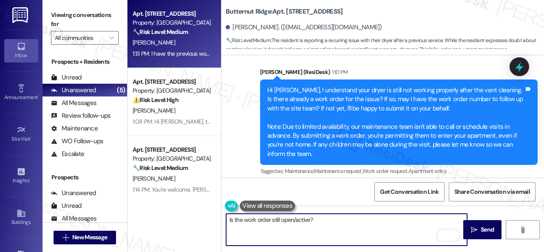
click at [324, 222] on textarea "Is the work order still open/active?" at bounding box center [346, 230] width 241 height 32
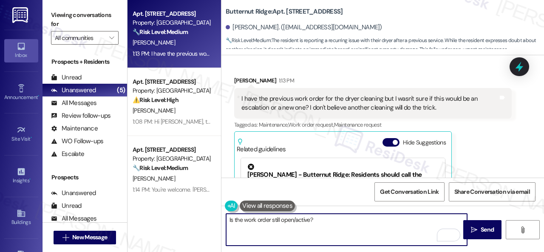
scroll to position [266, 0]
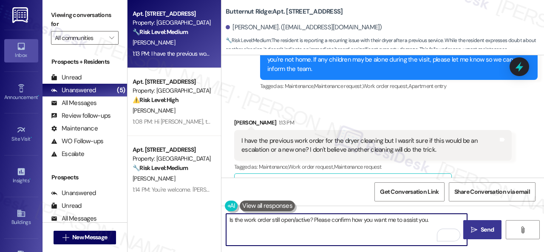
type textarea "Is the work order still open/active? Please confirm how you want me to assist y…"
click at [480, 226] on button " Send" at bounding box center [482, 229] width 38 height 19
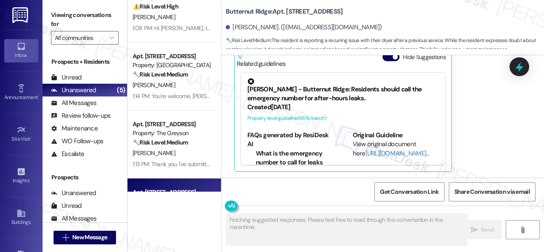
scroll to position [0, 0]
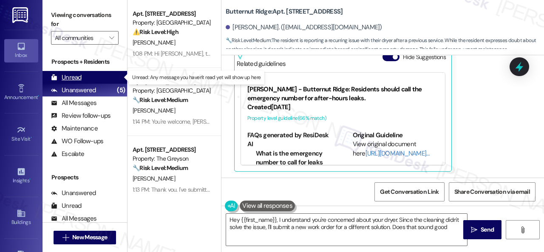
type textarea "Hey {{first_name}}, I understand you're concerned about your dryer. Since the c…"
click at [74, 77] on div "Unread" at bounding box center [66, 77] width 31 height 9
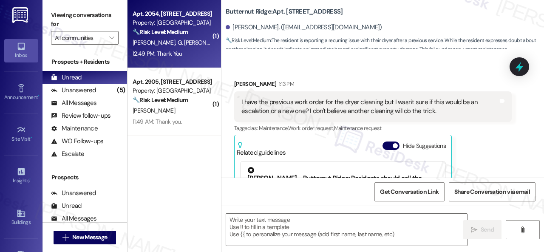
type textarea "Fetching suggested responses. Please feel free to read through the conversation…"
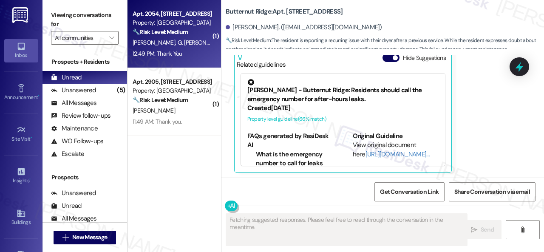
scroll to position [393, 0]
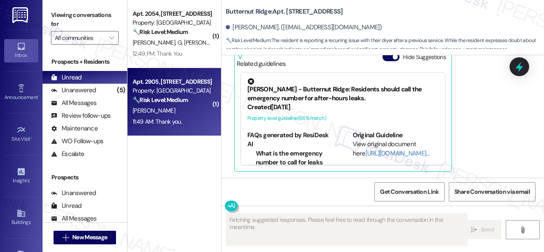
click at [181, 111] on div "[PERSON_NAME]" at bounding box center [172, 110] width 80 height 11
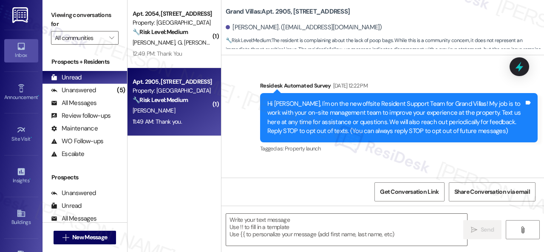
scroll to position [8496, 0]
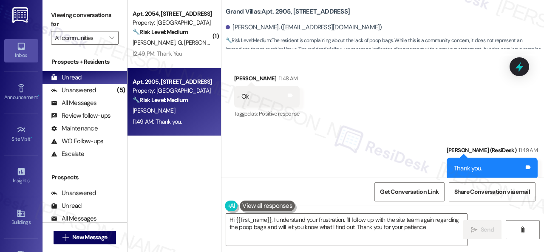
type textarea "Hi {{first_name}}, I understand your frustration. I'll follow up with the site …"
click at [447, 98] on div "Received via SMS [PERSON_NAME] 11:48 AM Ok Tags and notes Tagged as: Positive r…" at bounding box center [383, 91] width 323 height 72
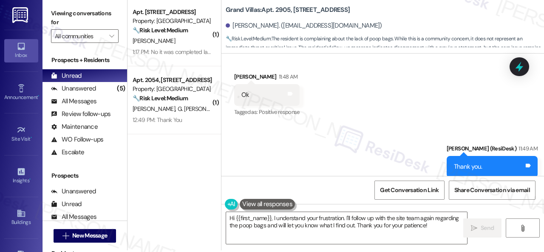
scroll to position [3, 0]
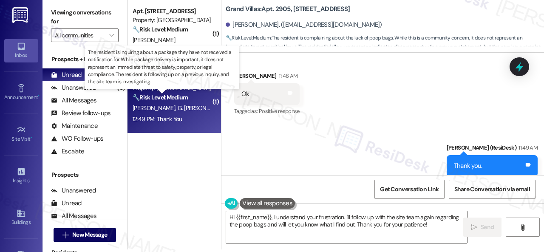
click at [188, 99] on strong "🔧 Risk Level: Medium" at bounding box center [160, 98] width 55 height 8
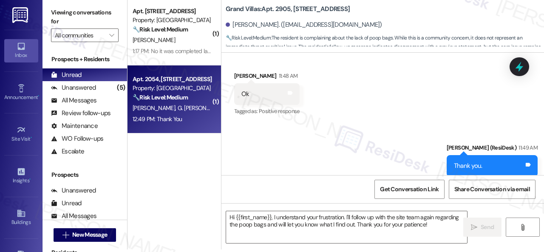
type textarea "Fetching suggested responses. Please feel free to read through the conversation…"
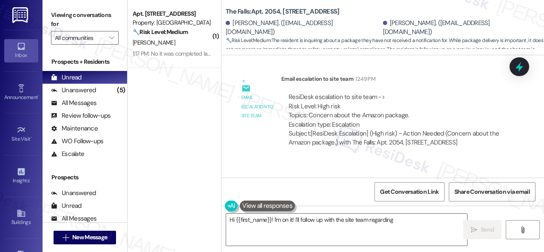
scroll to position [4070, 0]
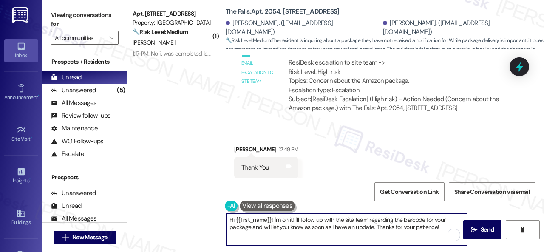
drag, startPoint x: 351, startPoint y: 215, endPoint x: 180, endPoint y: 187, distance: 173.2
click at [180, 187] on div "( 1 ) Apt. [STREET_ADDRESS] Property: Butternut Ridge 🔧 Risk Level: Medium The …" at bounding box center [336, 126] width 417 height 252
paste textarea "You're welcom"
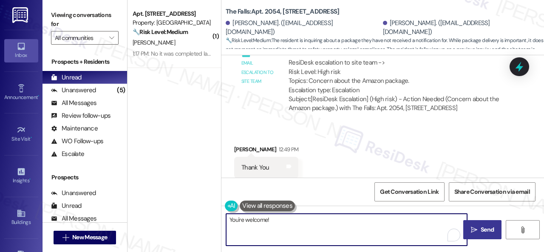
type textarea "You're welcome!"
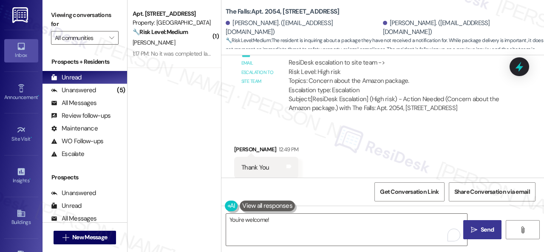
click at [488, 228] on span "Send" at bounding box center [487, 229] width 13 height 9
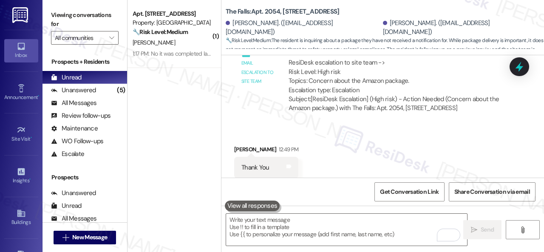
scroll to position [4070, 0]
